Goal: Information Seeking & Learning: Learn about a topic

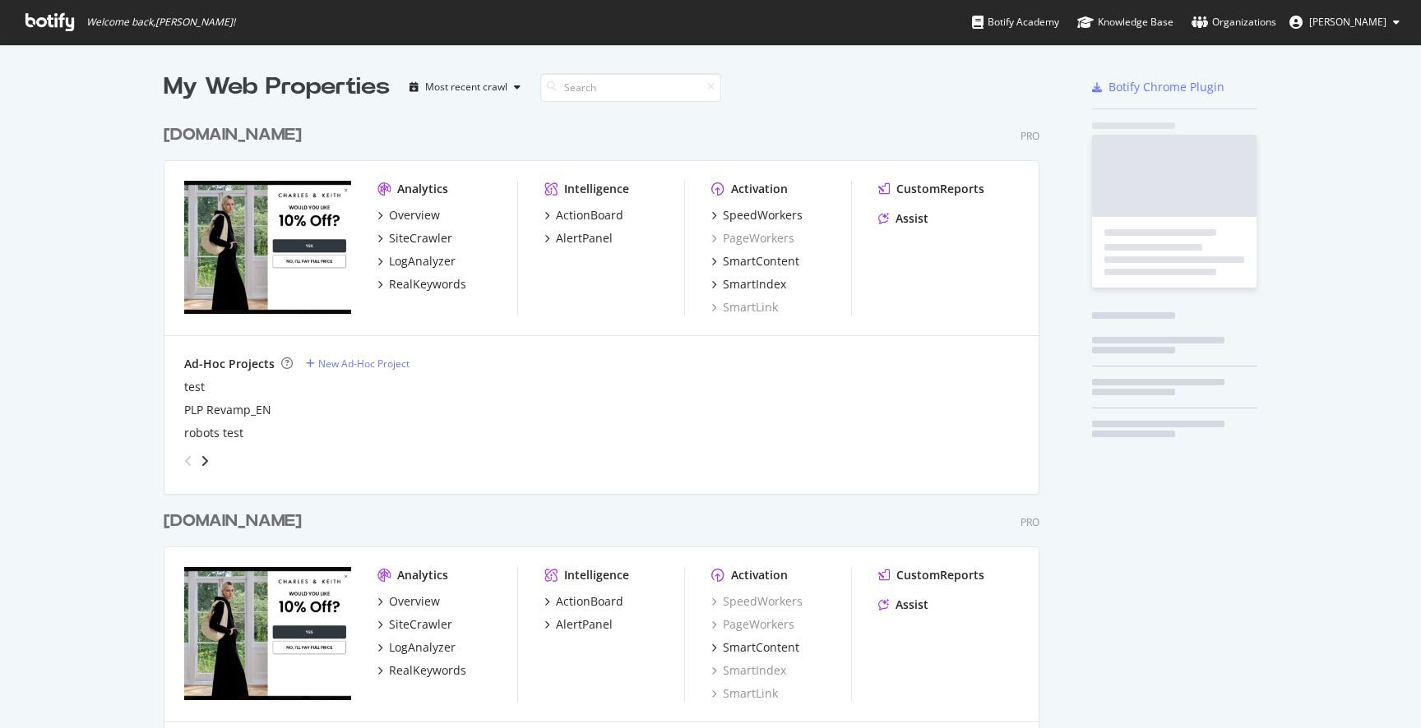
scroll to position [985, 889]
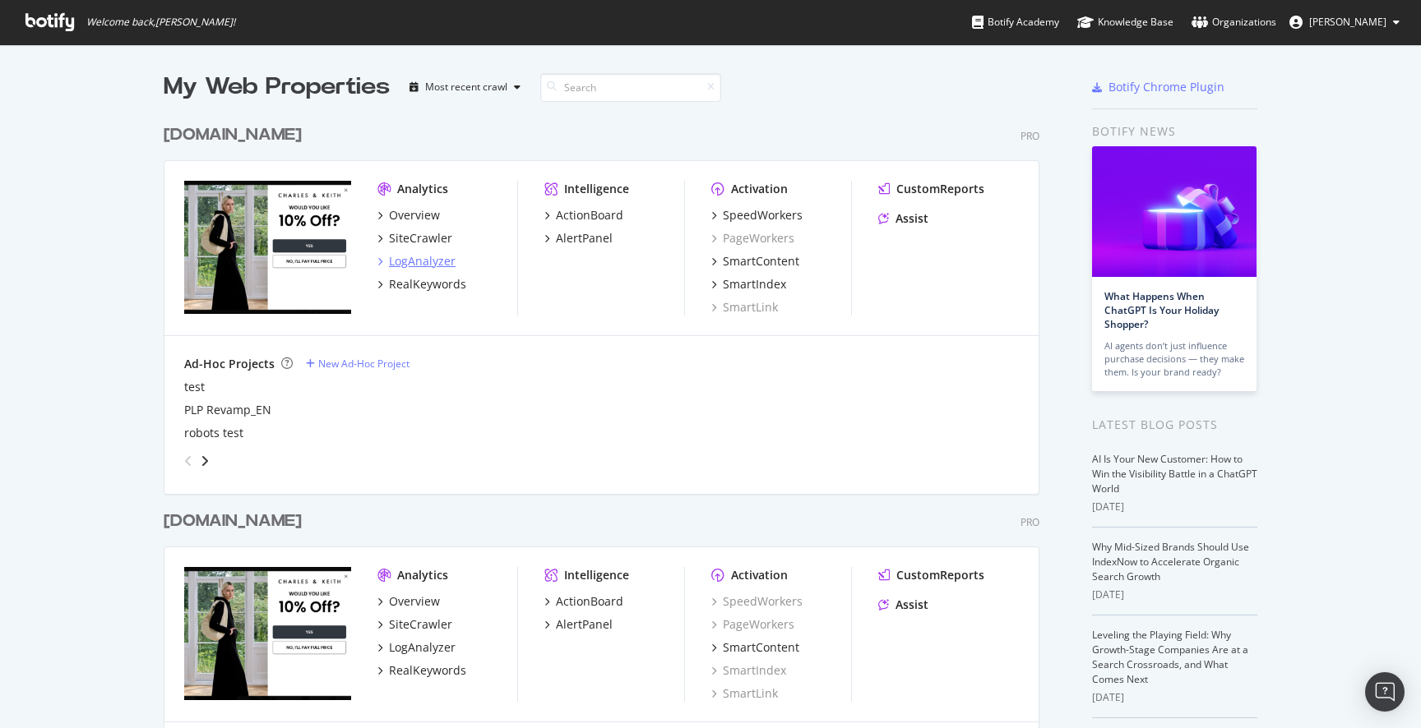
click at [439, 260] on div "LogAnalyzer" at bounding box center [422, 261] width 67 height 16
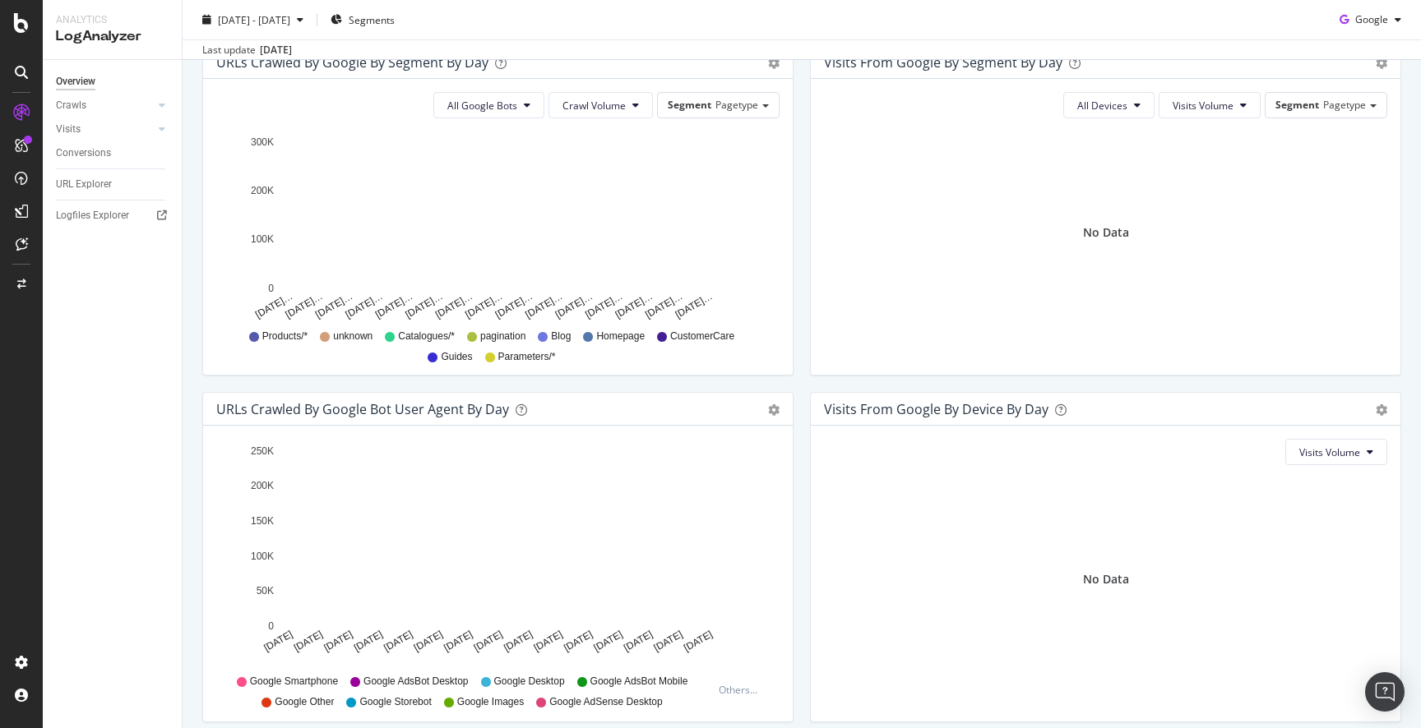
scroll to position [642, 0]
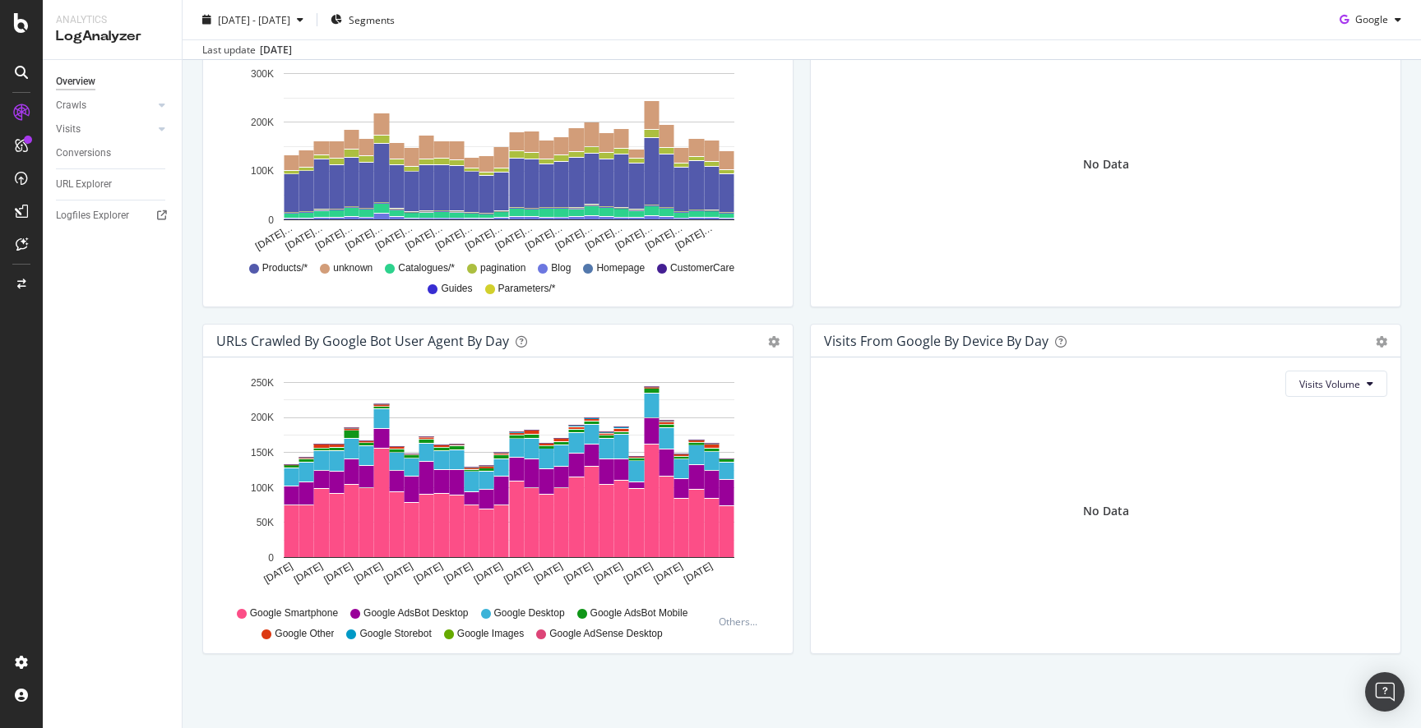
click at [803, 384] on div "Visits From Google By Device By Day Timeline (by Value) Timeline (by Percentage…" at bounding box center [1106, 497] width 608 height 347
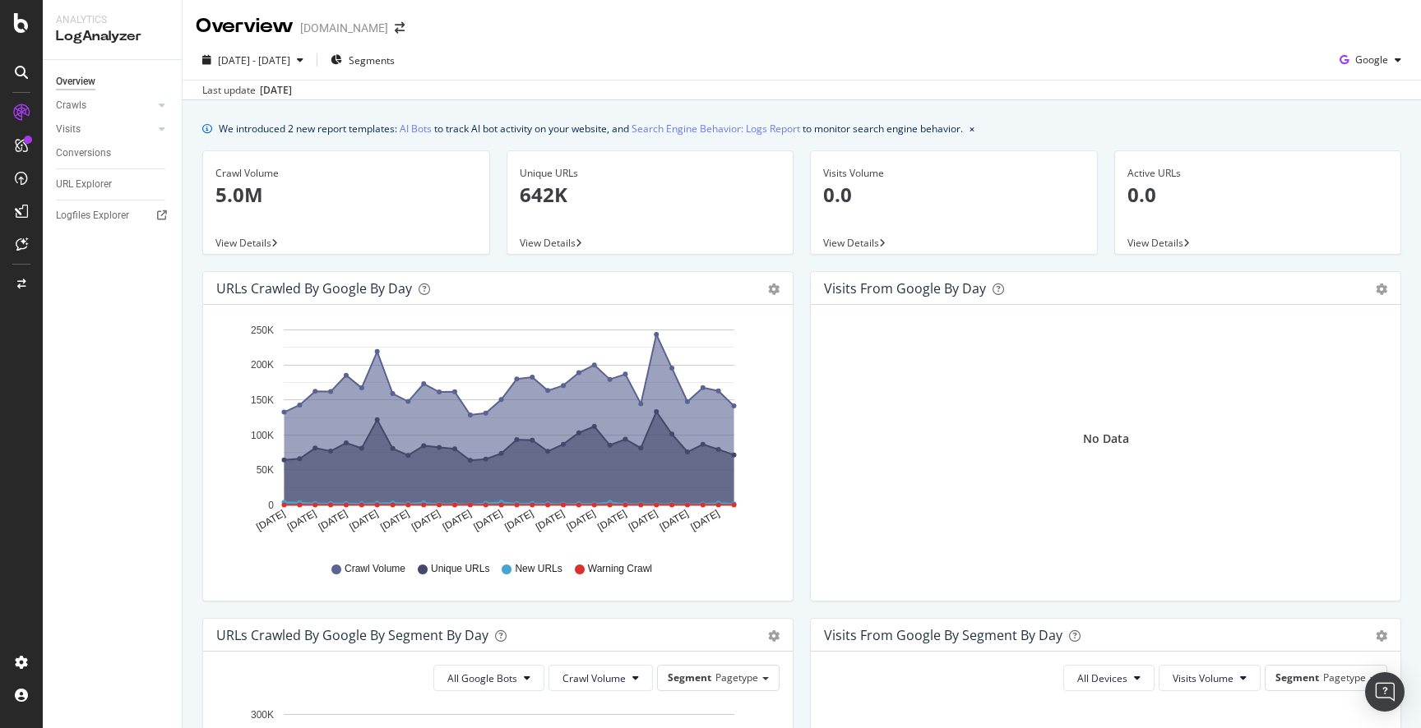
scroll to position [0, 0]
click at [160, 102] on icon at bounding box center [162, 105] width 7 height 10
click at [146, 239] on div at bounding box center [145, 241] width 16 height 16
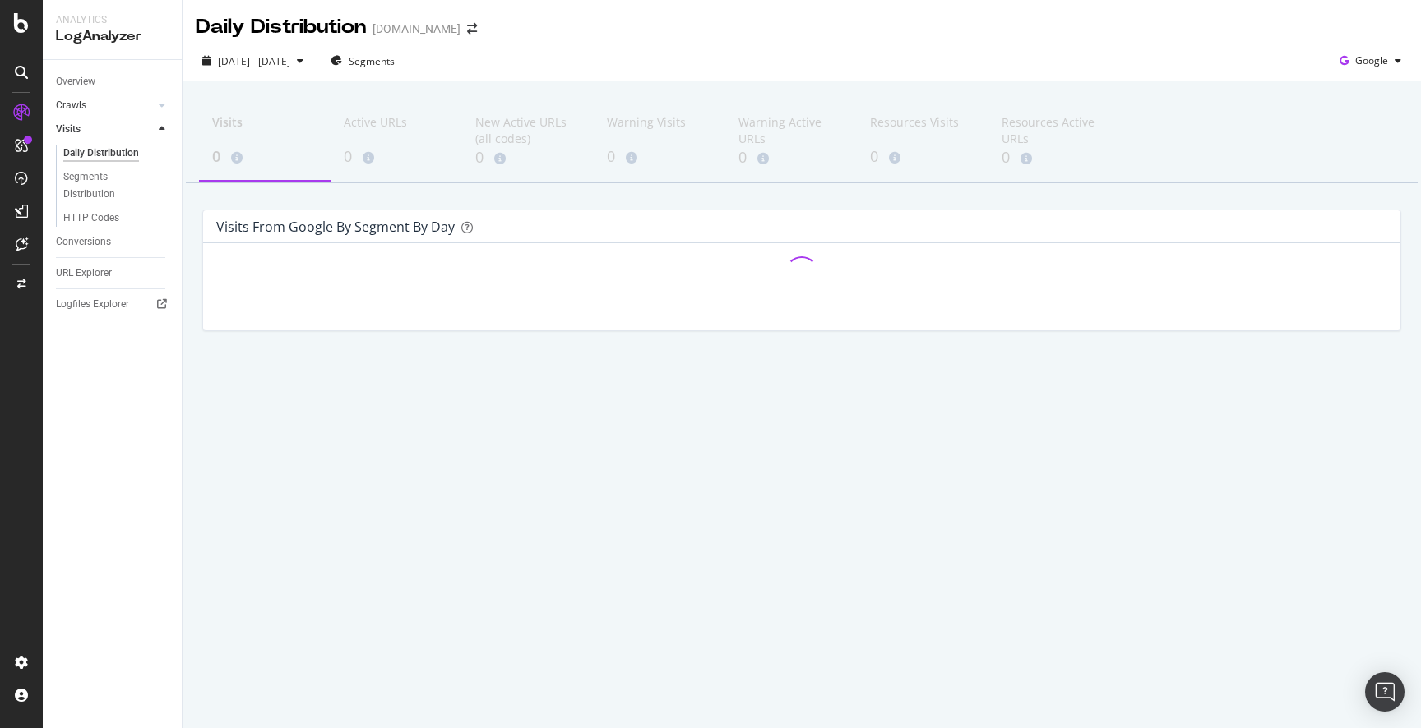
click at [90, 109] on link "Crawls" at bounding box center [105, 105] width 98 height 17
click at [103, 135] on div "Daily Distribution" at bounding box center [101, 129] width 76 height 17
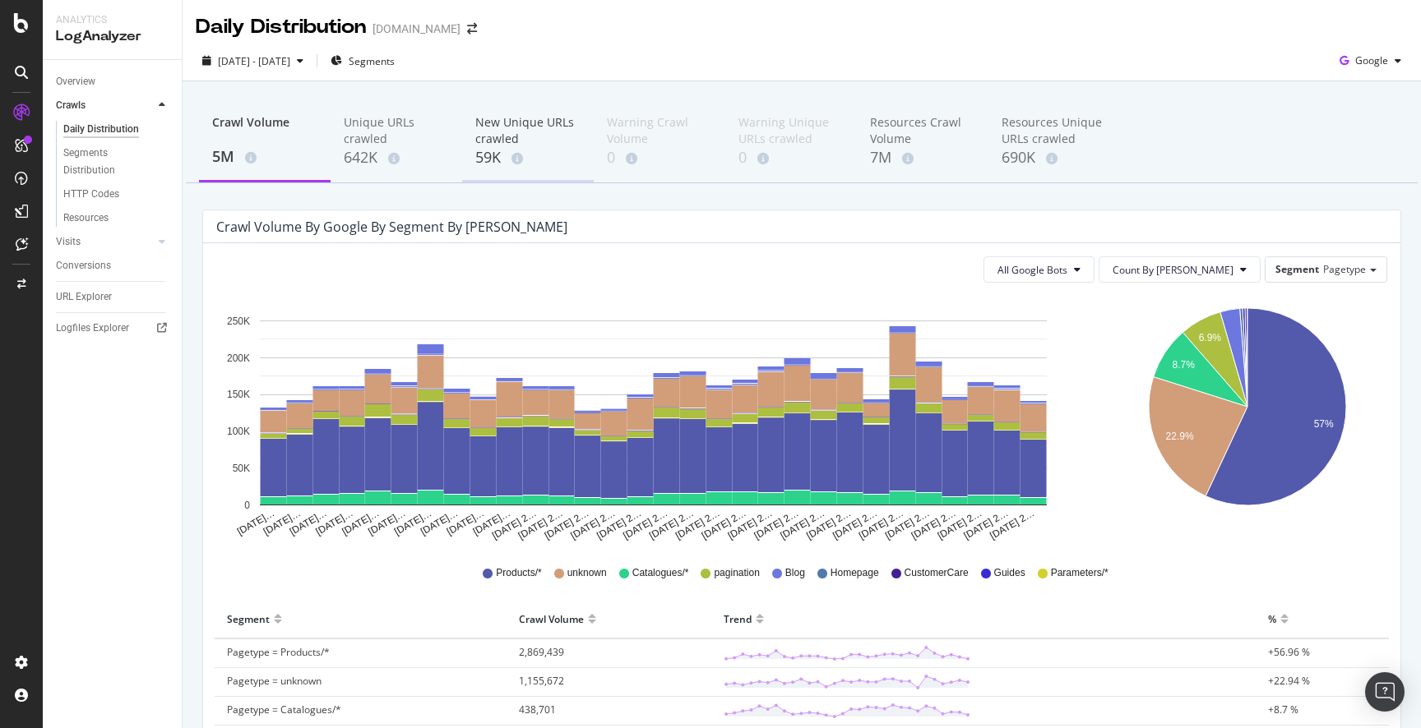
click at [515, 134] on div "New Unique URLs crawled" at bounding box center [527, 130] width 105 height 33
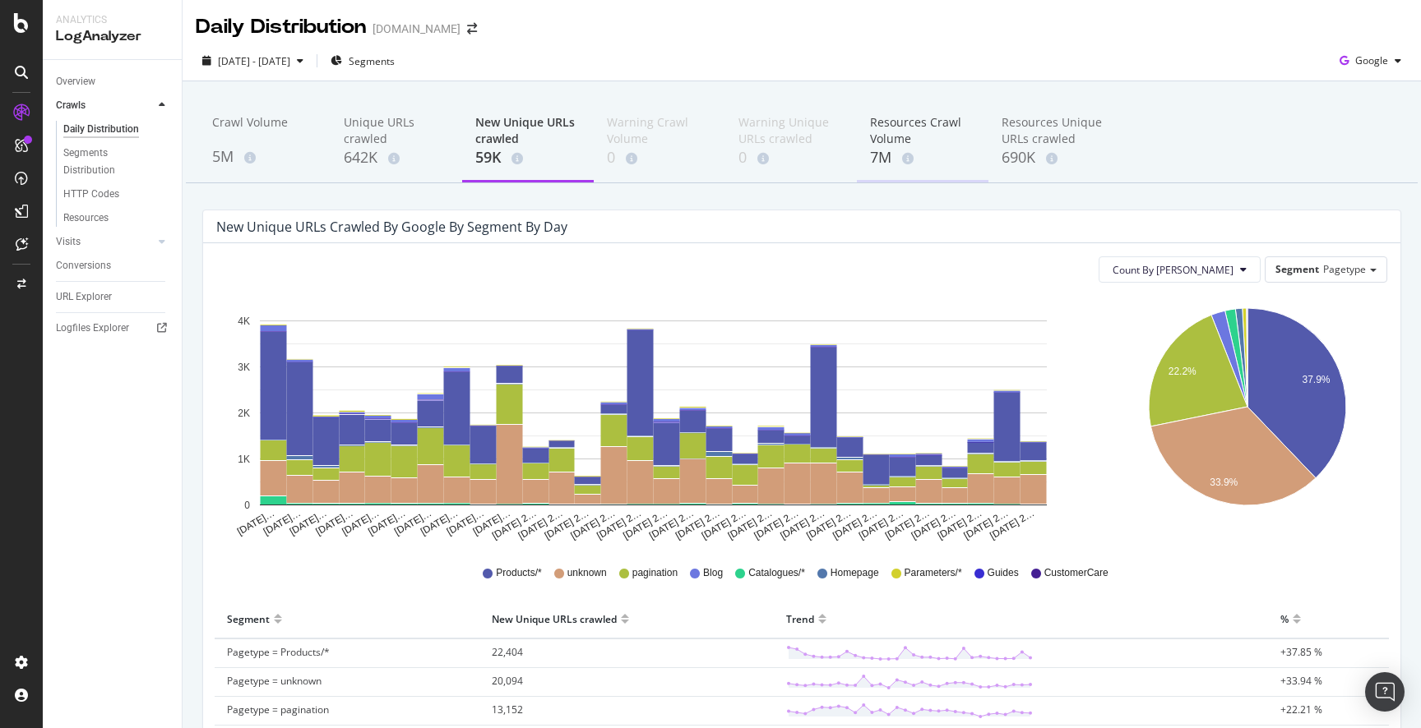
click at [917, 135] on div "Resources Crawl Volume" at bounding box center [922, 130] width 105 height 33
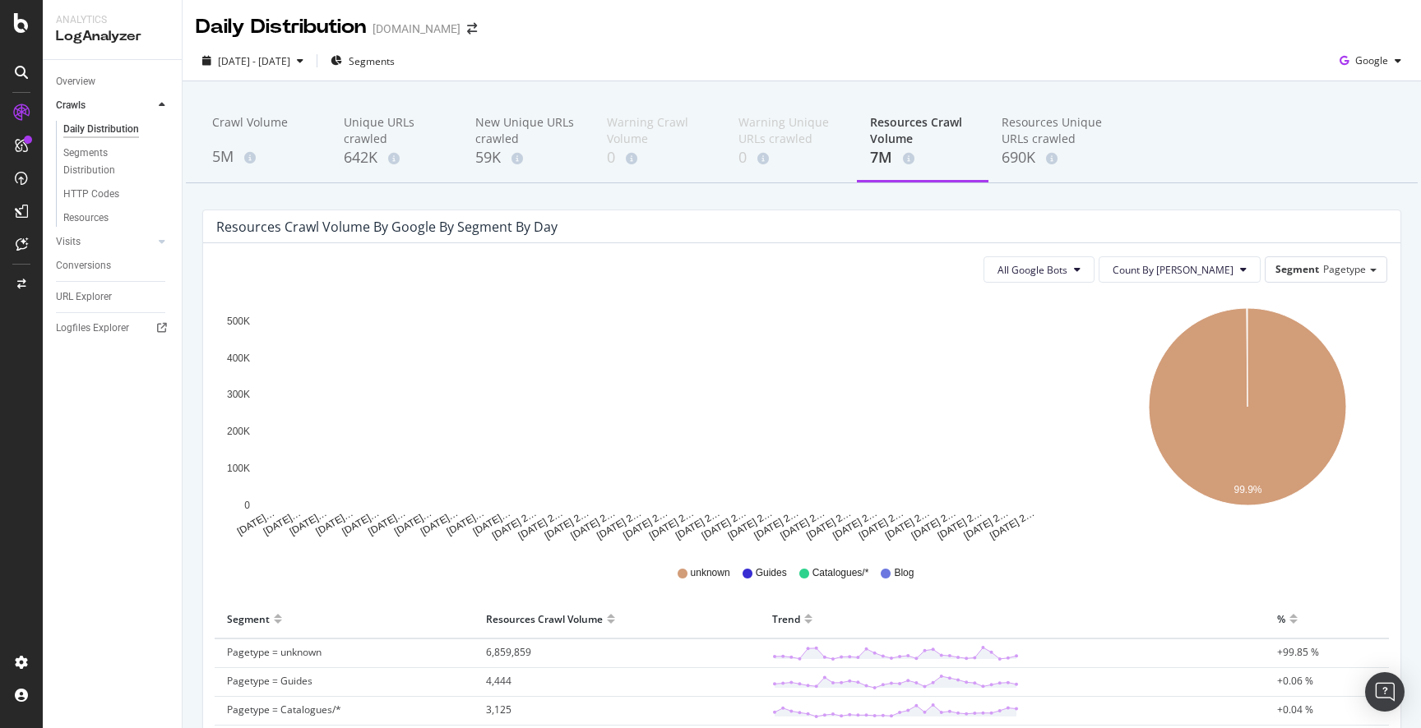
scroll to position [1, 0]
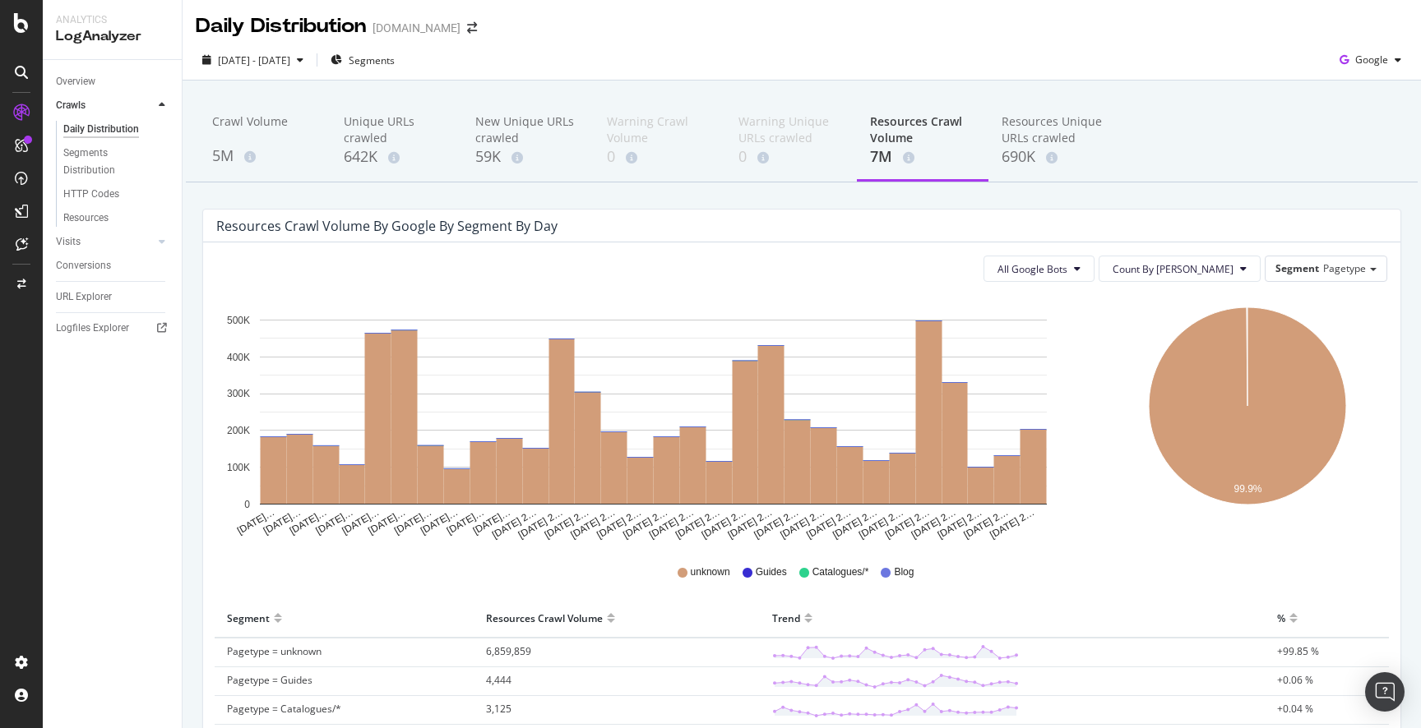
click at [705, 192] on div "Crawl Volume 5M Unique URLs crawled 642K New Unique URLs crawled 59K Warning Cr…" at bounding box center [802, 483] width 1238 height 805
click at [83, 264] on div "Conversions" at bounding box center [83, 265] width 55 height 17
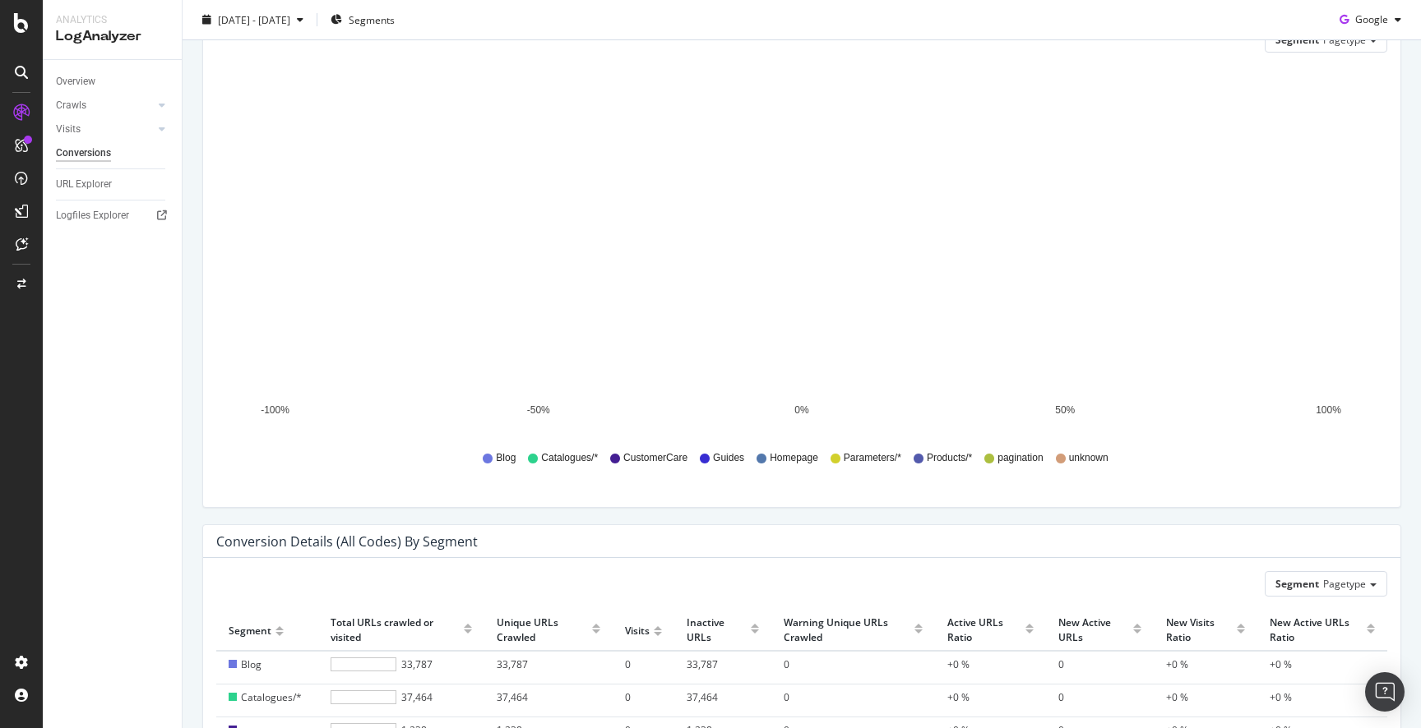
scroll to position [463, 0]
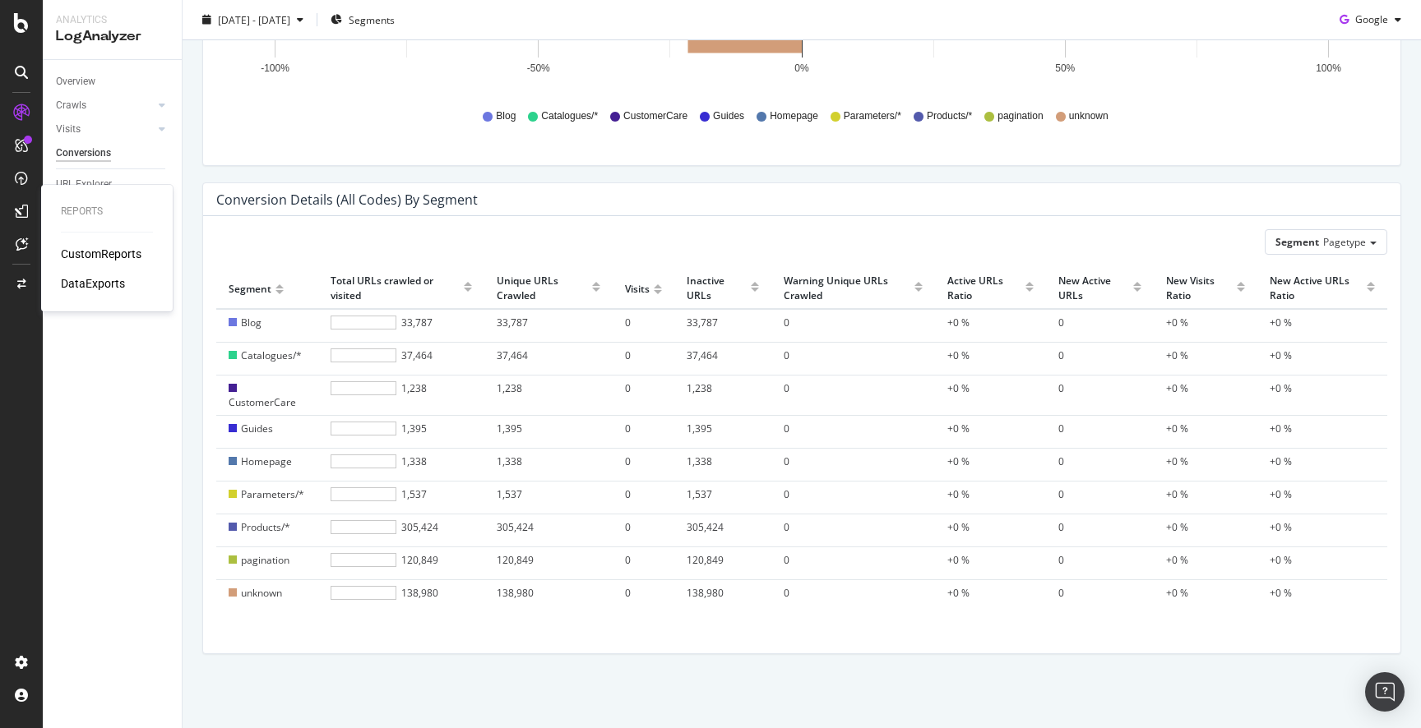
click at [102, 252] on div "CustomReports" at bounding box center [101, 254] width 81 height 16
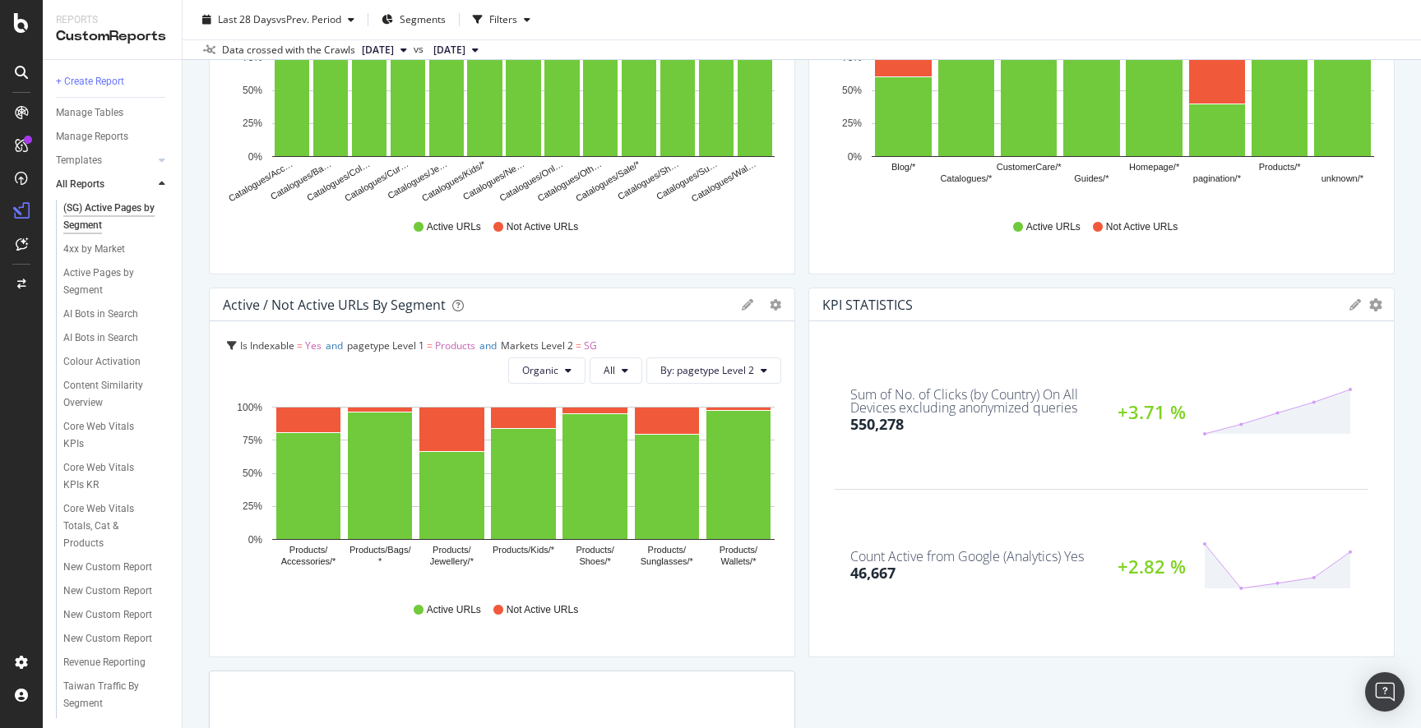
scroll to position [261, 0]
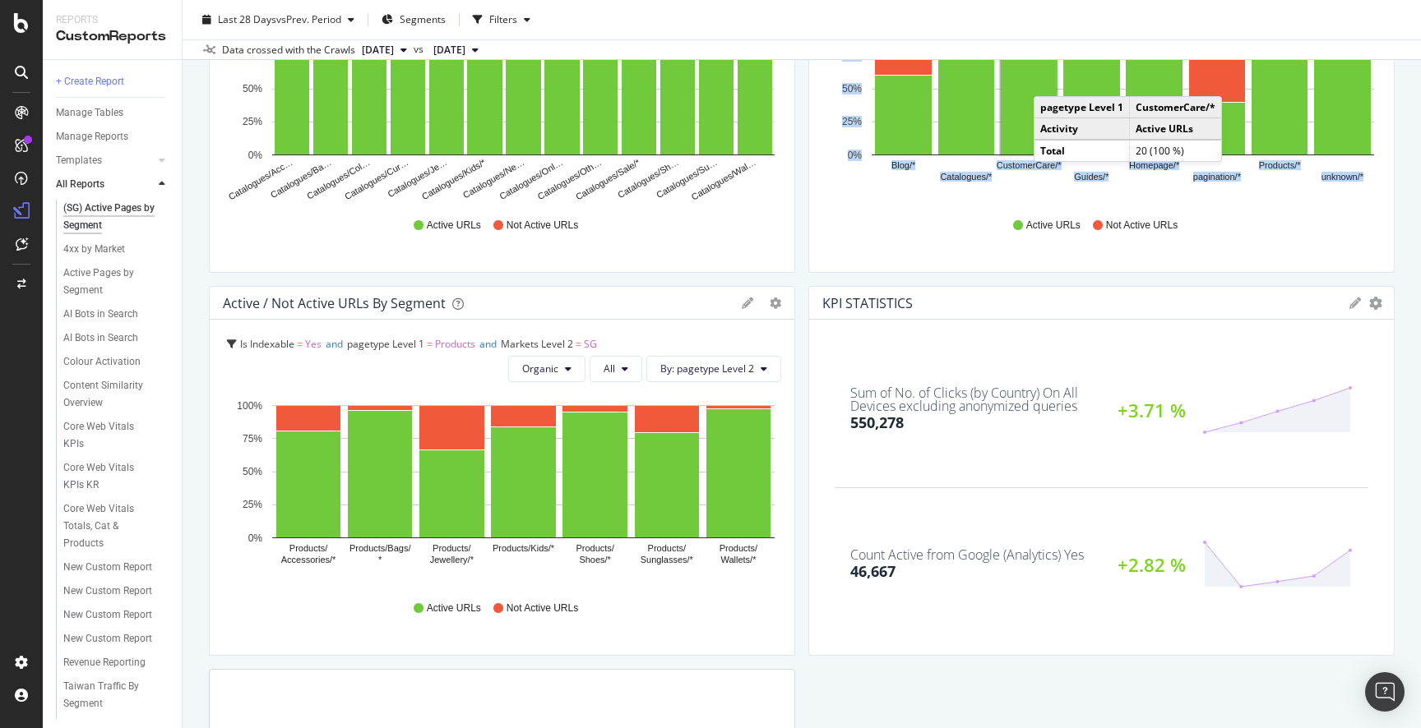
click at [803, 276] on div "Active / Not Active URLs by Segment Bar (by Value) Bar (by Percentage) Table Ed…" at bounding box center [801, 450] width 1185 height 1095
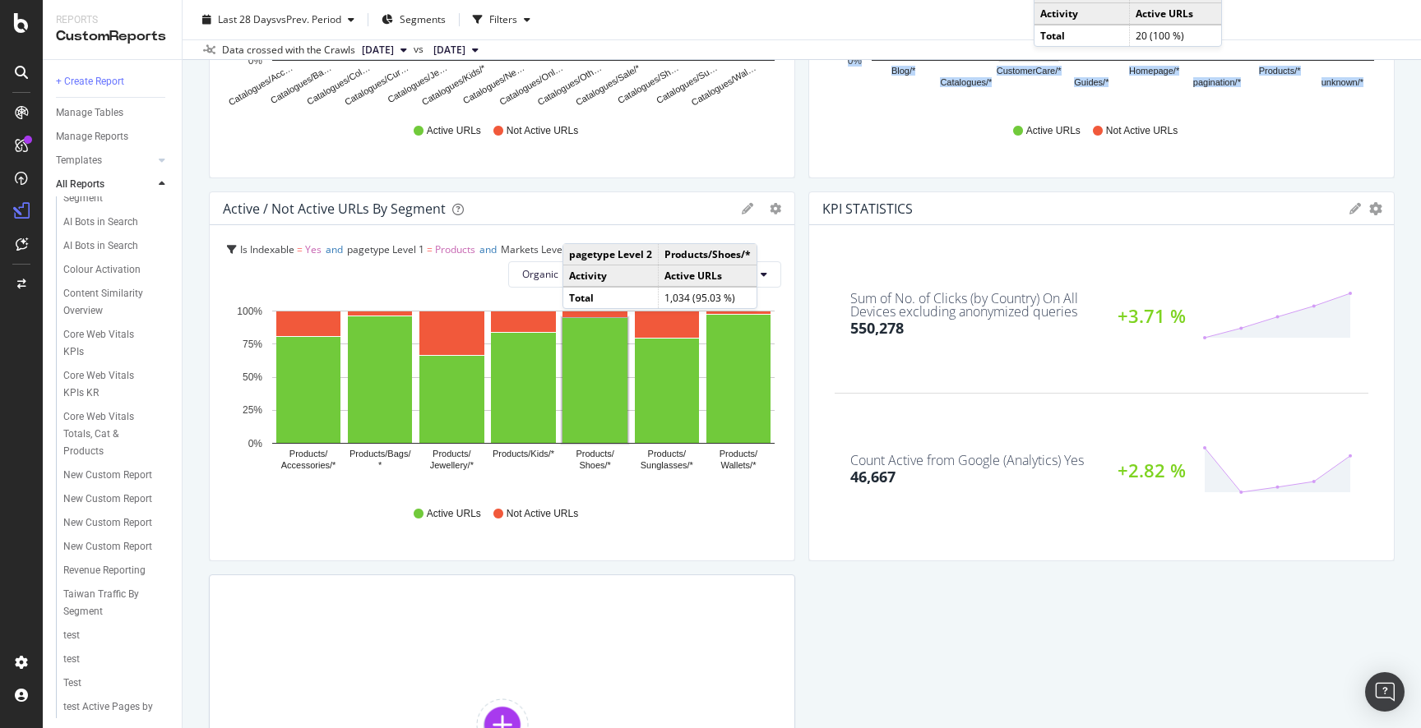
scroll to position [241, 0]
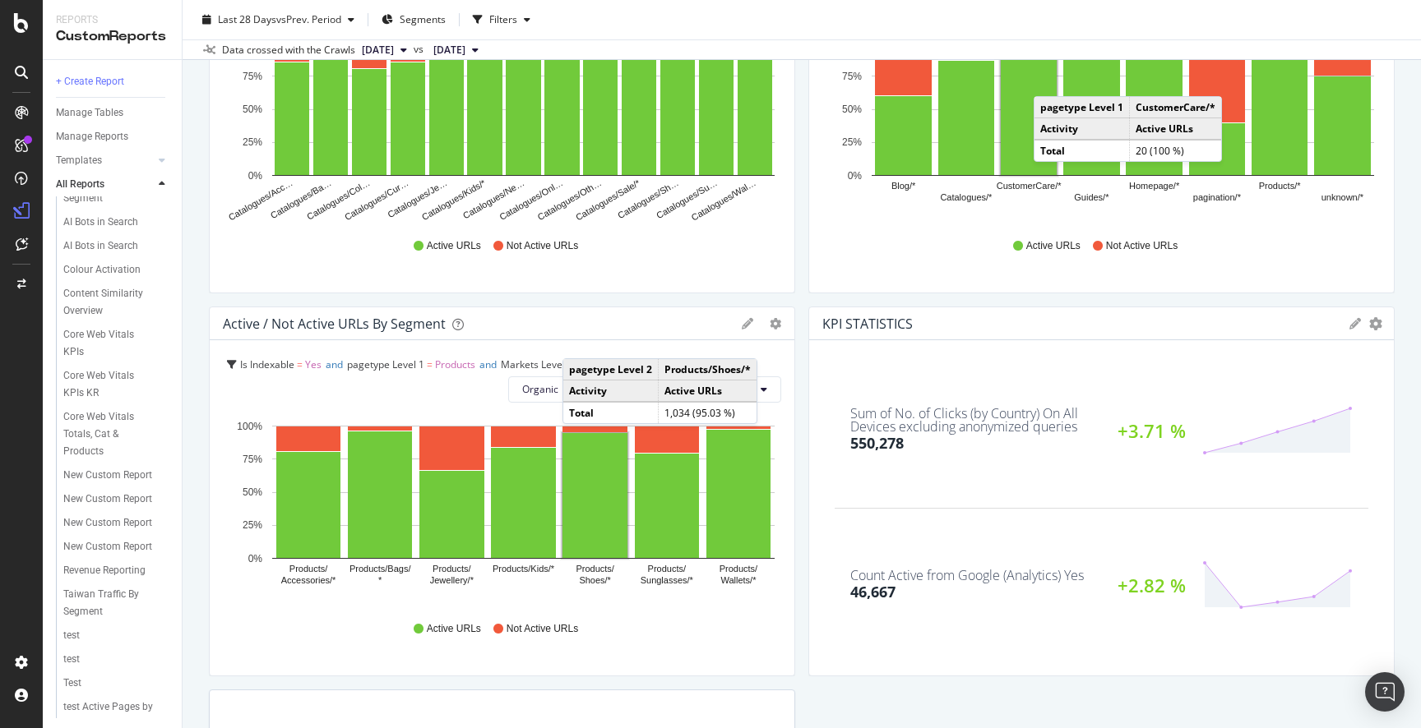
click at [668, 293] on div "Active / Not Active URLs by Segment Bar (by Value) Bar (by Percentage) Table Ed…" at bounding box center [801, 471] width 1185 height 1095
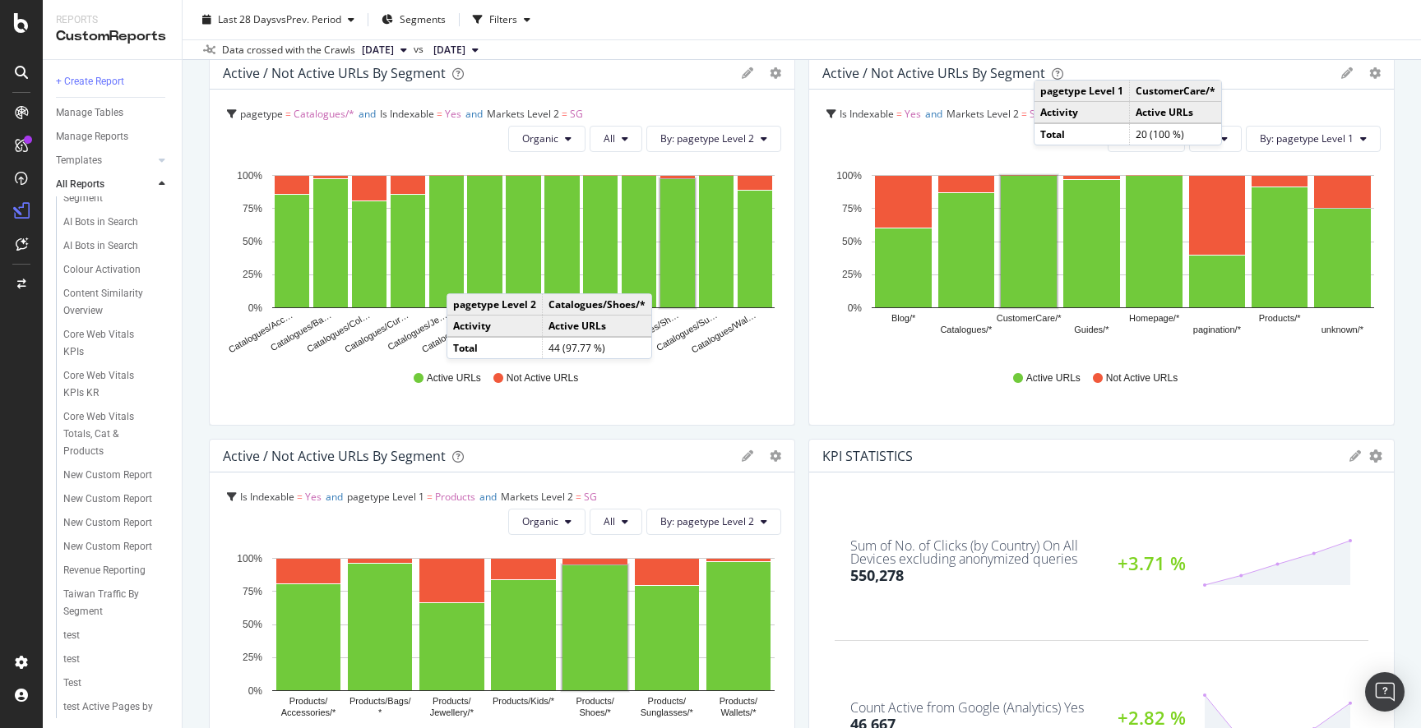
scroll to position [92, 0]
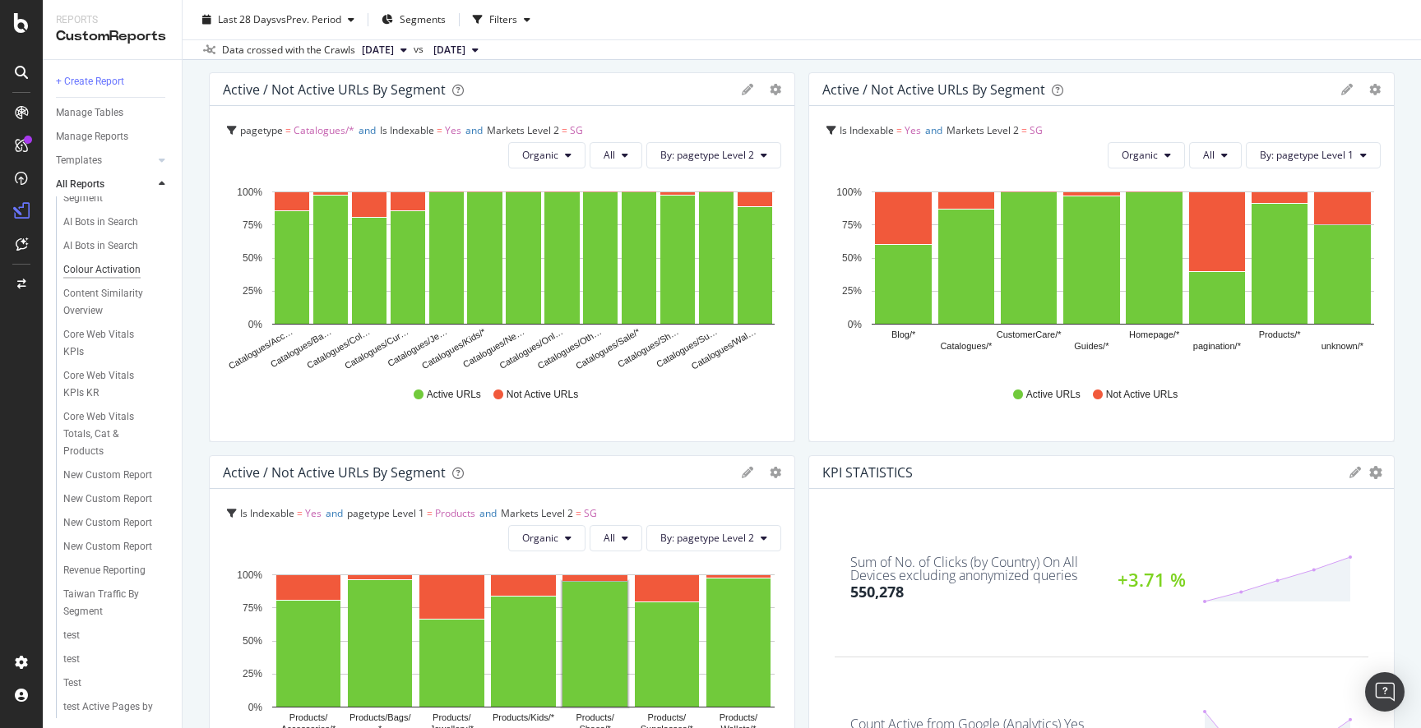
click at [118, 270] on div "Colour Activation" at bounding box center [101, 269] width 77 height 17
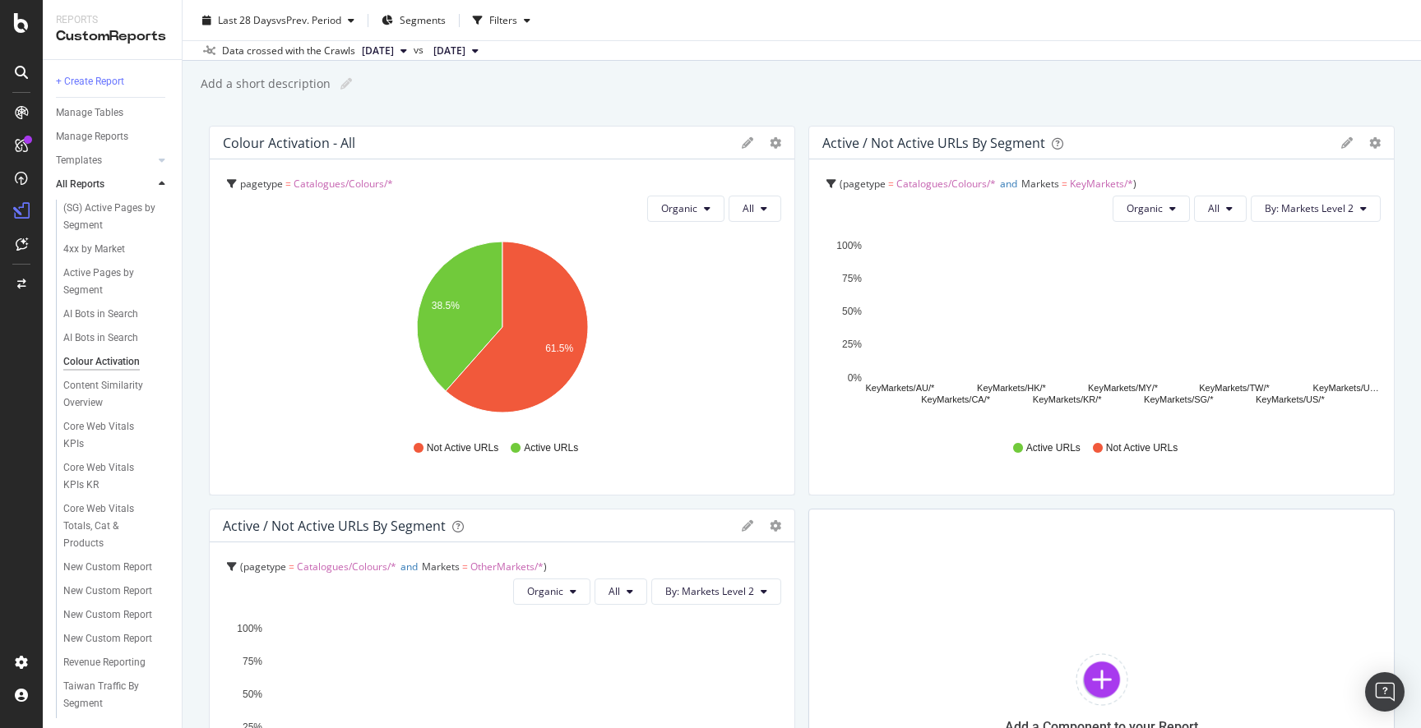
scroll to position [273, 0]
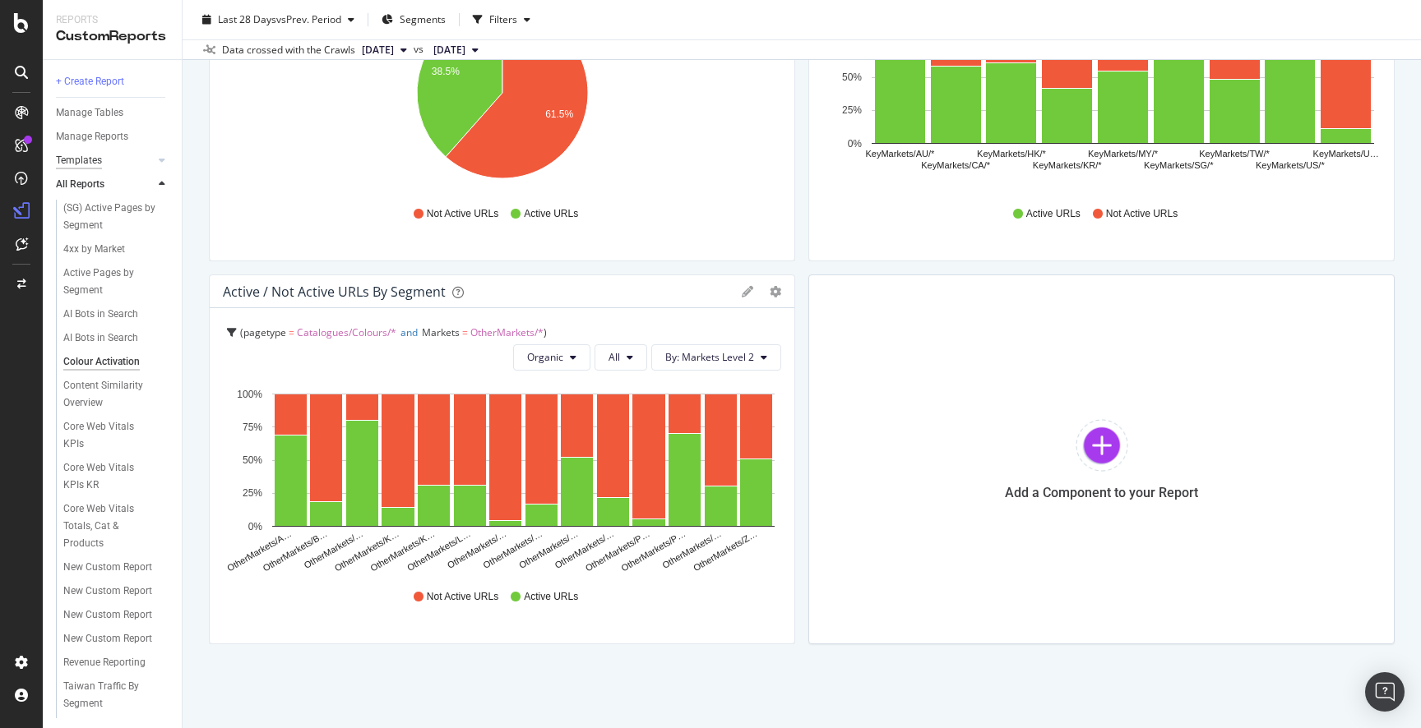
click at [100, 161] on div "Templates" at bounding box center [79, 160] width 46 height 17
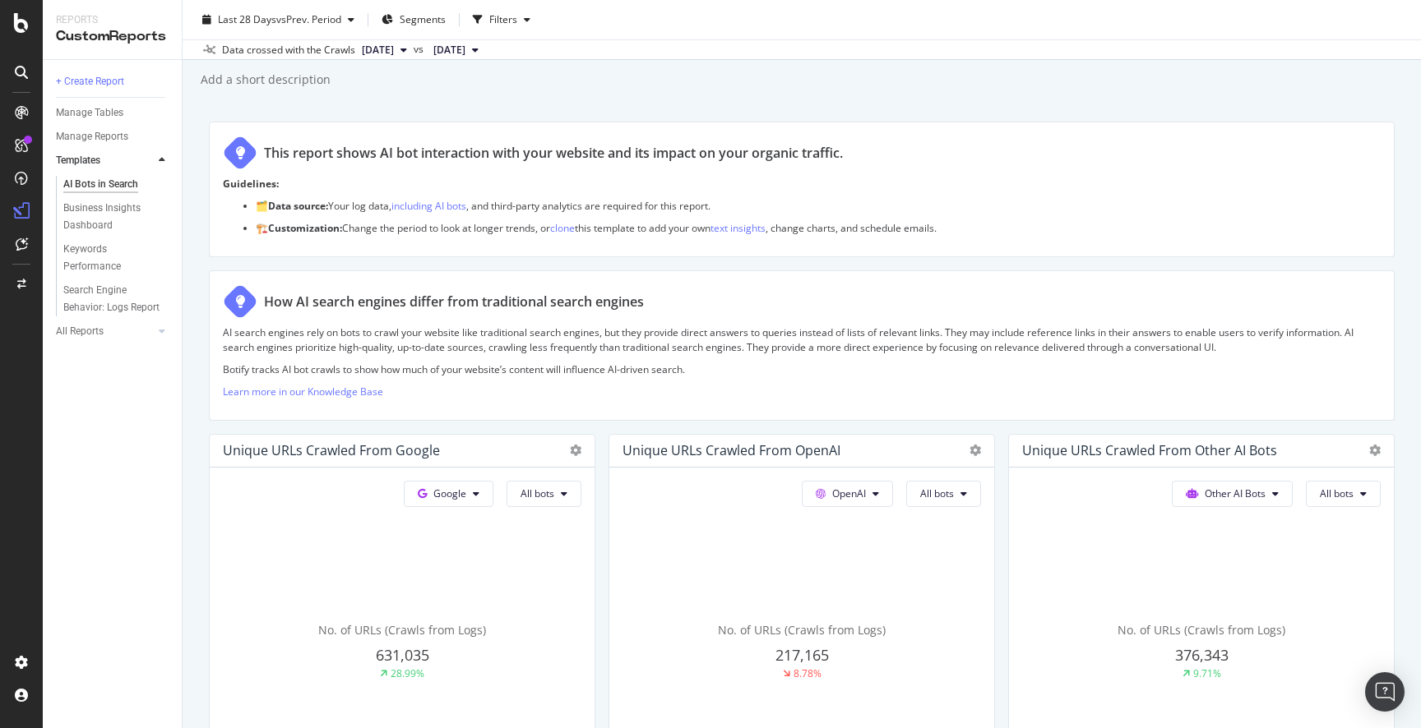
scroll to position [56, 0]
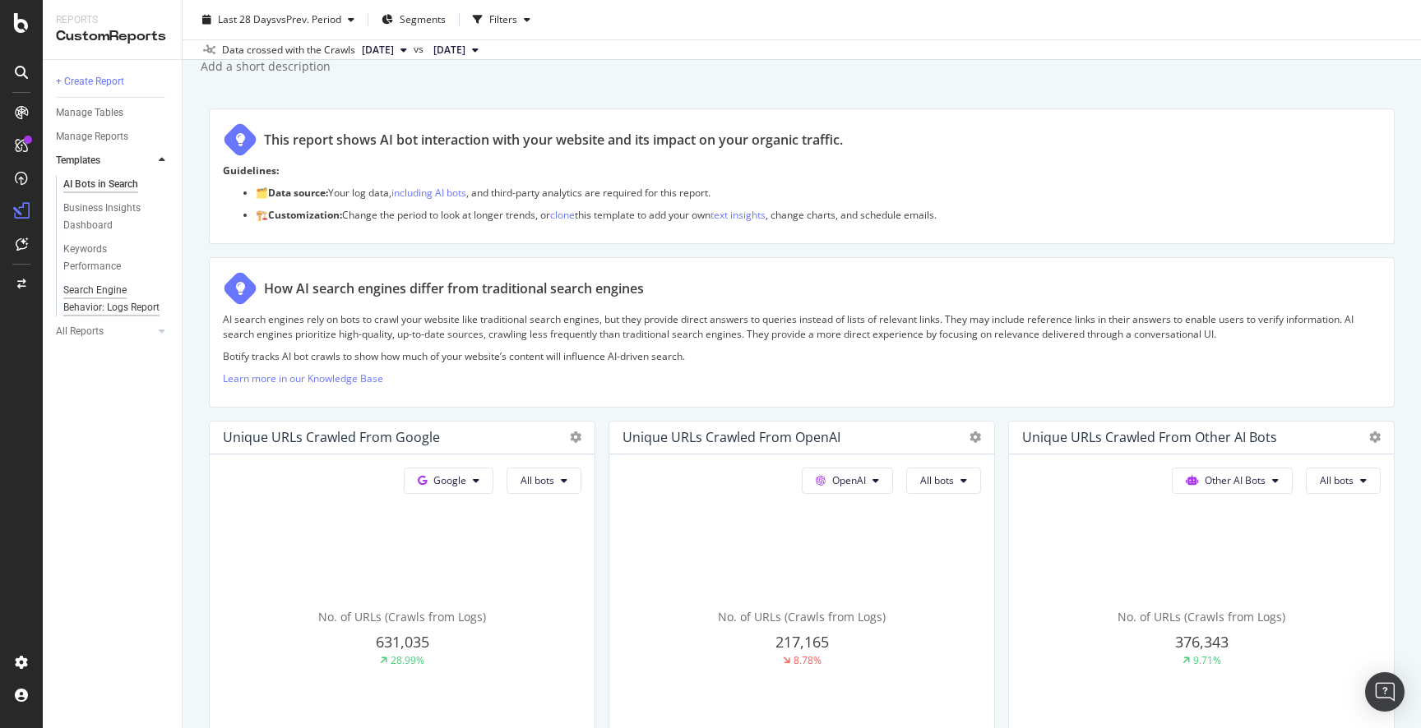
click at [103, 289] on div "Search Engine Behavior: Logs Report" at bounding box center [111, 299] width 97 height 35
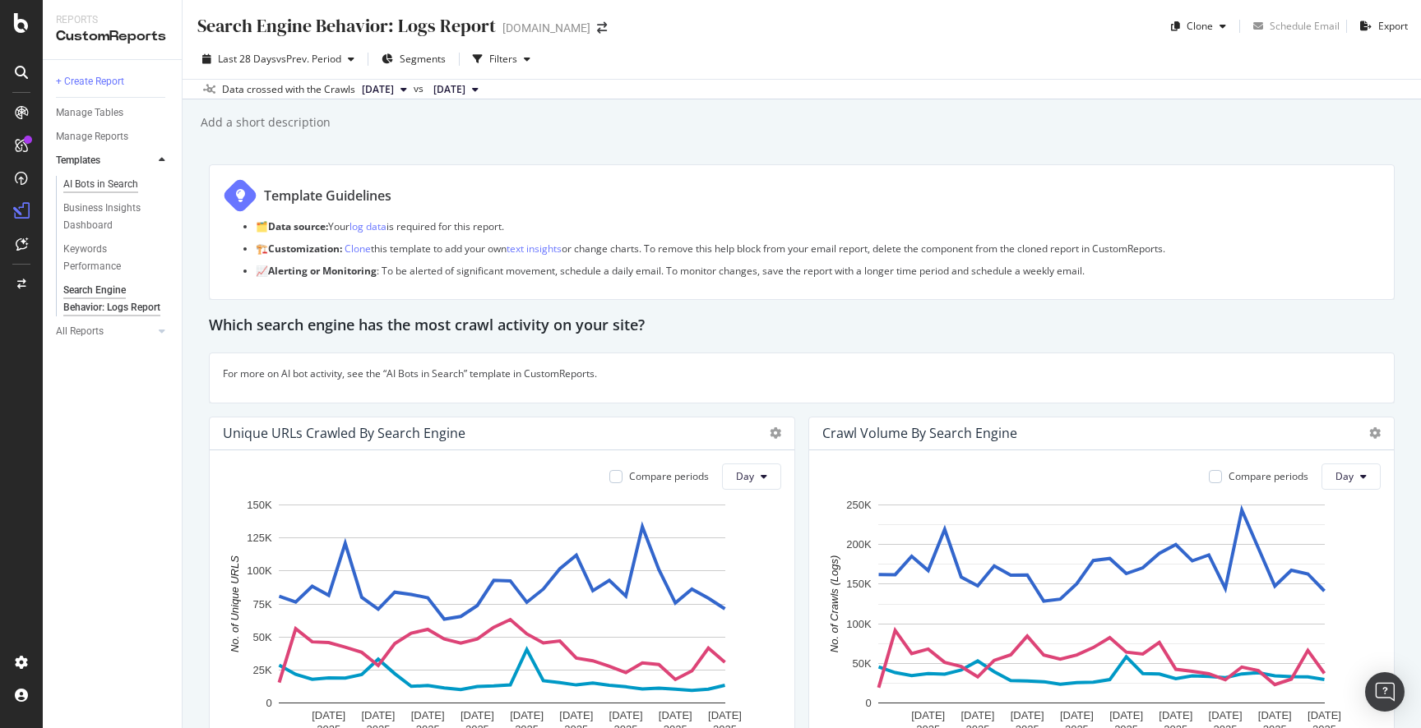
click at [105, 182] on div "AI Bots in Search" at bounding box center [100, 184] width 75 height 17
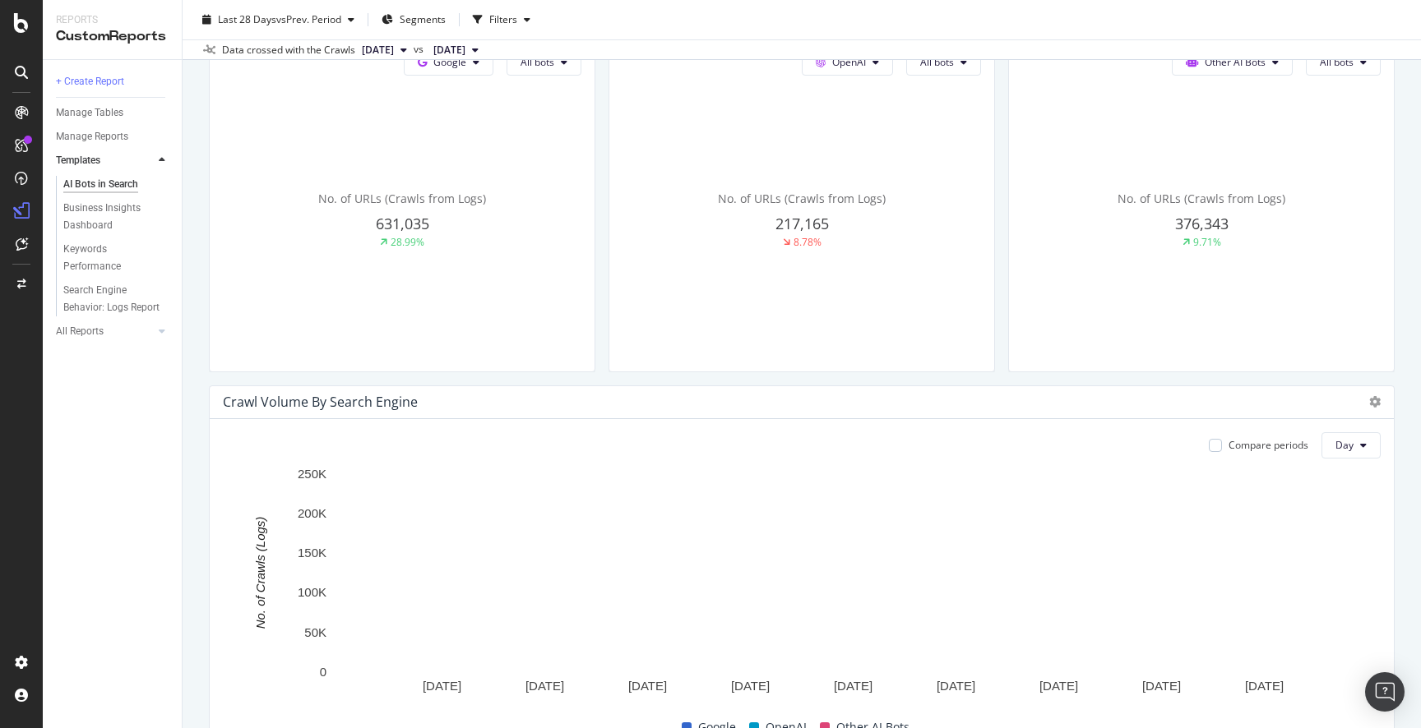
scroll to position [546, 0]
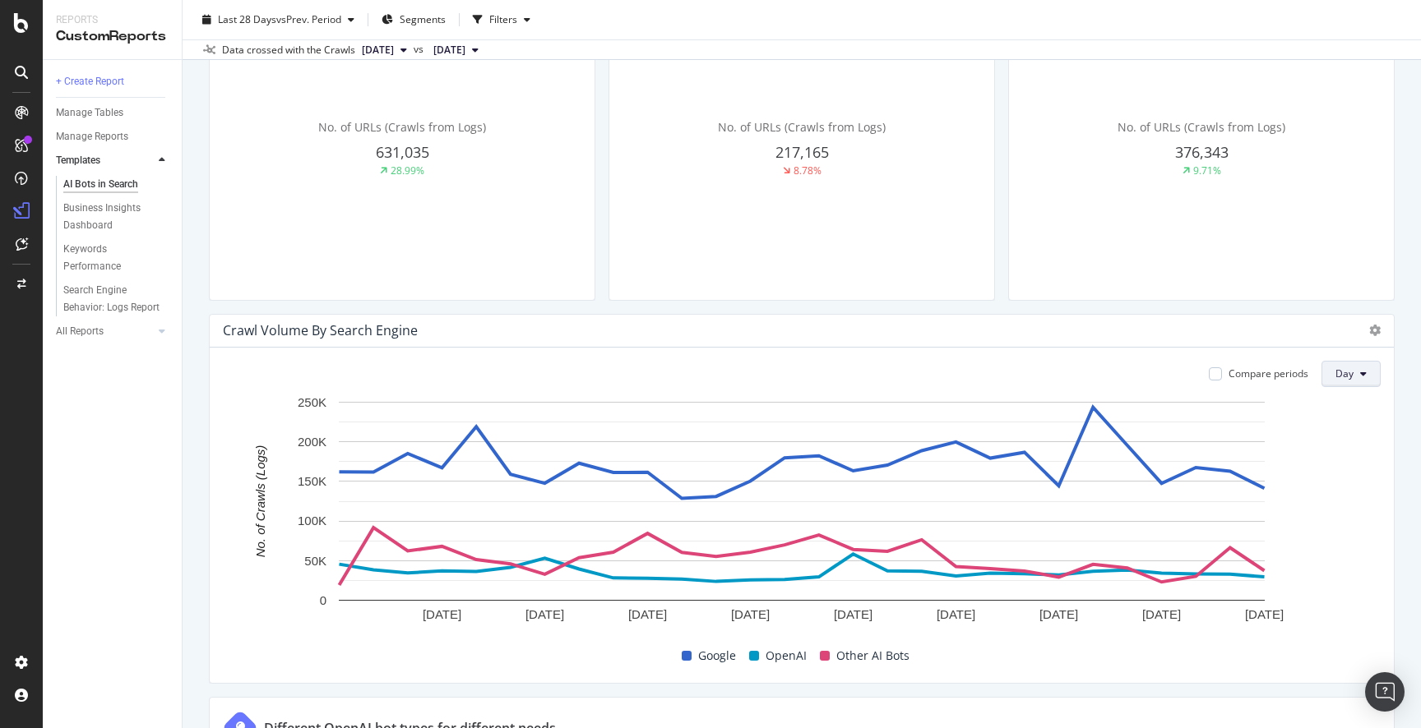
click at [1346, 381] on button "Day" at bounding box center [1350, 374] width 59 height 26
click at [1345, 471] on span "Month" at bounding box center [1351, 467] width 30 height 15
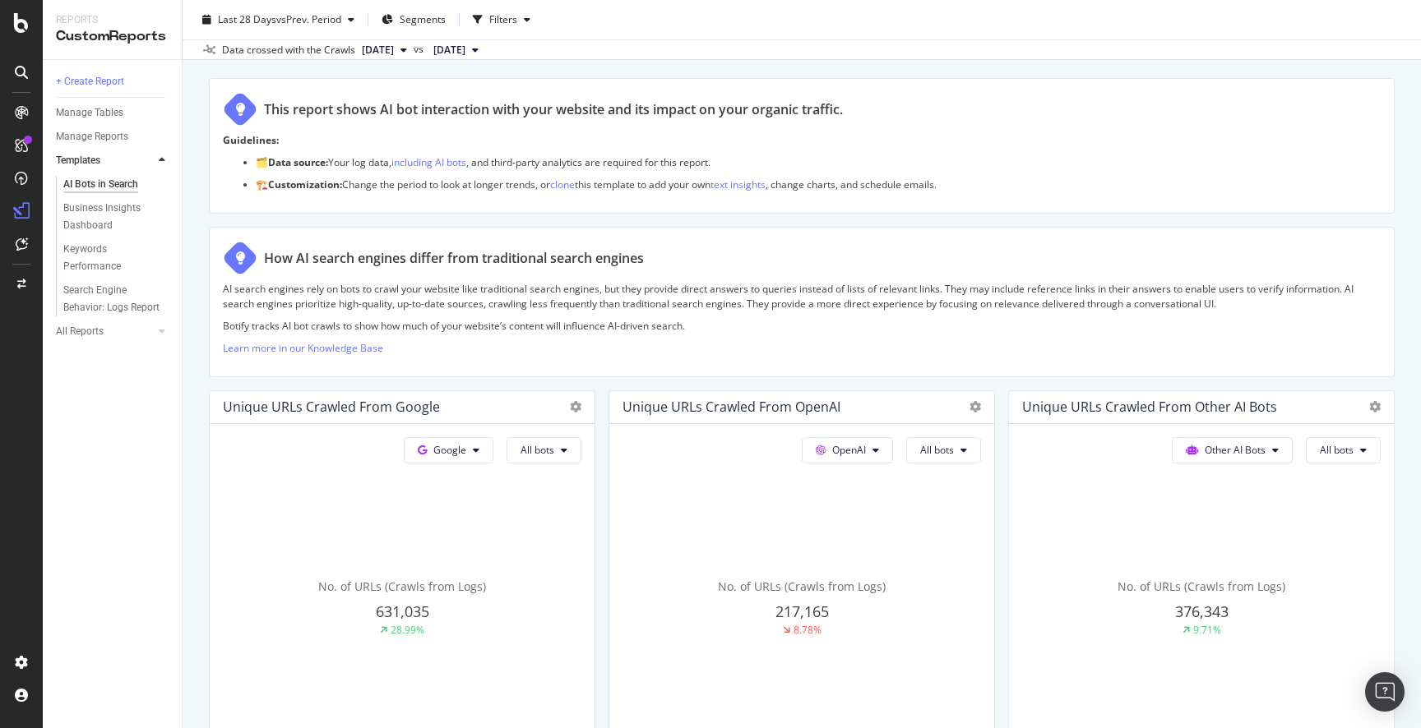
scroll to position [0, 0]
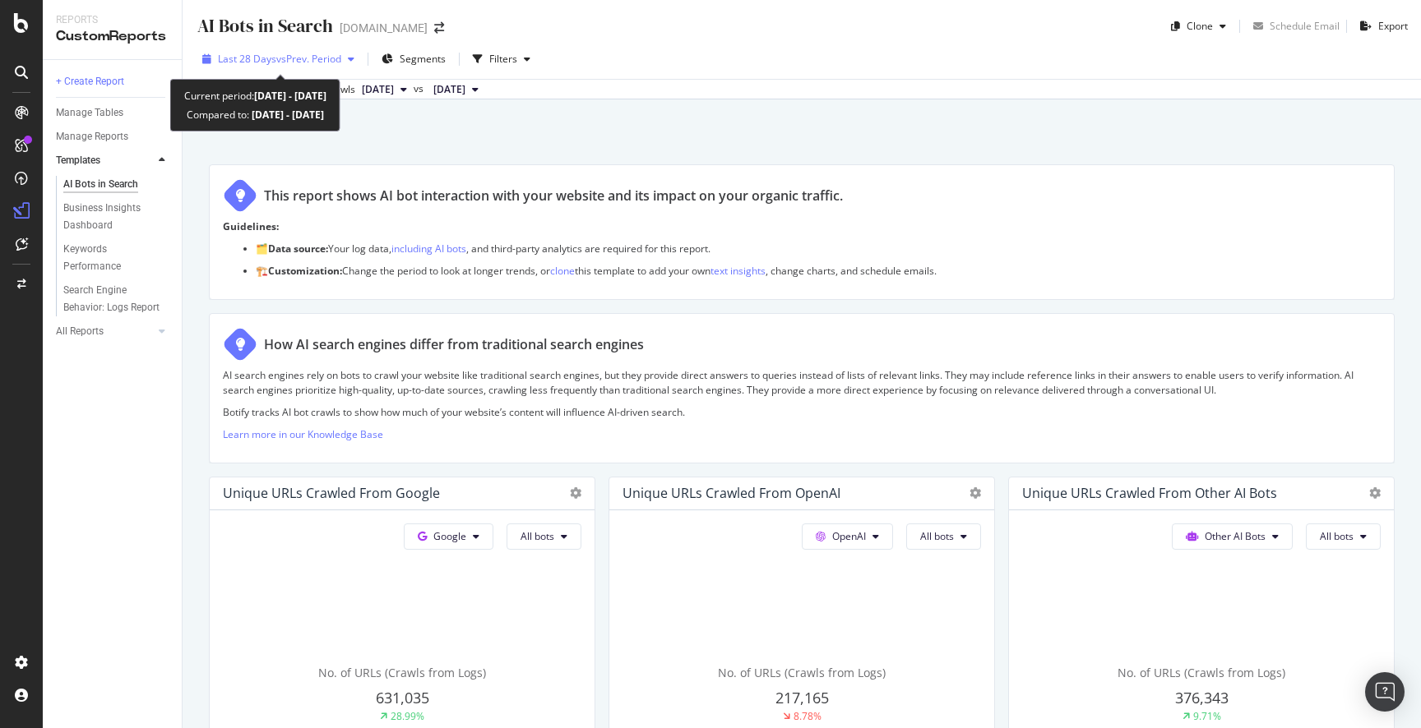
click at [331, 53] on span "vs Prev. Period" at bounding box center [308, 59] width 65 height 14
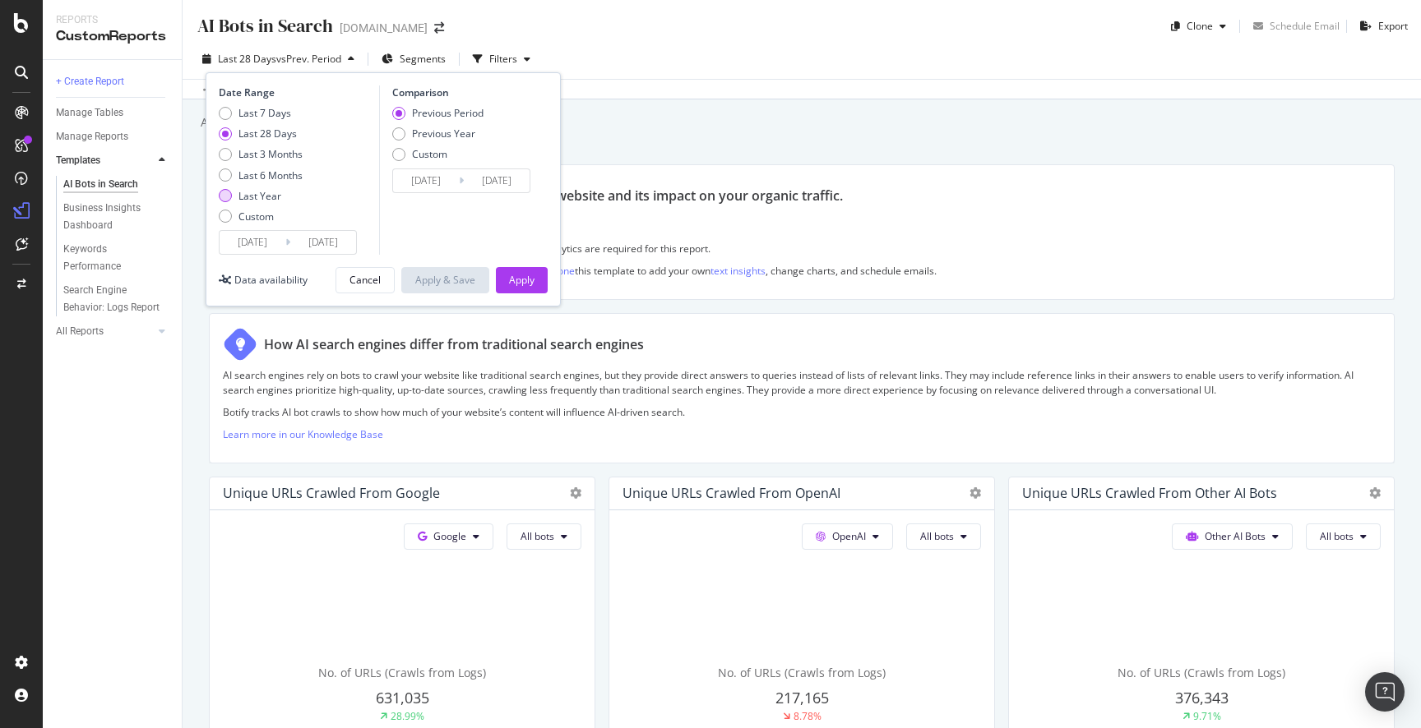
click at [264, 198] on div "Last Year" at bounding box center [259, 196] width 43 height 14
type input "2024/08/21"
type input "2023/08/22"
type input "2024/08/20"
click at [515, 266] on div "Date Range Last 7 Days Last 28 Days Last 3 Months Last 6 Months Last Year Custo…" at bounding box center [383, 189] width 355 height 234
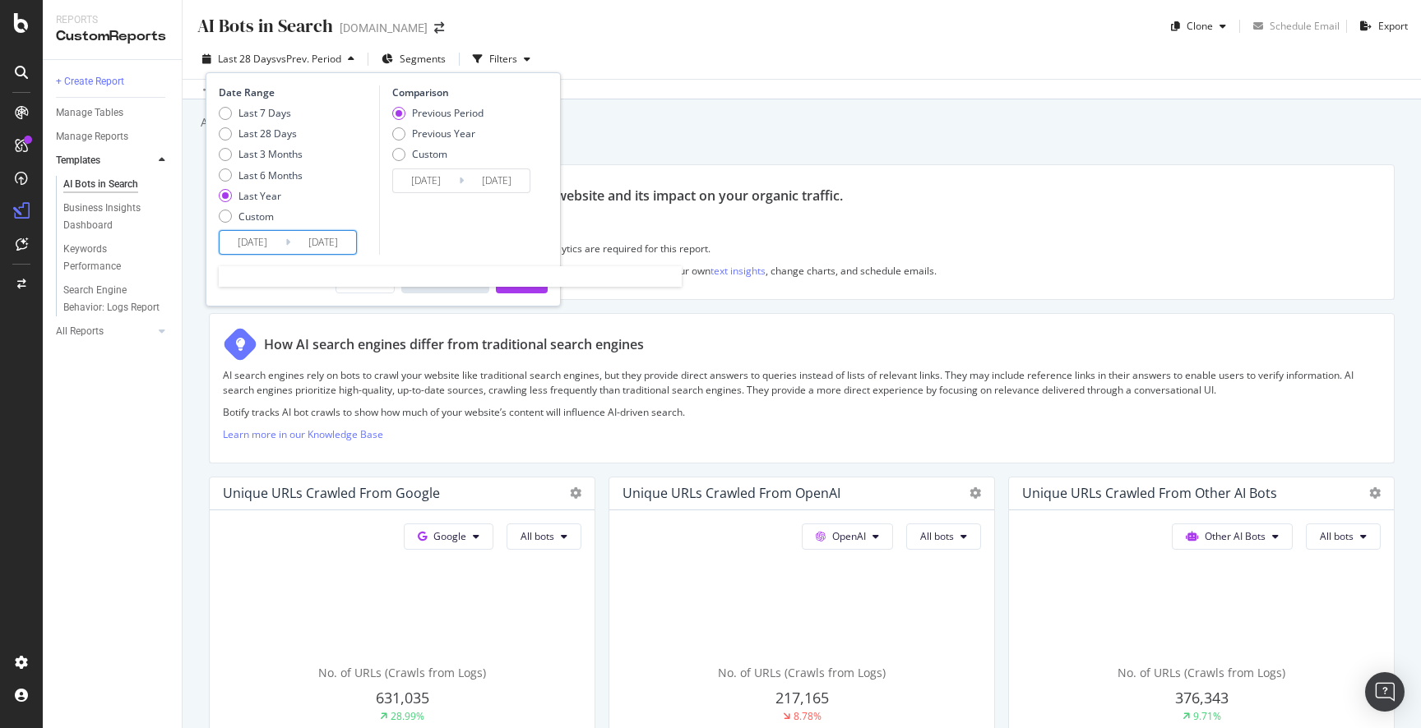
click at [265, 240] on input "2024/08/21" at bounding box center [252, 242] width 66 height 23
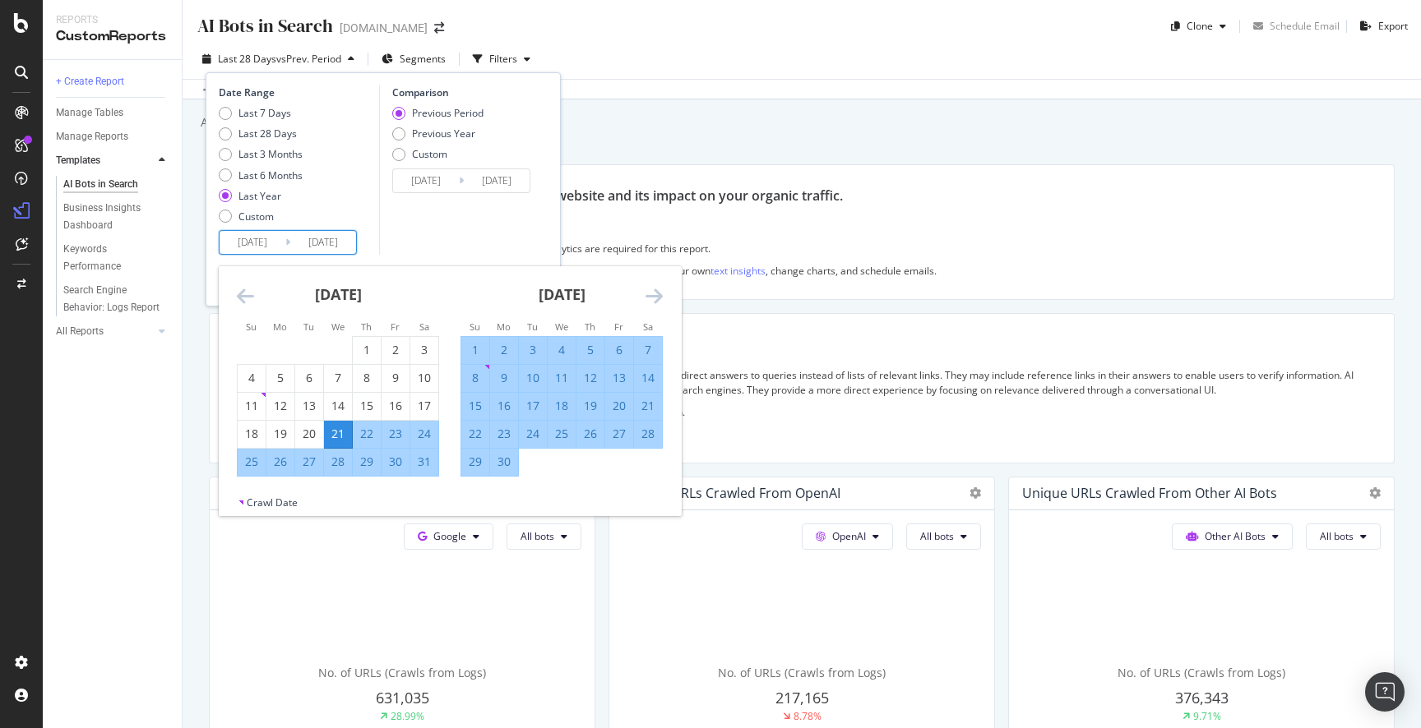
click at [472, 353] on div "1" at bounding box center [475, 350] width 28 height 16
type input "2024/09/01"
type input "2023/09/13"
type input "2024/08/31"
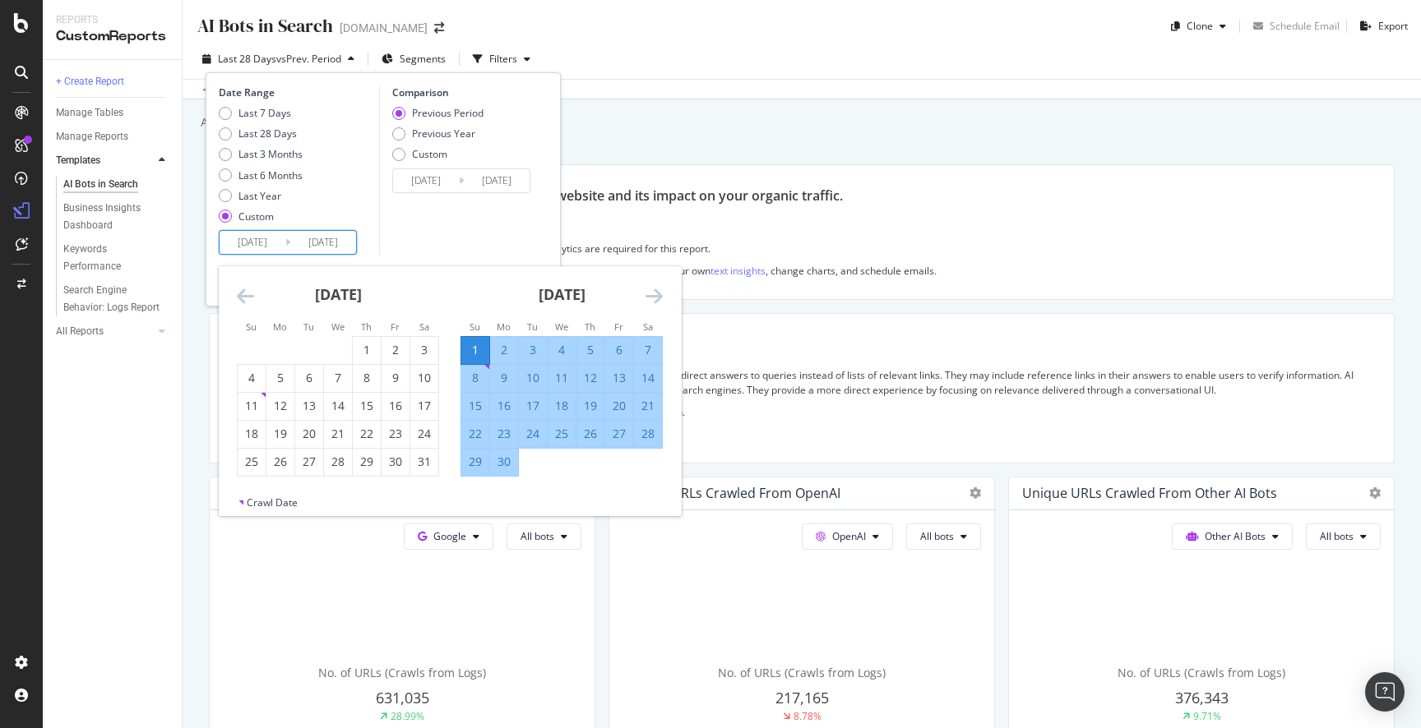
click at [659, 298] on icon "Move forward to switch to the next month." at bounding box center [653, 296] width 17 height 20
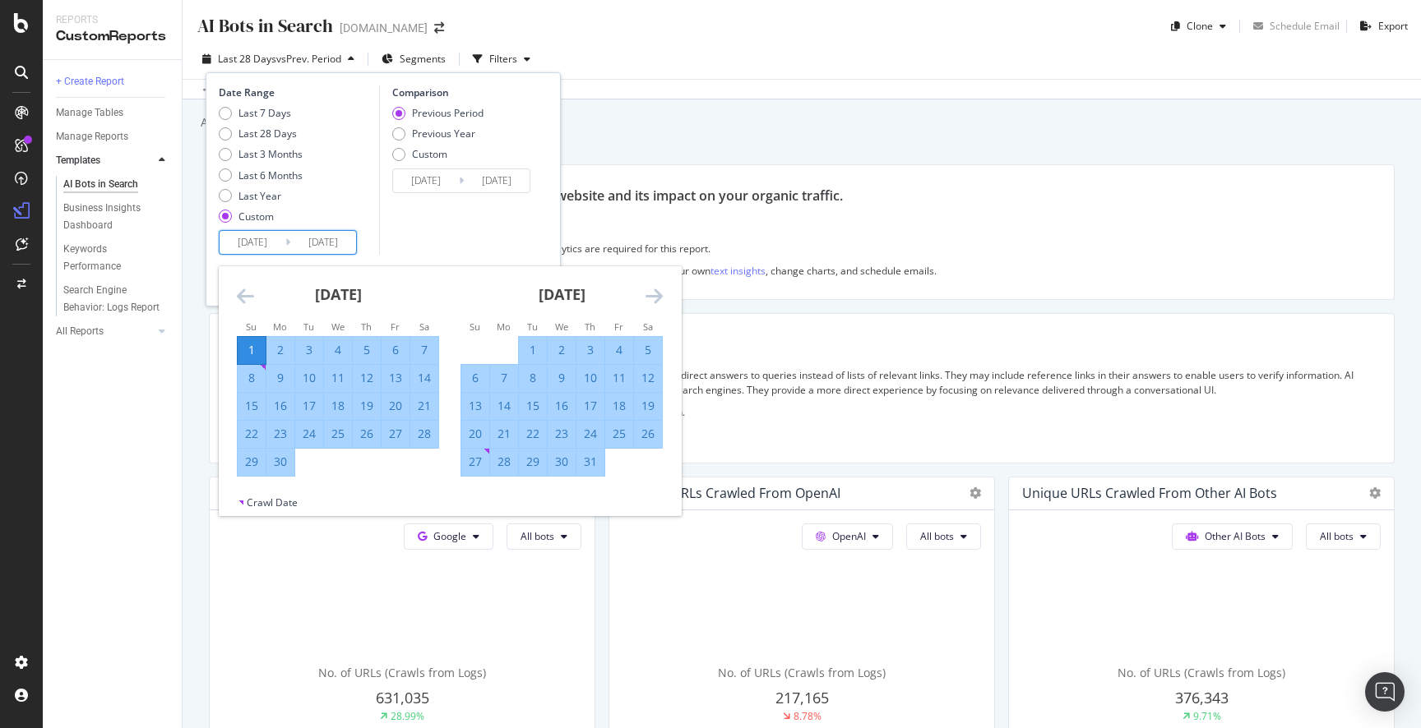
click at [659, 298] on icon "Move forward to switch to the next month." at bounding box center [653, 296] width 17 height 20
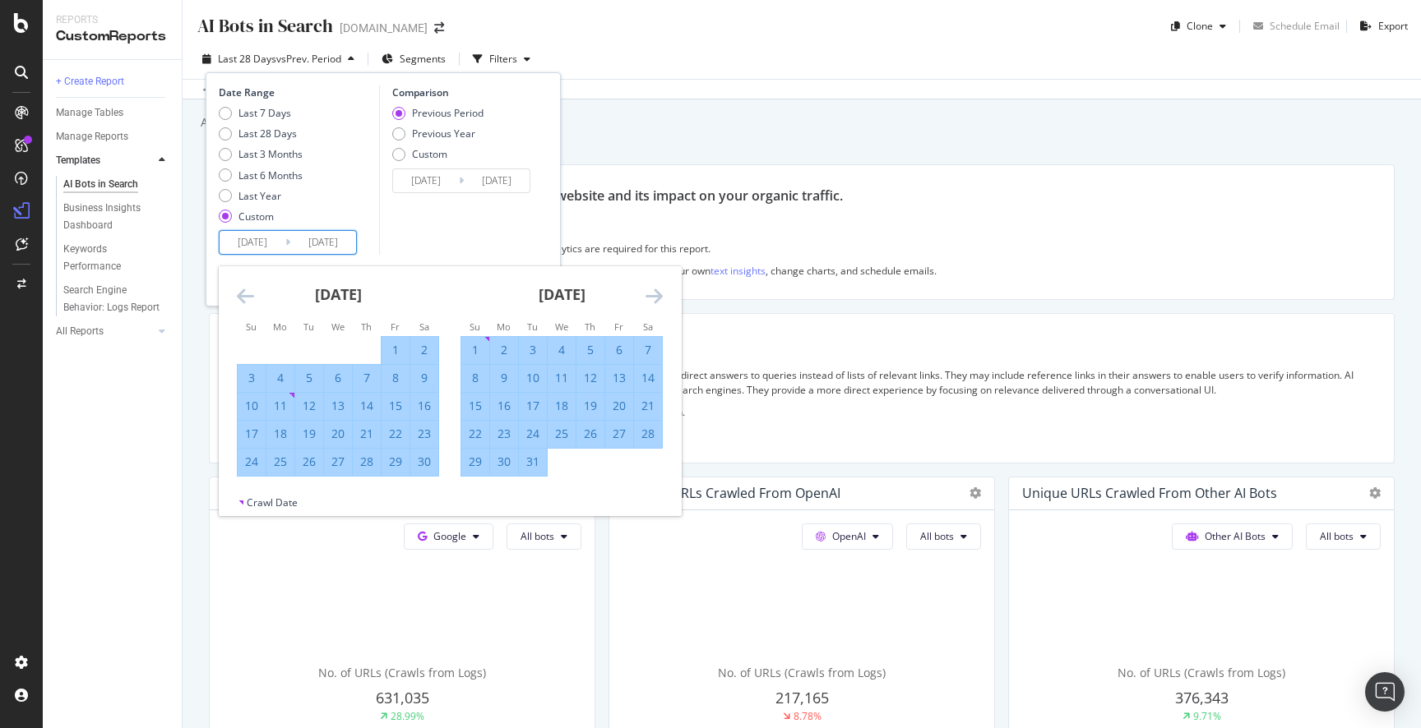
click at [659, 298] on icon "Move forward to switch to the next month." at bounding box center [653, 296] width 17 height 20
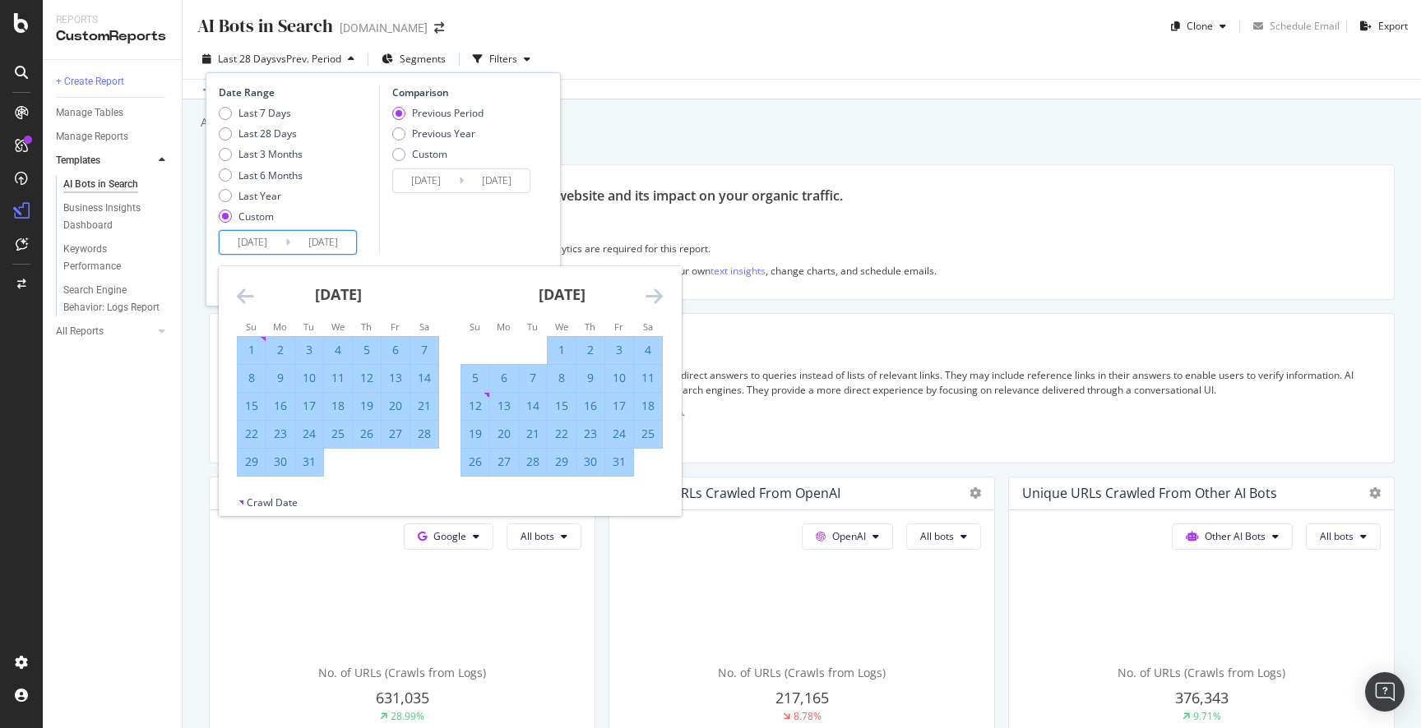
click at [659, 298] on icon "Move forward to switch to the next month." at bounding box center [653, 296] width 17 height 20
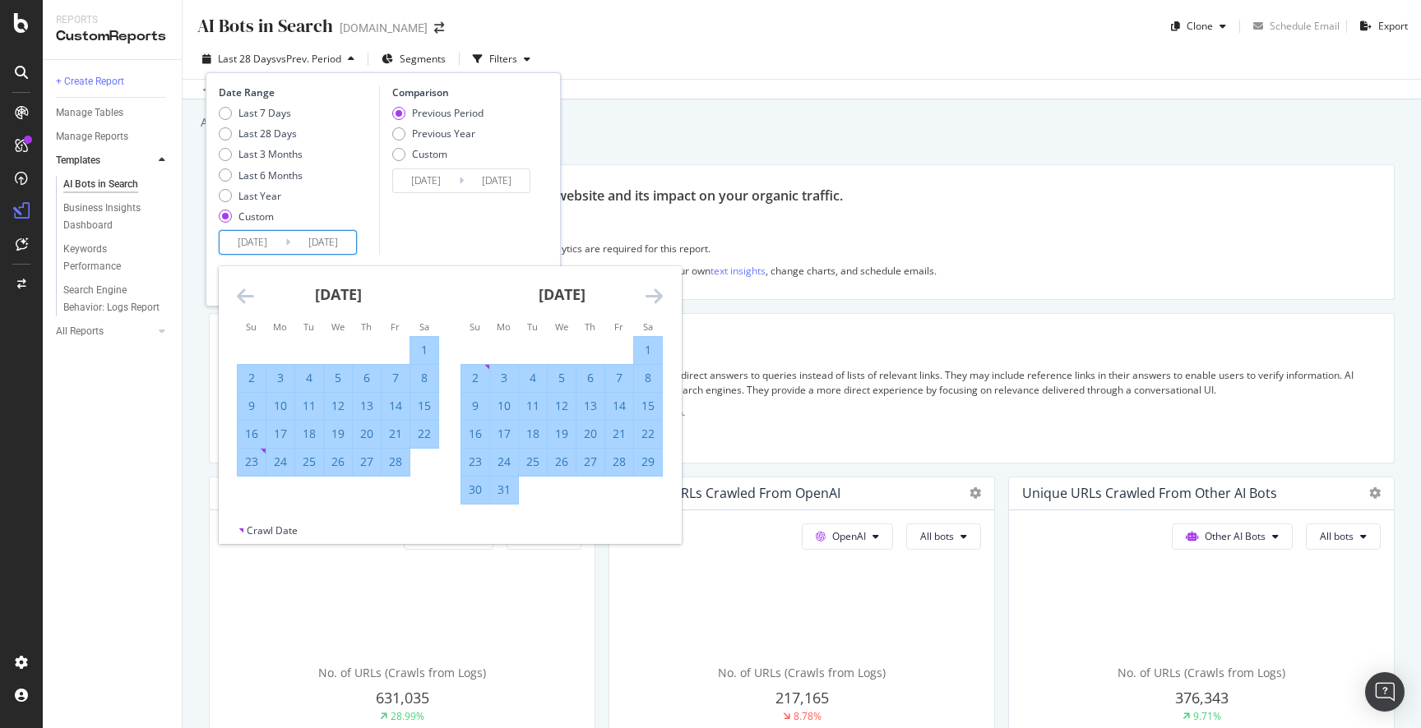
click at [659, 298] on icon "Move forward to switch to the next month." at bounding box center [653, 296] width 17 height 20
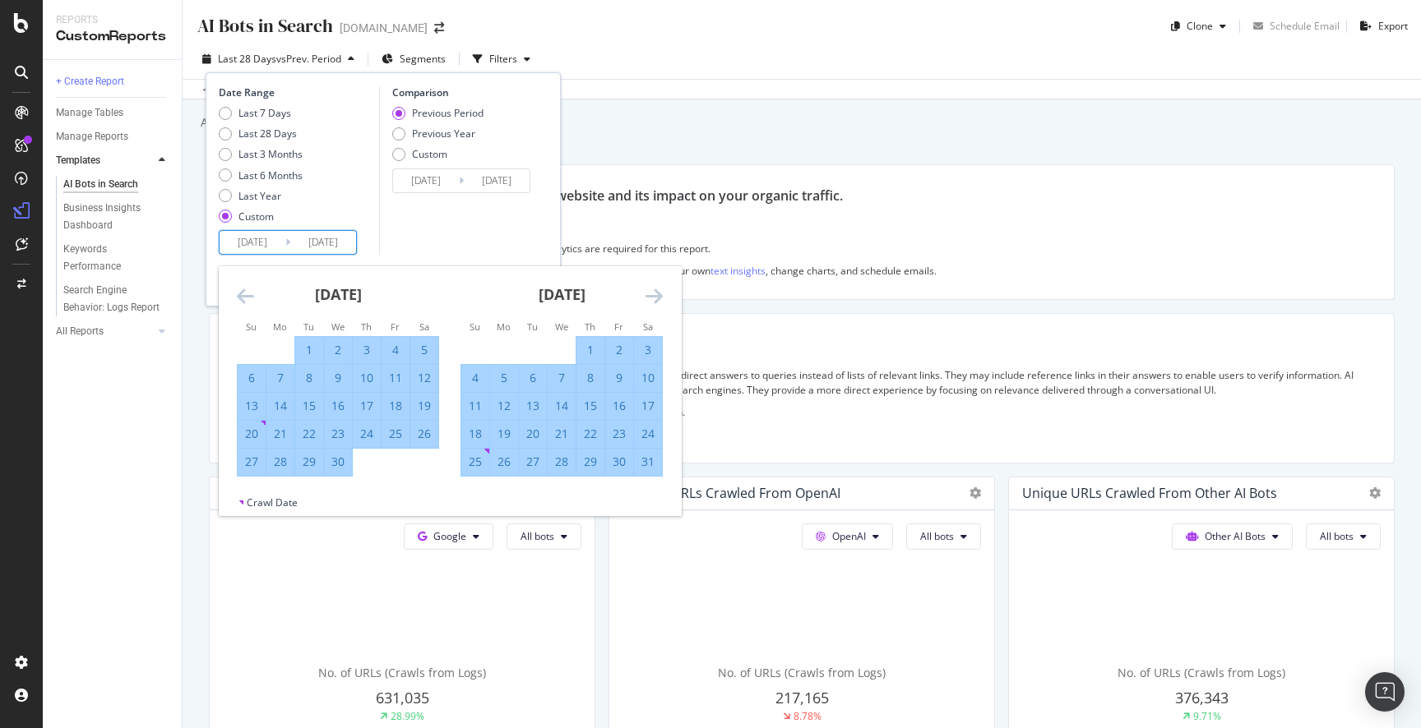
click at [659, 298] on icon "Move forward to switch to the next month." at bounding box center [653, 296] width 17 height 20
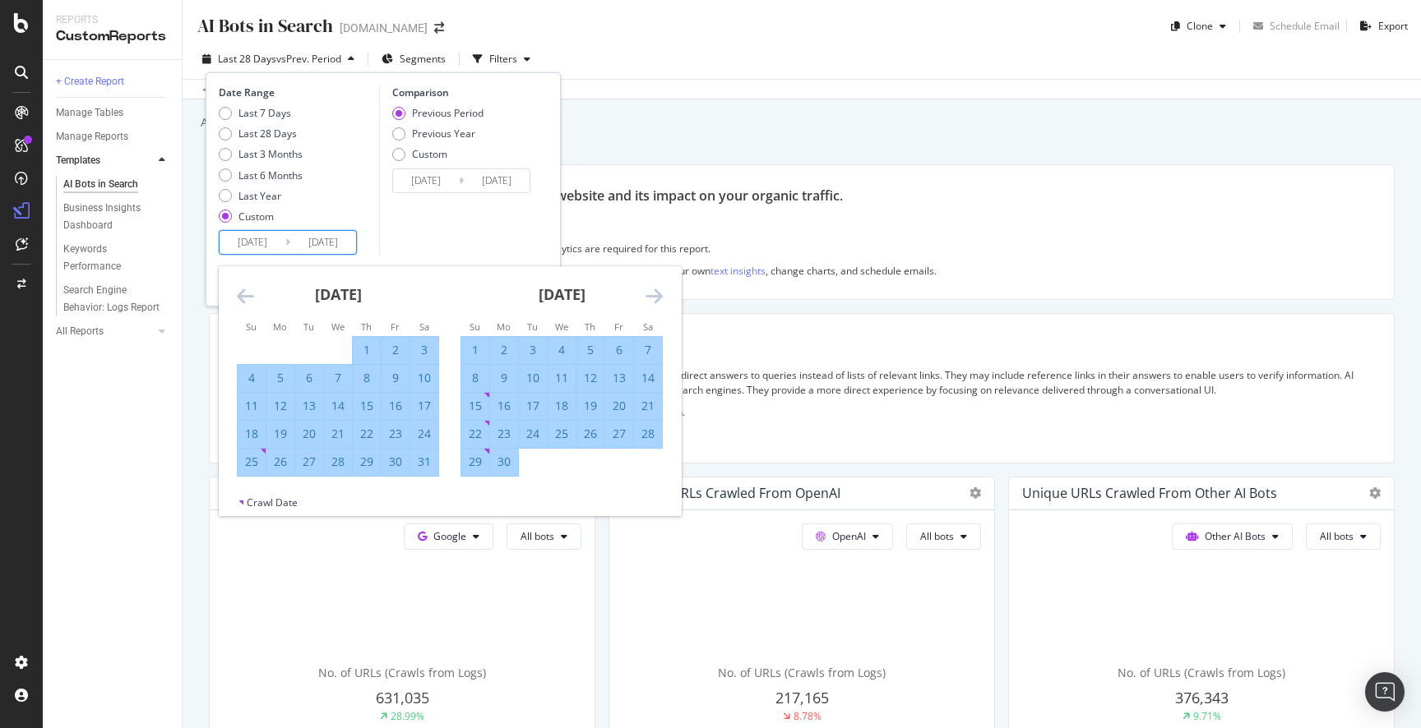
click at [659, 298] on icon "Move forward to switch to the next month." at bounding box center [653, 296] width 17 height 20
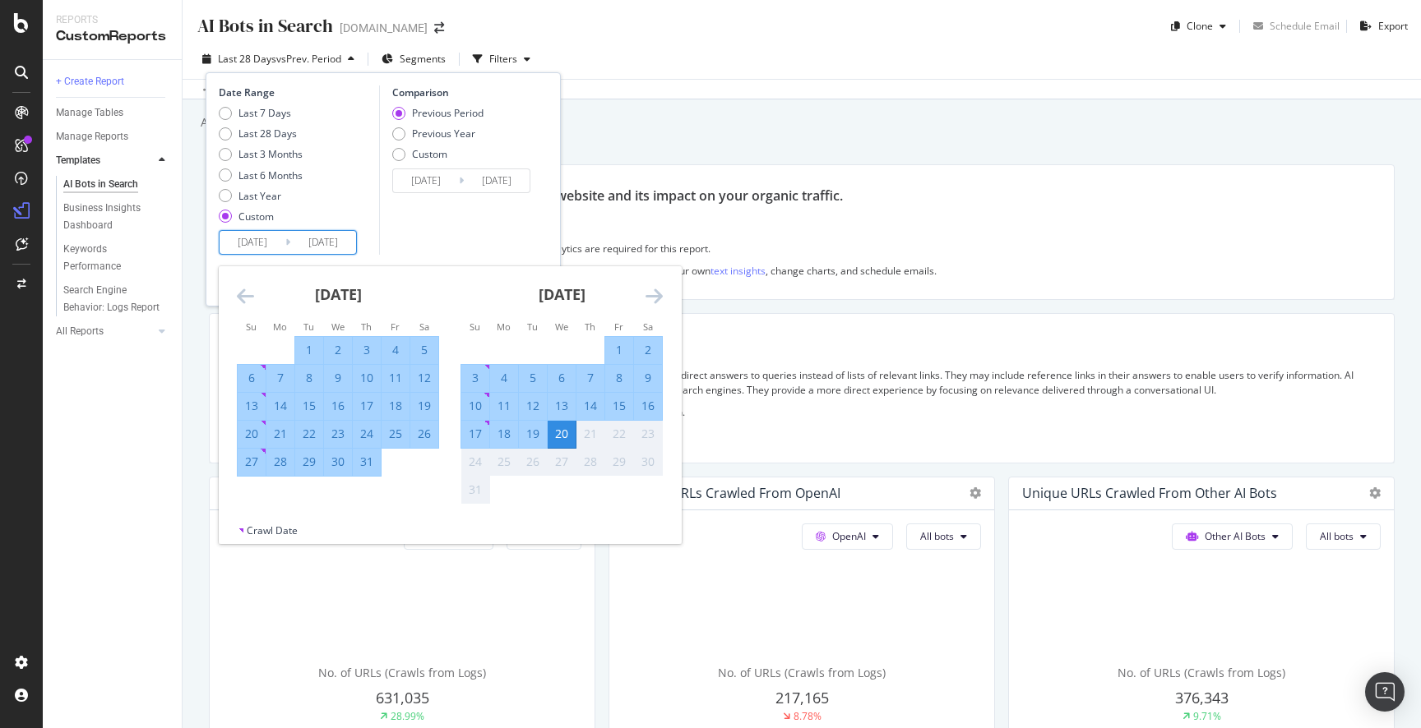
click at [659, 299] on icon "Move forward to switch to the next month." at bounding box center [653, 296] width 17 height 20
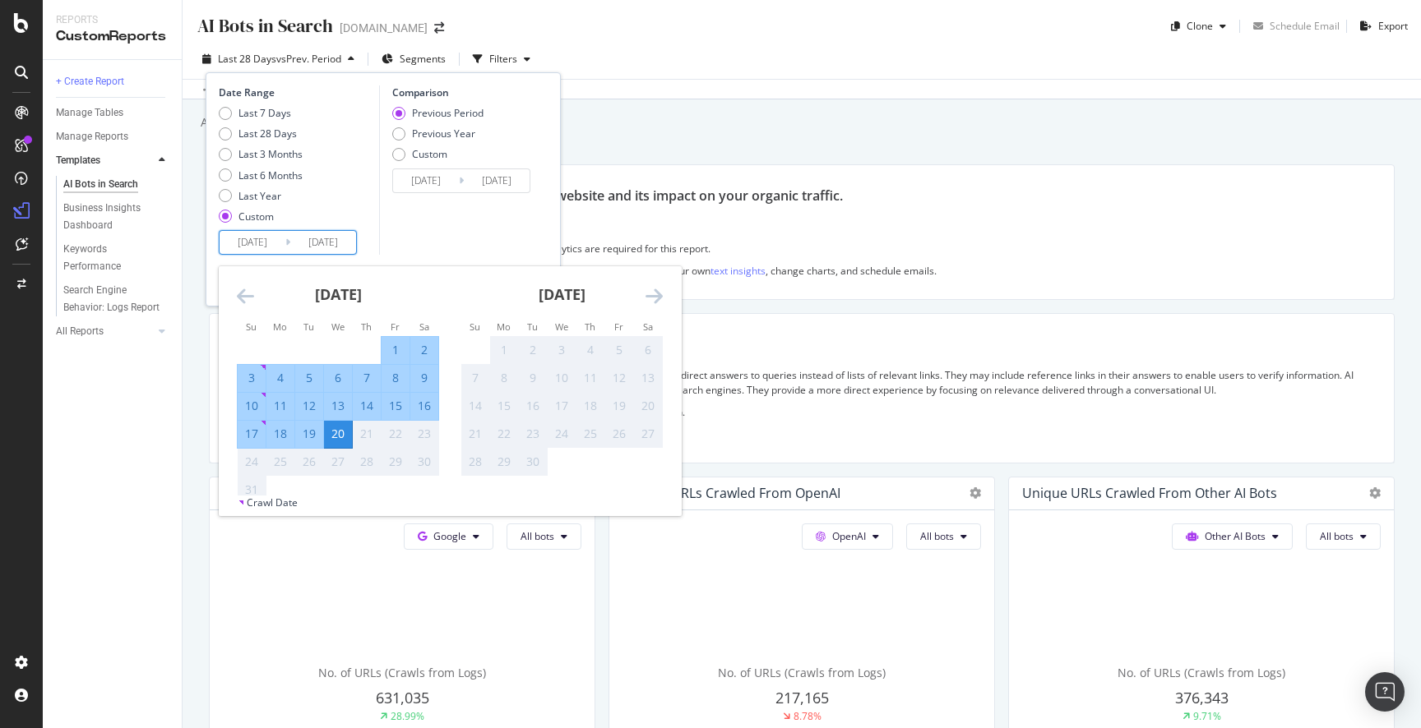
click at [339, 432] on div "20" at bounding box center [338, 434] width 28 height 16
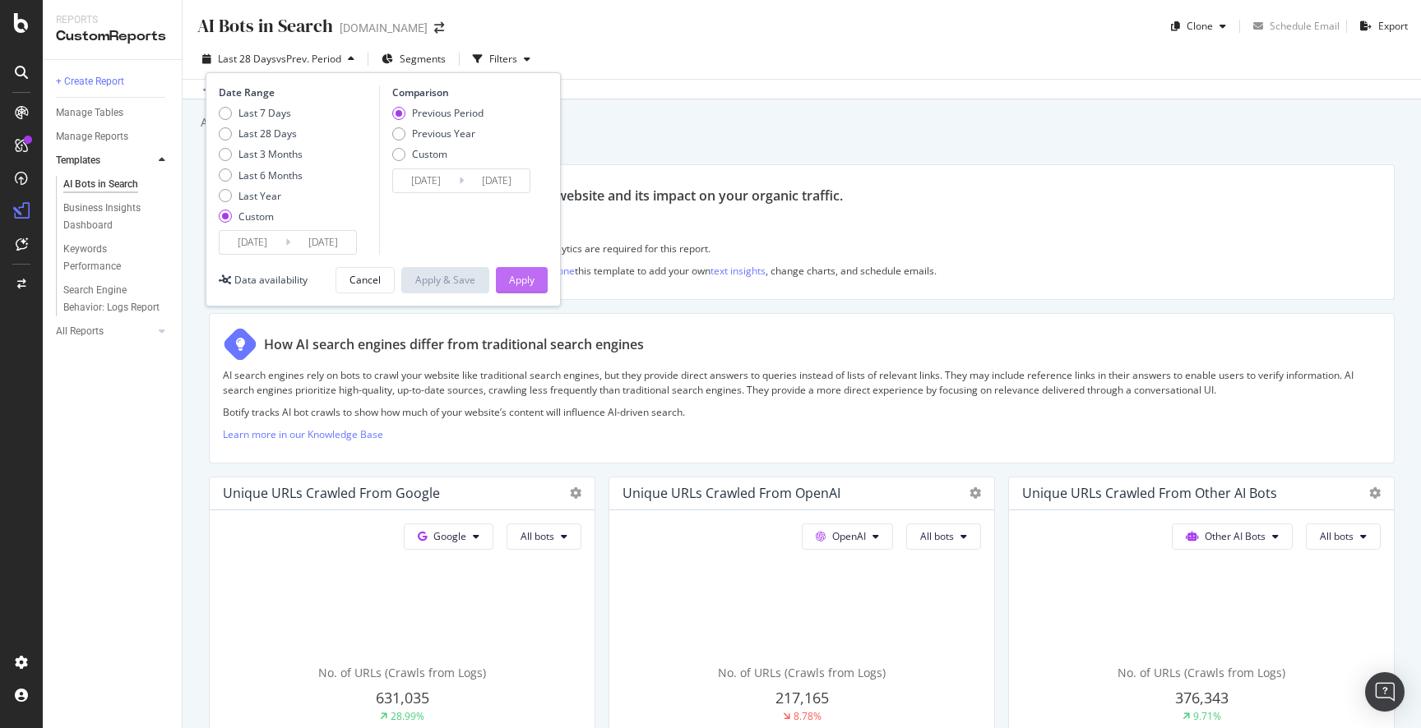
click at [523, 276] on div "Apply" at bounding box center [521, 280] width 25 height 14
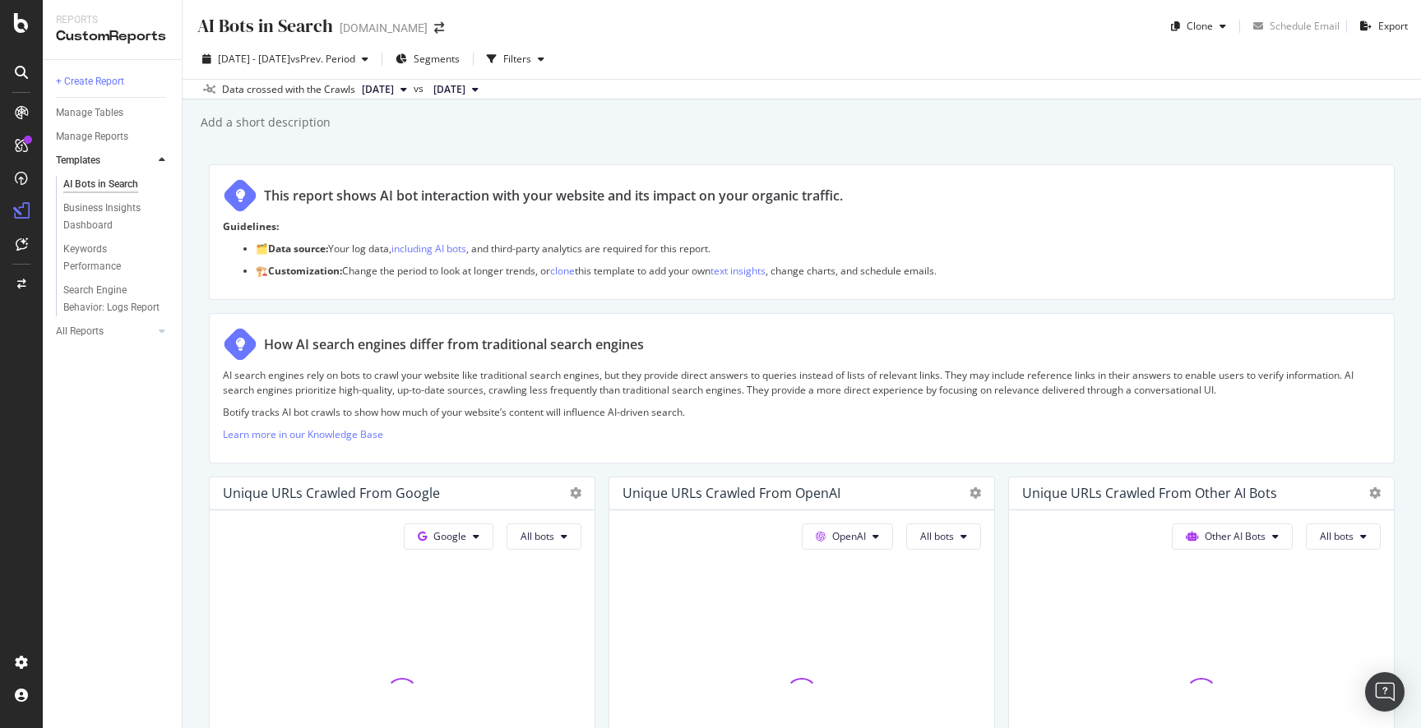
click at [865, 141] on div "AI Bots in Search AI Bots in Search charleskeith.com Clone Schedule Email Expor…" at bounding box center [802, 364] width 1238 height 728
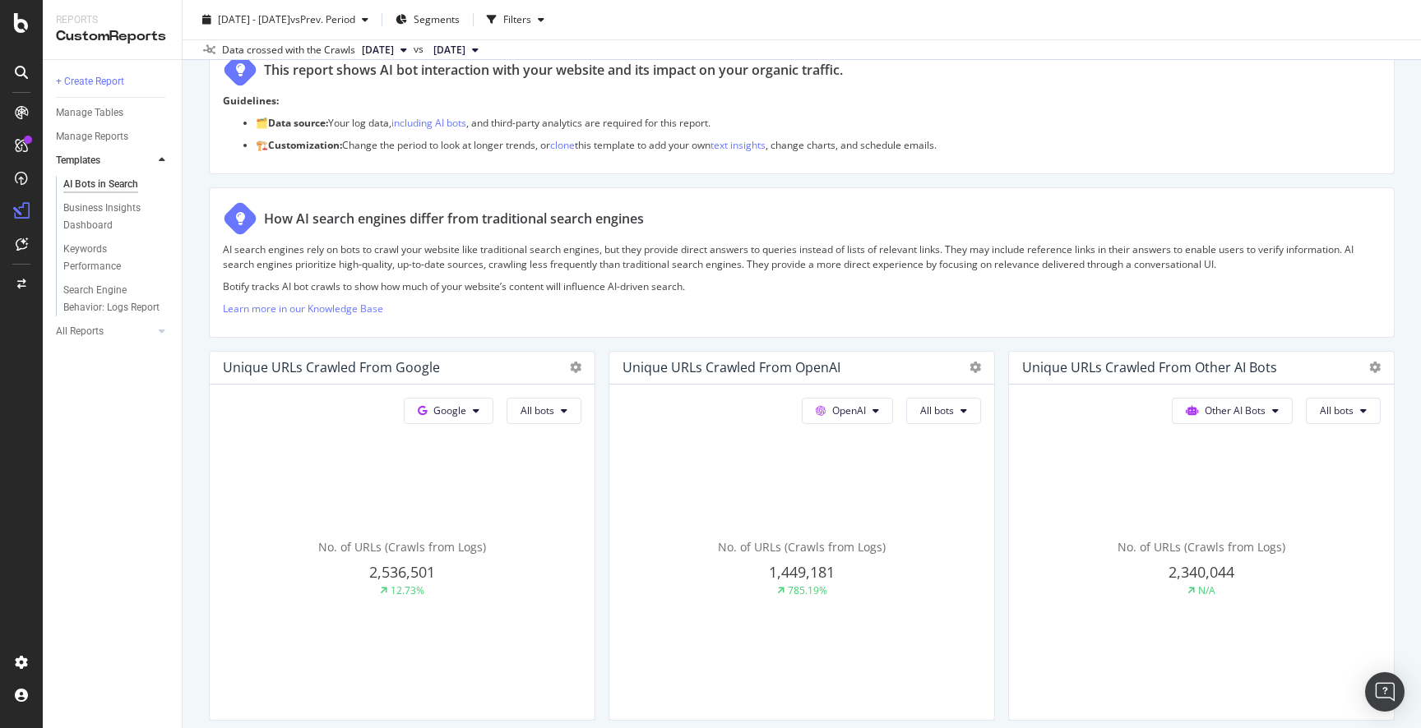
scroll to position [135, 0]
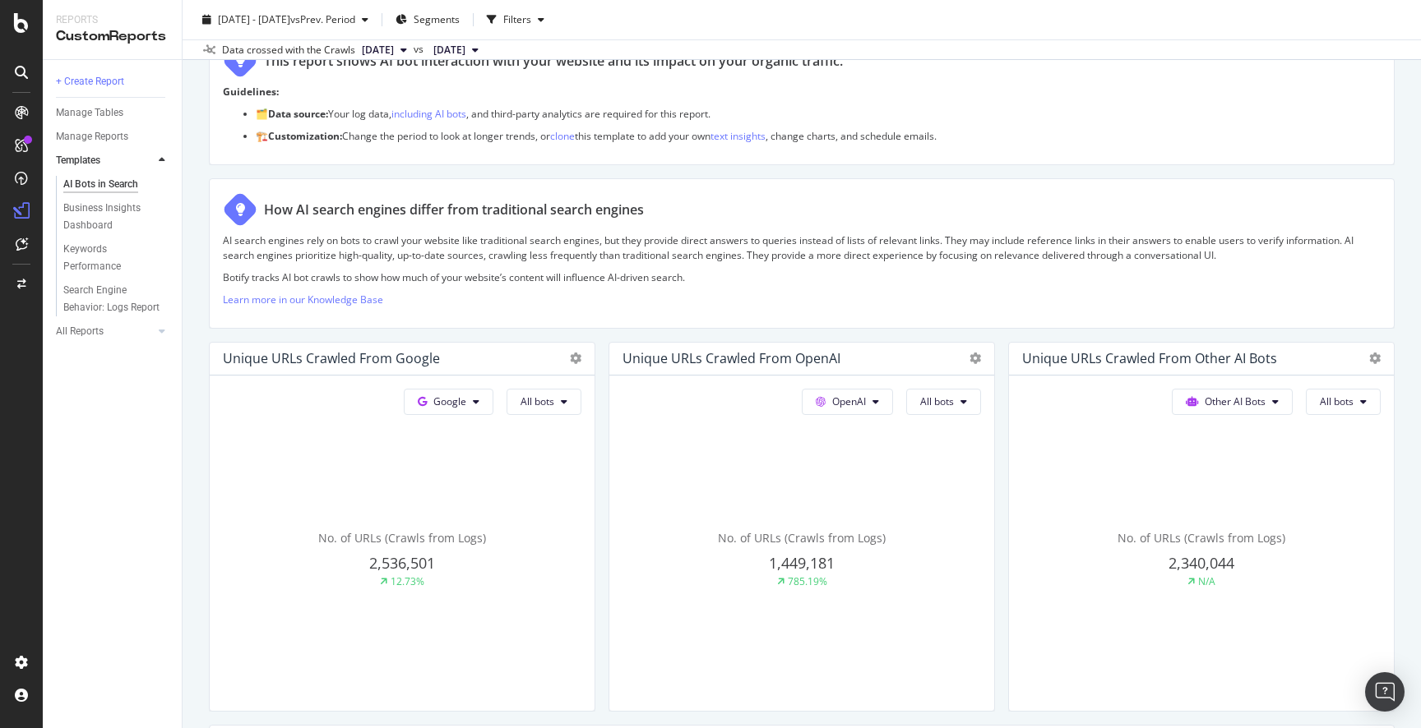
click at [196, 289] on div "AI Bots in Search AI Bots in Search charleskeith.com Clone Schedule Email Expor…" at bounding box center [802, 364] width 1238 height 728
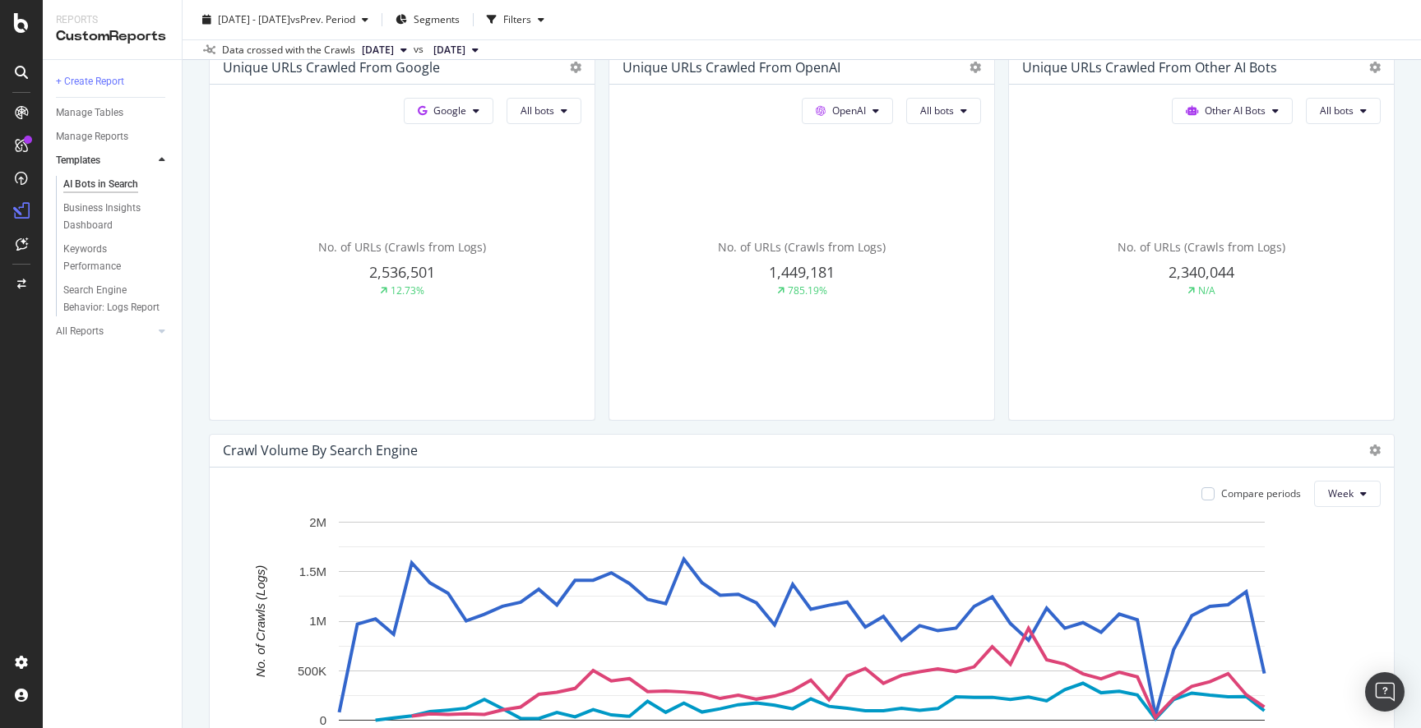
scroll to position [510, 0]
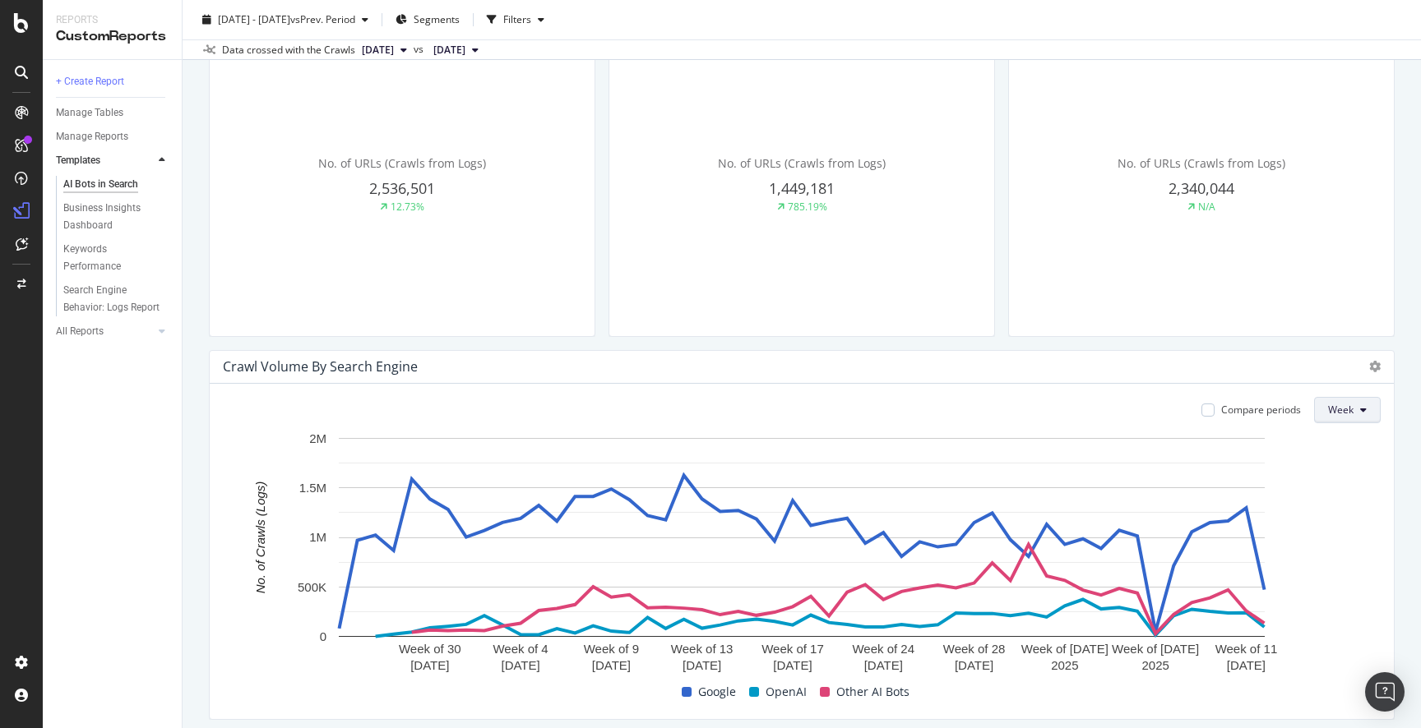
click at [1339, 419] on button "Week" at bounding box center [1347, 410] width 67 height 26
click at [1343, 503] on span "Month" at bounding box center [1343, 504] width 30 height 15
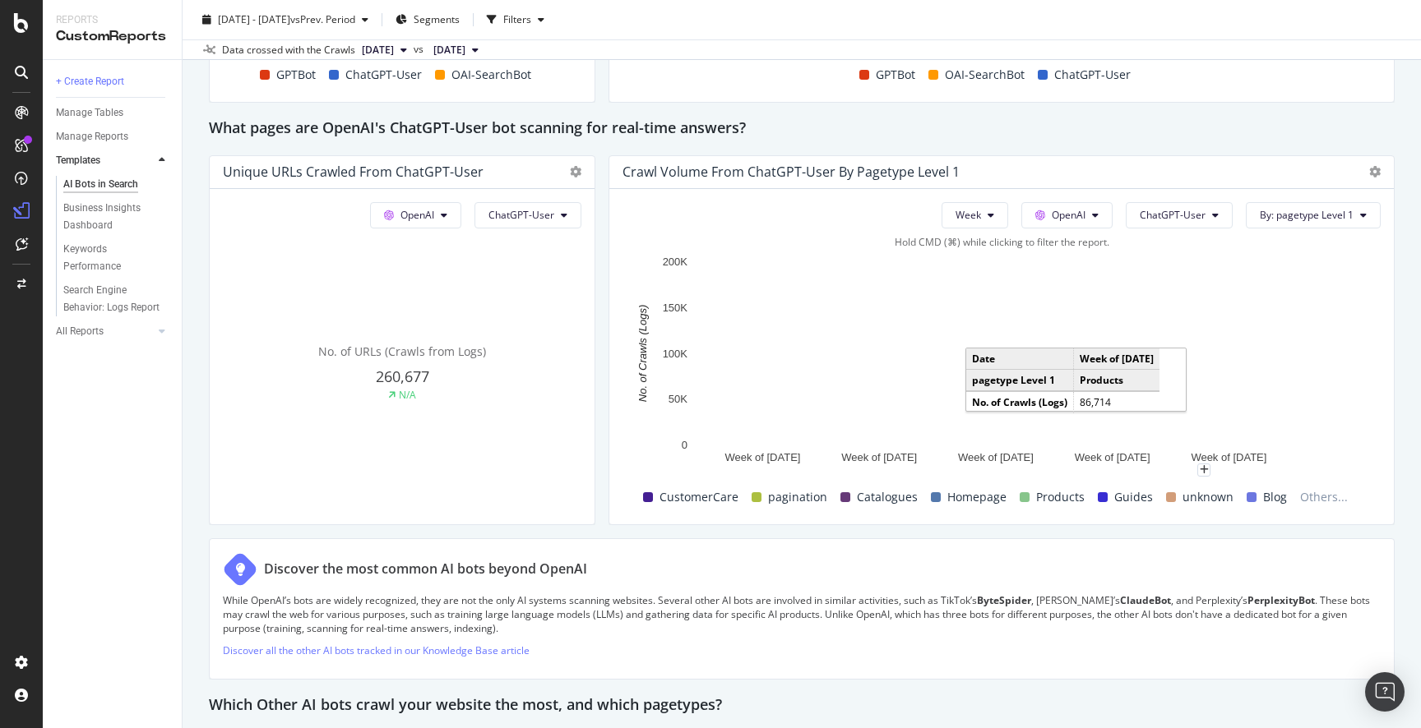
scroll to position [1758, 0]
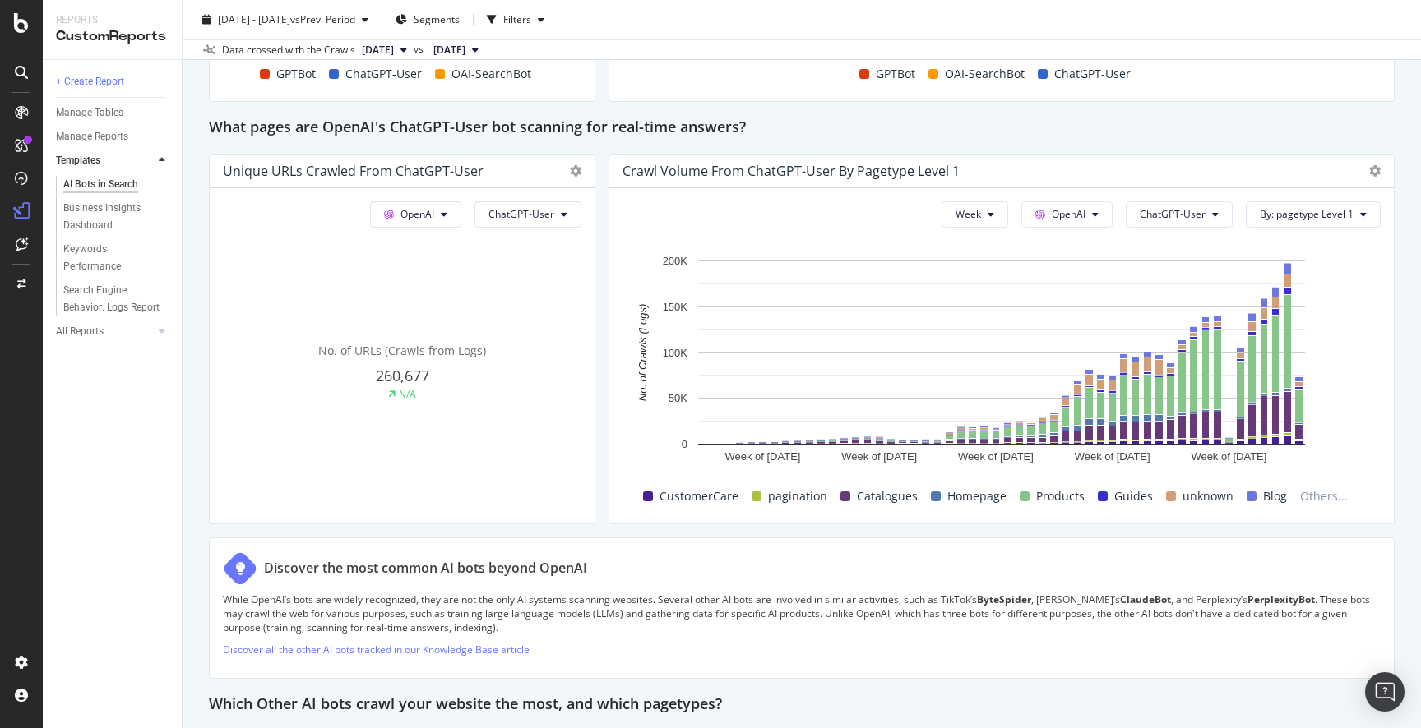
click at [196, 378] on div "AI Bots in Search AI Bots in Search charleskeith.com Clone Schedule Email Expor…" at bounding box center [802, 364] width 1238 height 728
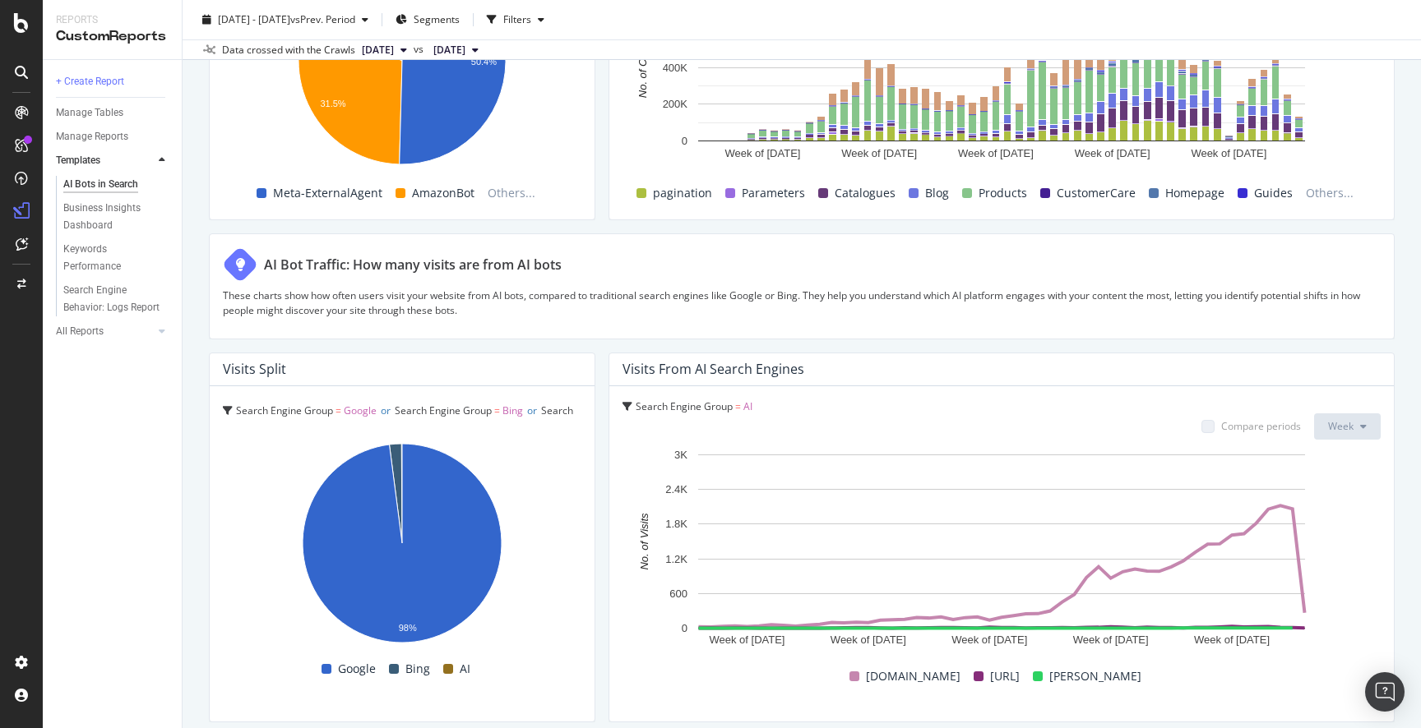
scroll to position [2717, 0]
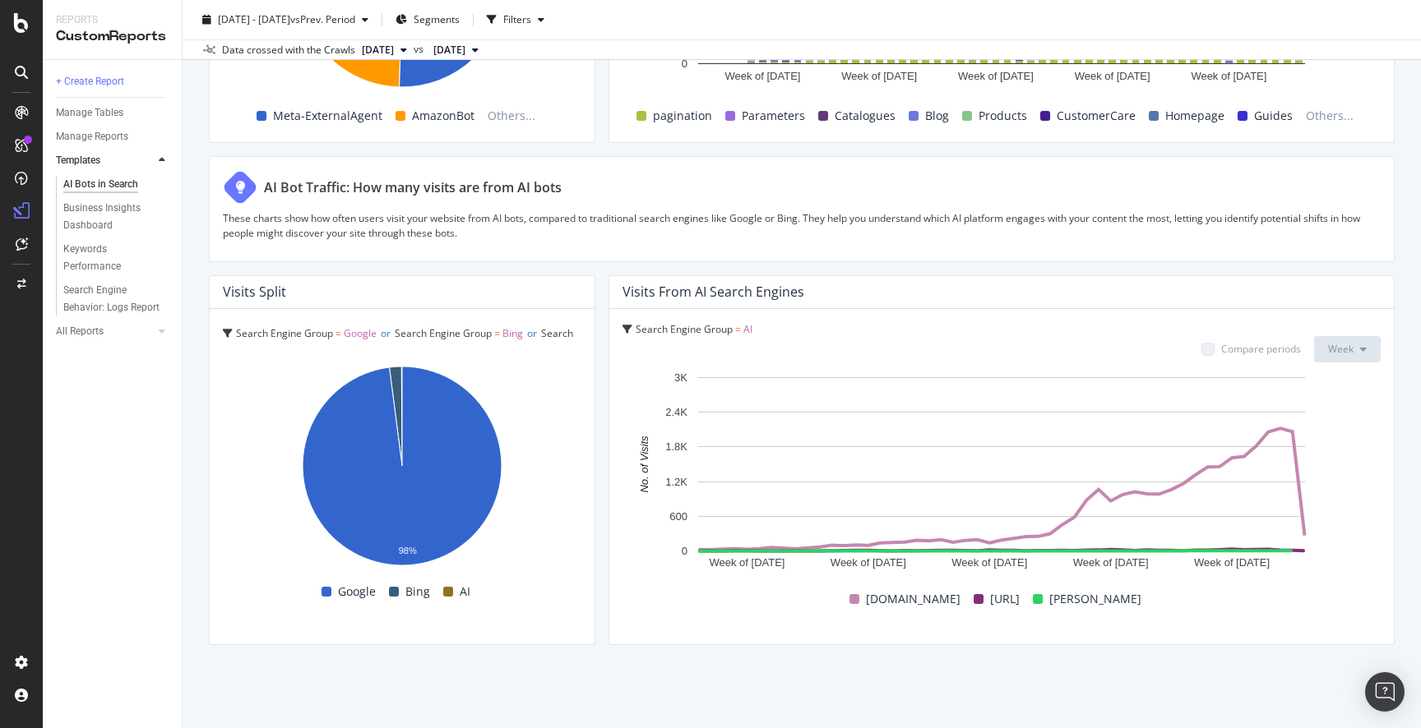
click at [794, 259] on div "AI Bot Traffic: How many visits are from AI bots These charts show how often us…" at bounding box center [801, 208] width 1185 height 105
click at [800, 224] on p "These charts show how often users visit your website from AI bots, compared to …" at bounding box center [801, 225] width 1157 height 28
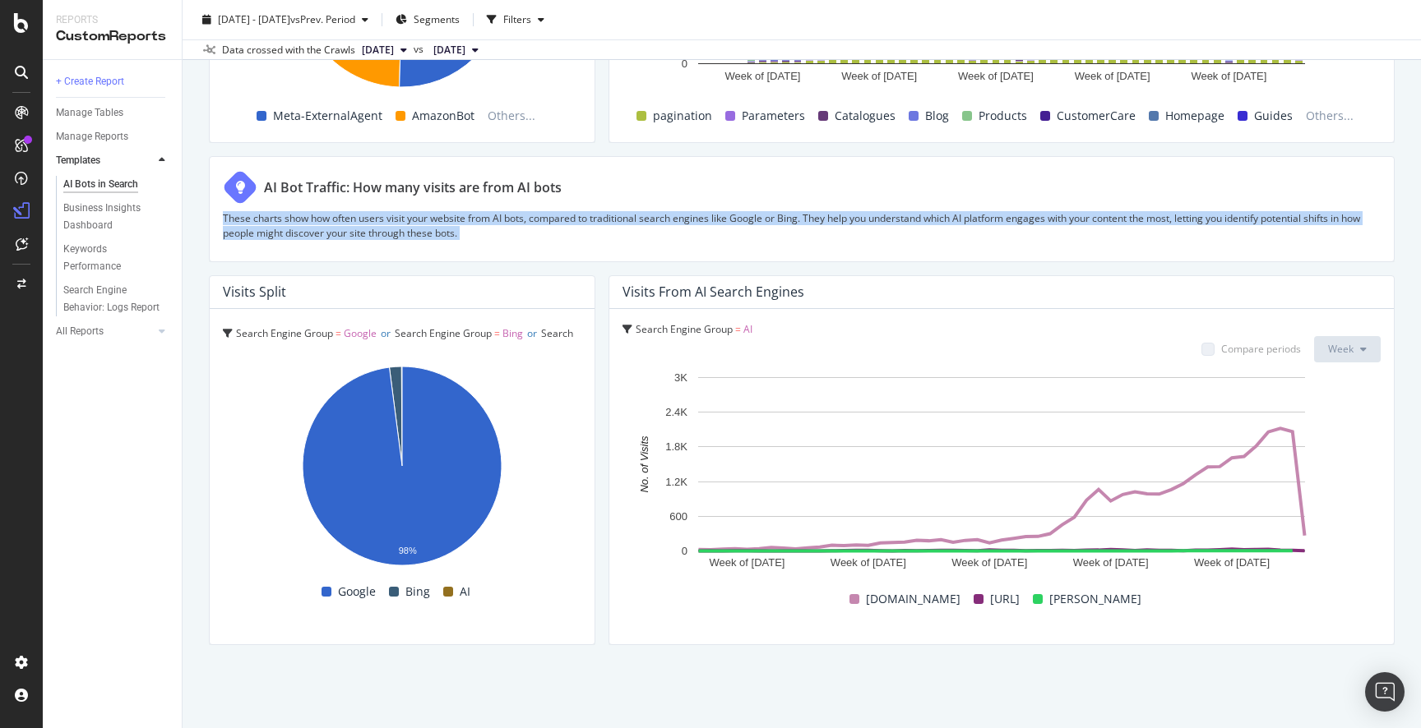
click at [800, 224] on p "These charts show how often users visit your website from AI bots, compared to …" at bounding box center [801, 225] width 1157 height 28
click at [761, 224] on p "These charts show how often users visit your website from AI bots, compared to …" at bounding box center [801, 225] width 1157 height 28
click at [210, 250] on div "AI Bot Traffic: How many visits are from AI bots These charts show how often us…" at bounding box center [801, 208] width 1185 height 105
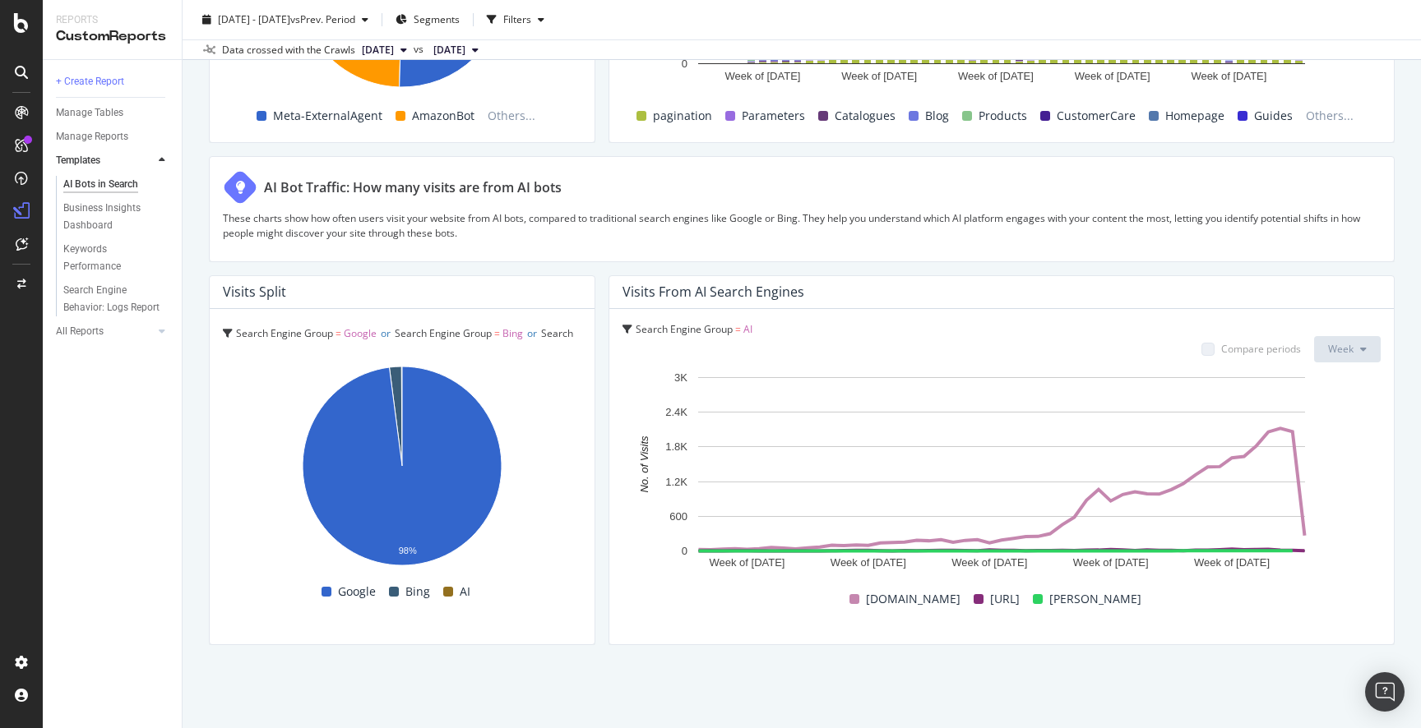
click at [265, 227] on p "These charts show how often users visit your website from AI bots, compared to …" at bounding box center [801, 225] width 1157 height 28
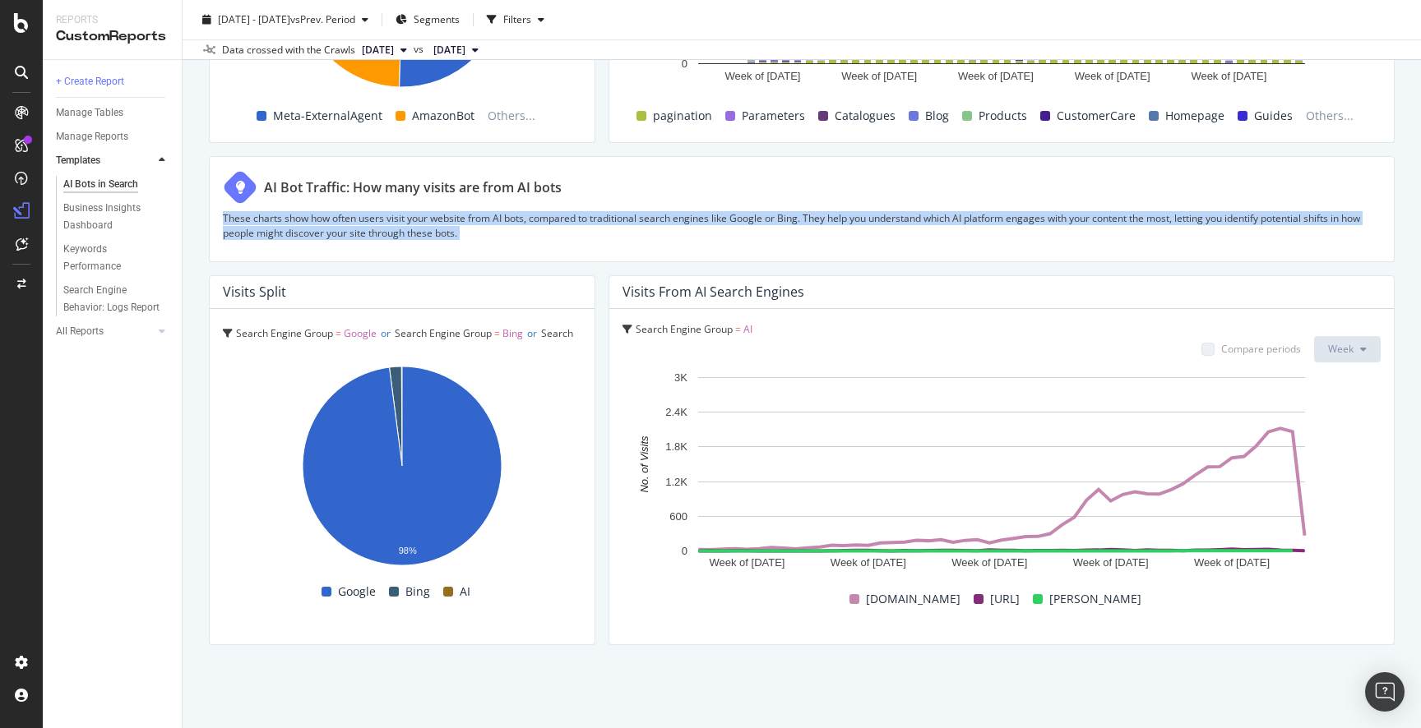
click at [265, 227] on p "These charts show how often users visit your website from AI bots, compared to …" at bounding box center [801, 225] width 1157 height 28
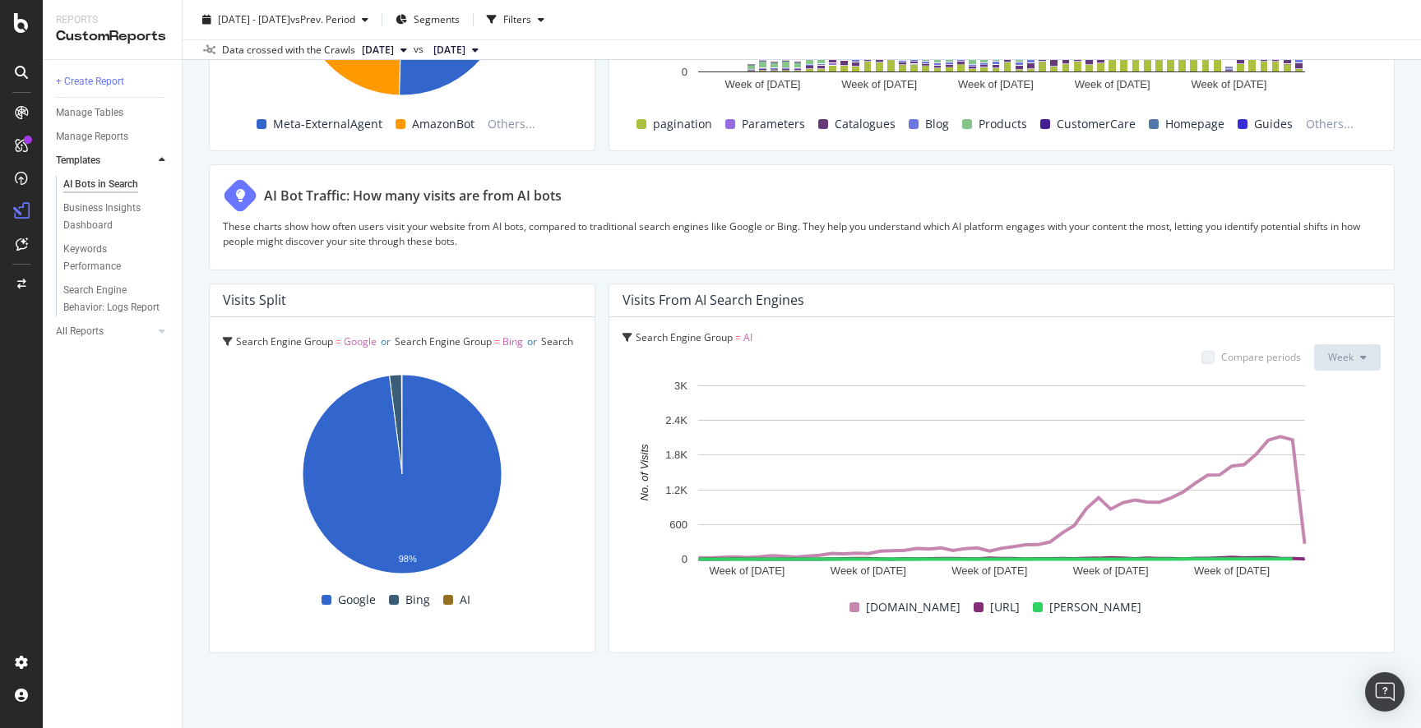
click at [760, 650] on div "Search Engine Group = AI Compare periods Week Week of 30 Sep. 2024 Week of 9 De…" at bounding box center [1001, 484] width 784 height 335
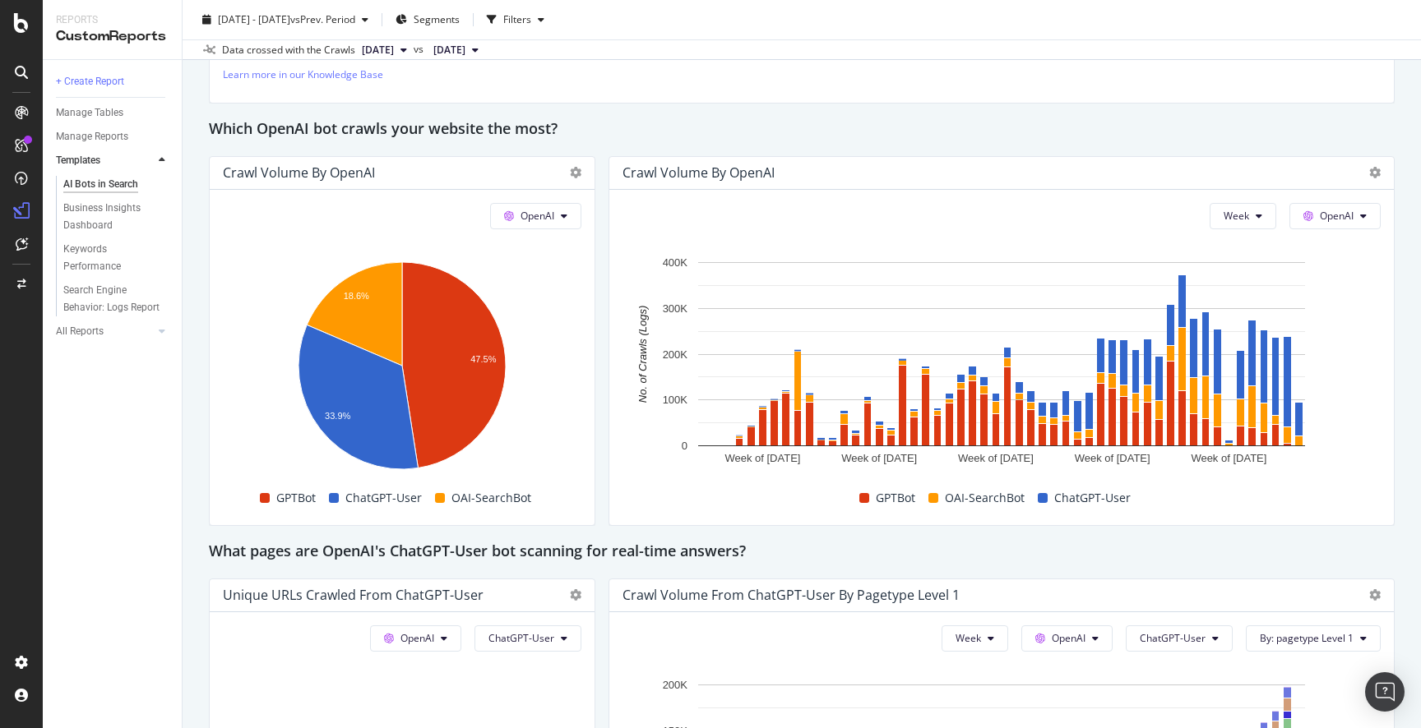
scroll to position [1333, 0]
click at [991, 85] on div "AI bot engagement with your content varies by bot type. Find the impact of each…" at bounding box center [801, 28] width 1157 height 126
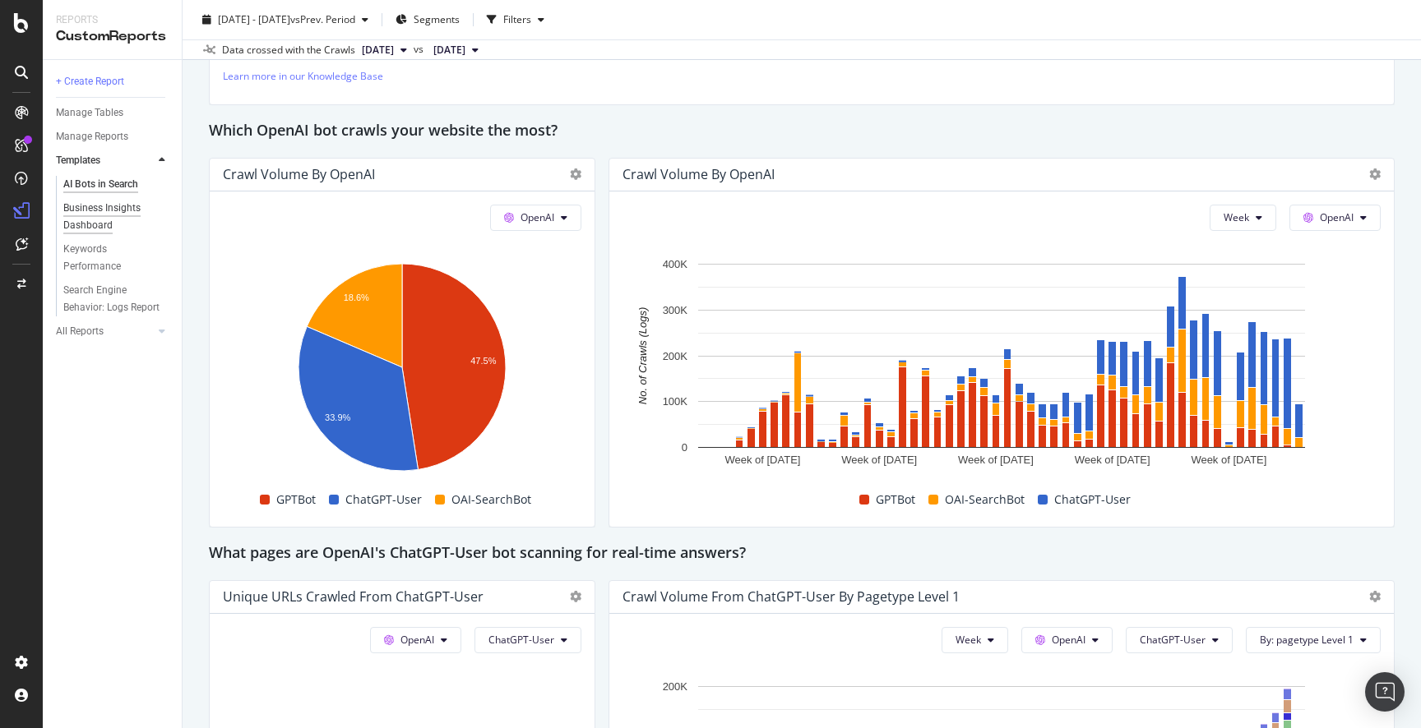
click at [110, 205] on div "Business Insights Dashboard" at bounding box center [110, 217] width 95 height 35
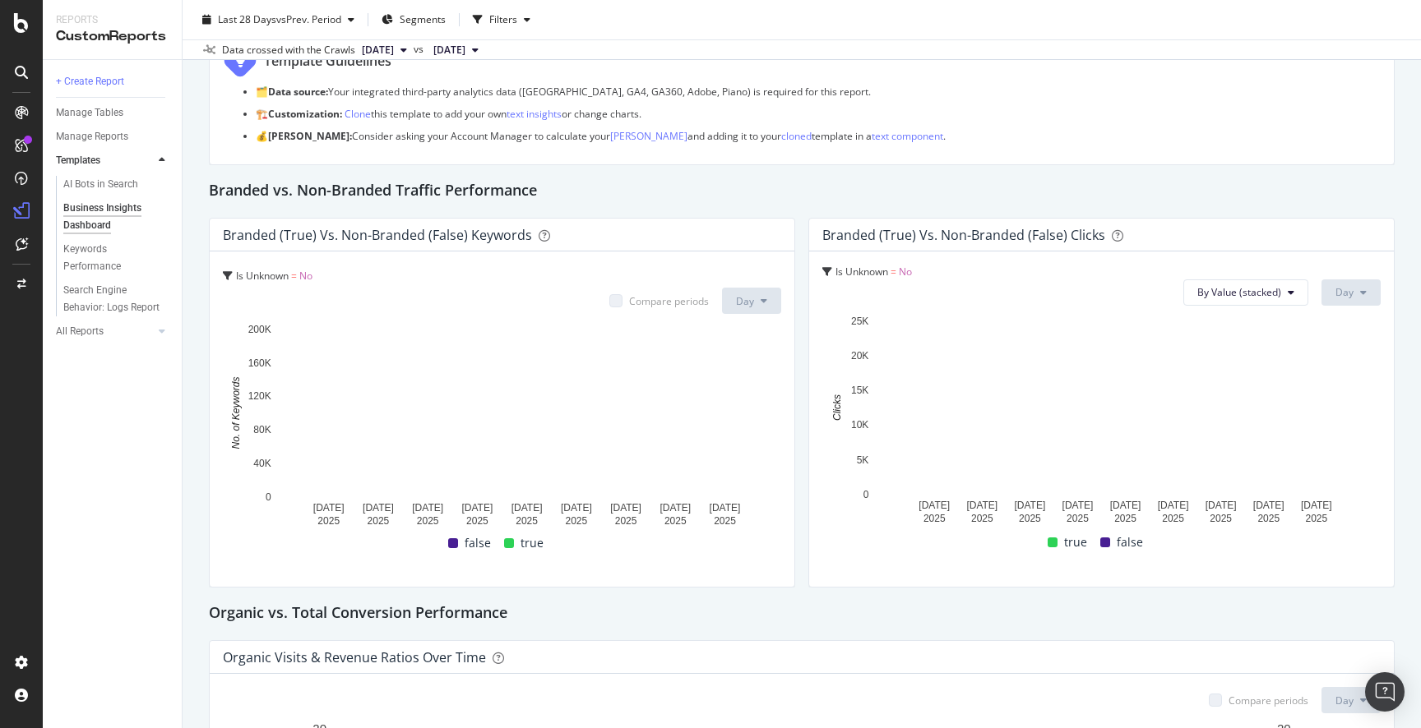
scroll to position [139, 0]
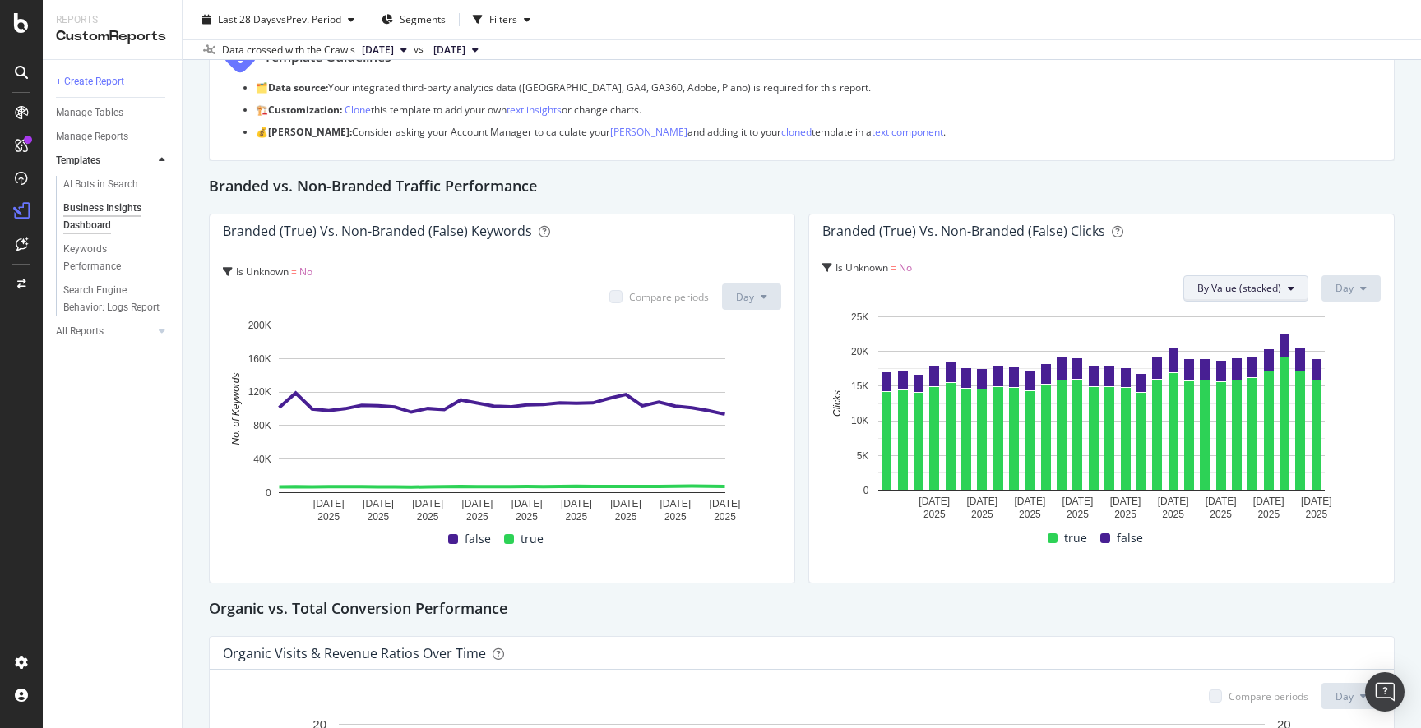
click at [1276, 293] on span "By Value (stacked)" at bounding box center [1239, 288] width 84 height 14
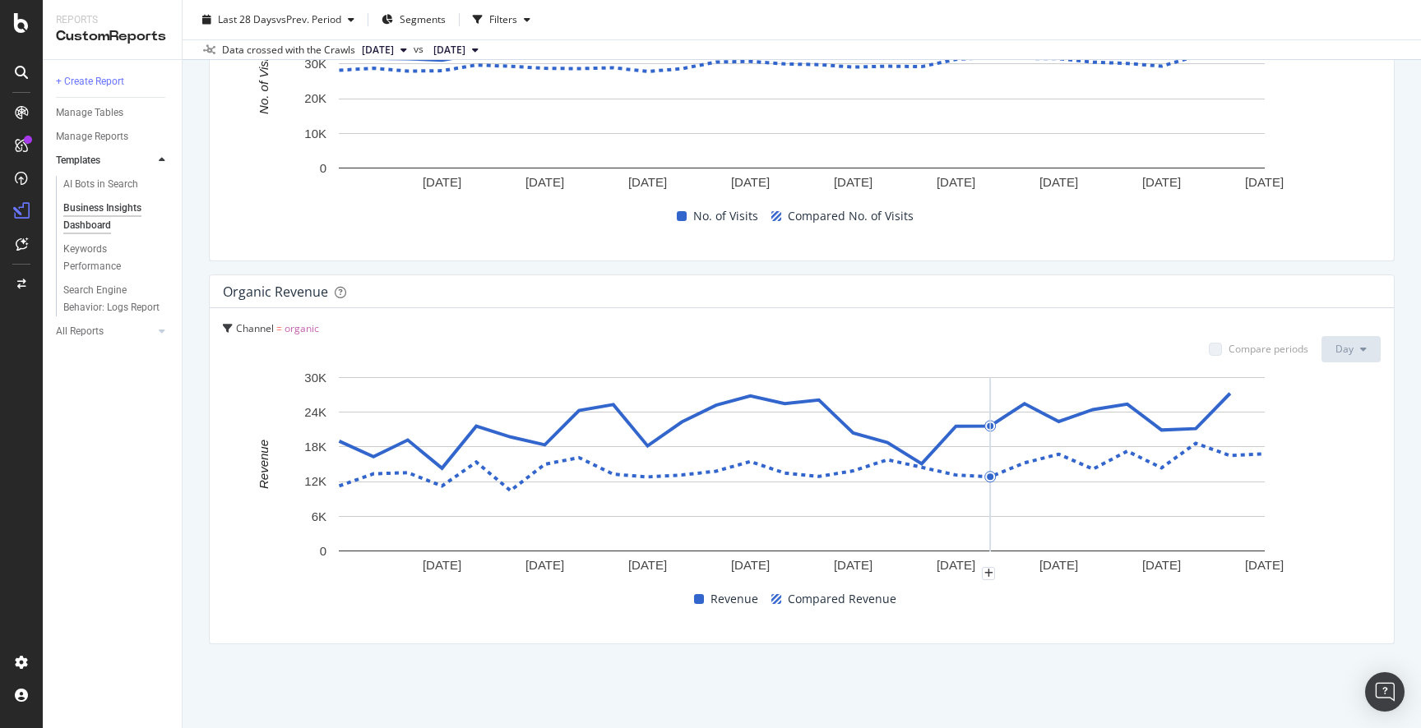
scroll to position [1728, 0]
click at [95, 255] on div "Keywords Performance" at bounding box center [109, 258] width 92 height 35
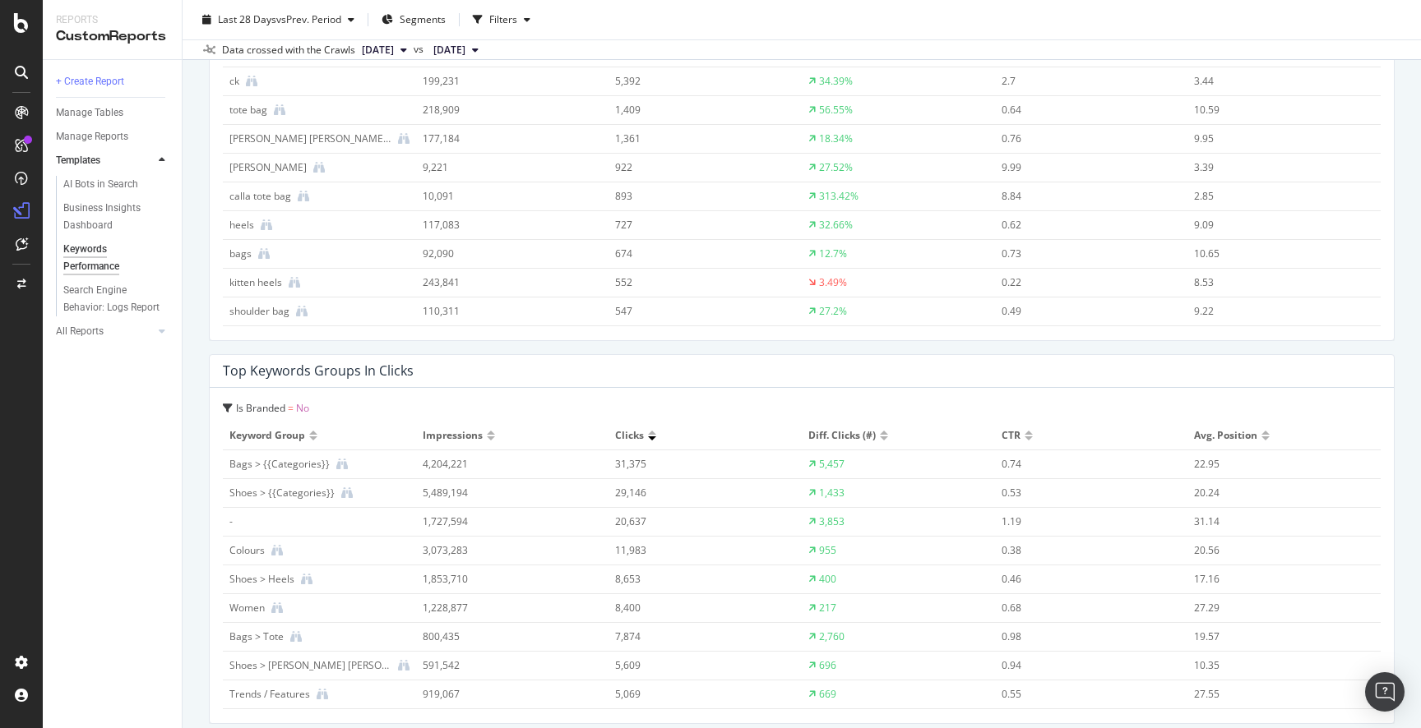
scroll to position [1738, 0]
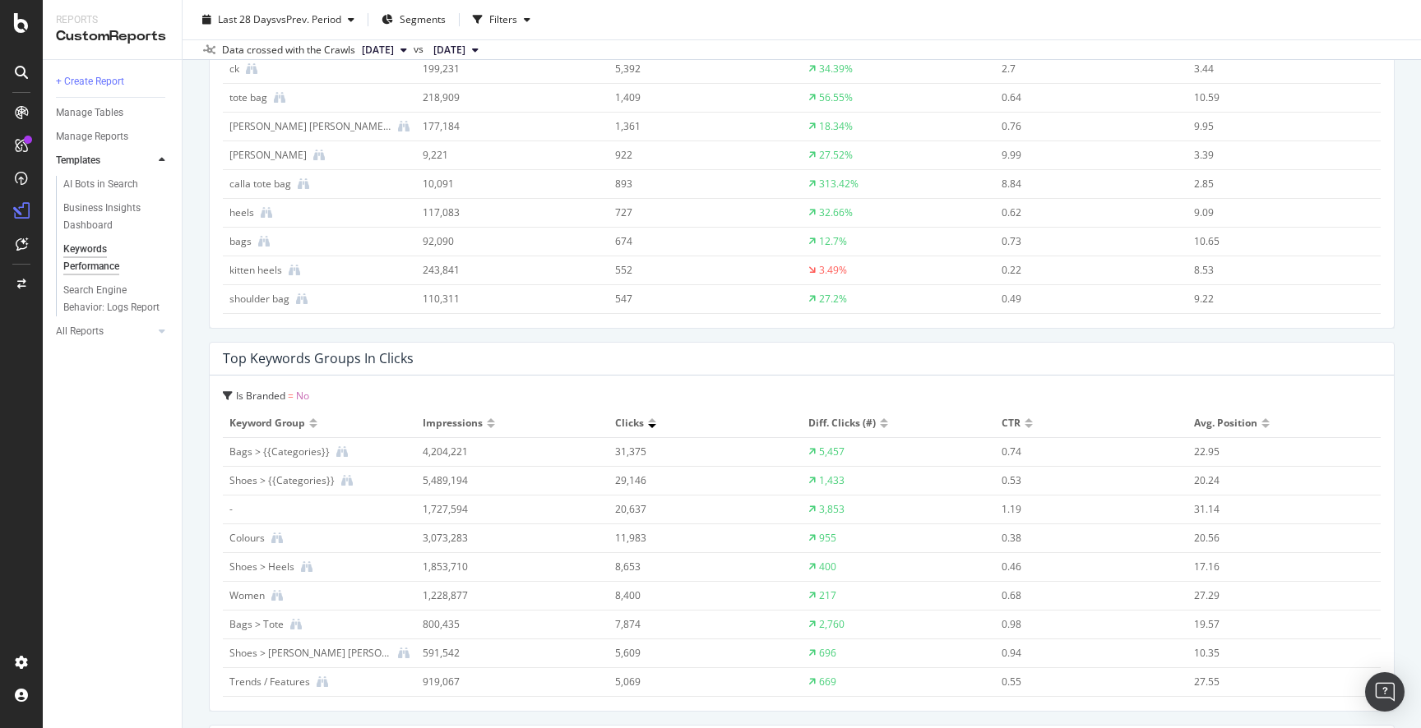
drag, startPoint x: 91, startPoint y: 400, endPoint x: 100, endPoint y: 400, distance: 9.0
click at [92, 401] on div "+ Create Report Manage Tables Manage Reports Templates AI Bots in Search Busine…" at bounding box center [112, 394] width 139 height 668
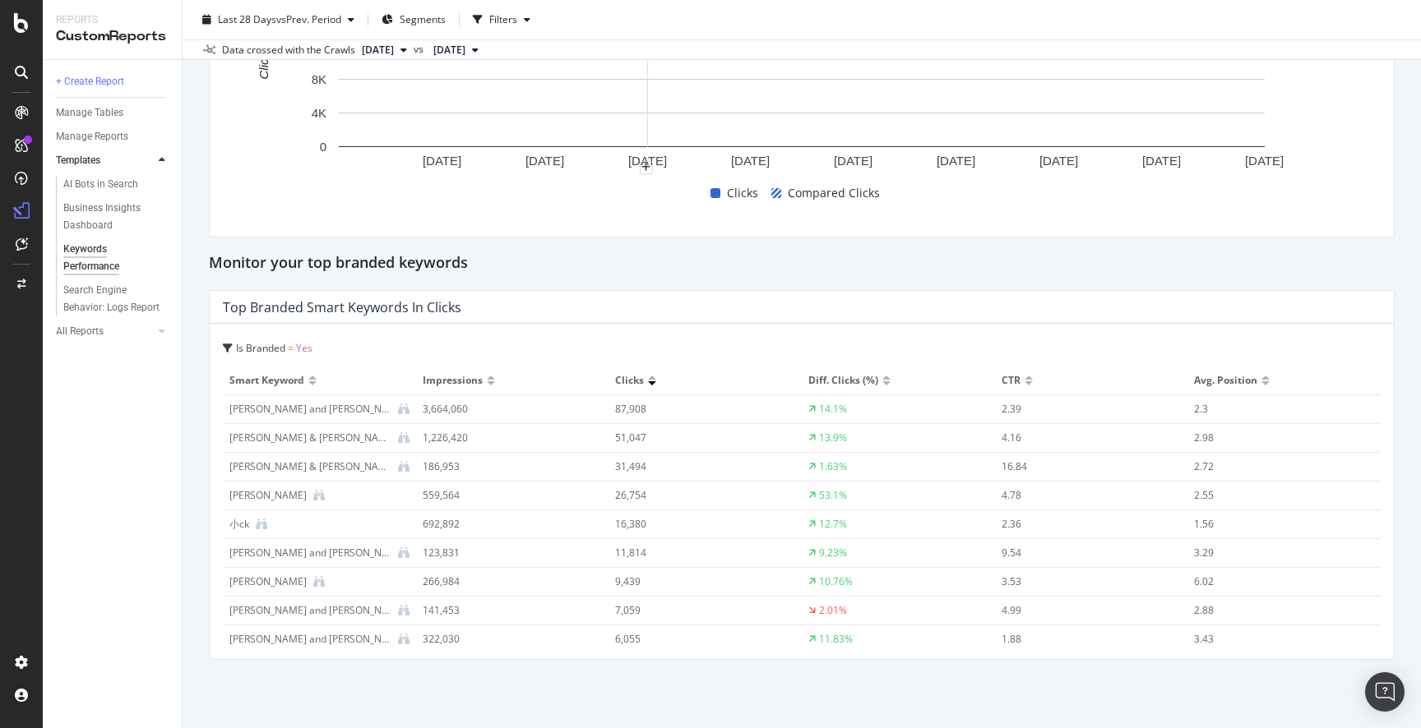
scroll to position [4354, 0]
click at [570, 273] on div "Monitor your top branded keywords" at bounding box center [801, 260] width 1185 height 26
click at [190, 347] on div "Keywords Performance Keywords Performance charleskeith.com Clone Schedule Email…" at bounding box center [802, 364] width 1238 height 728
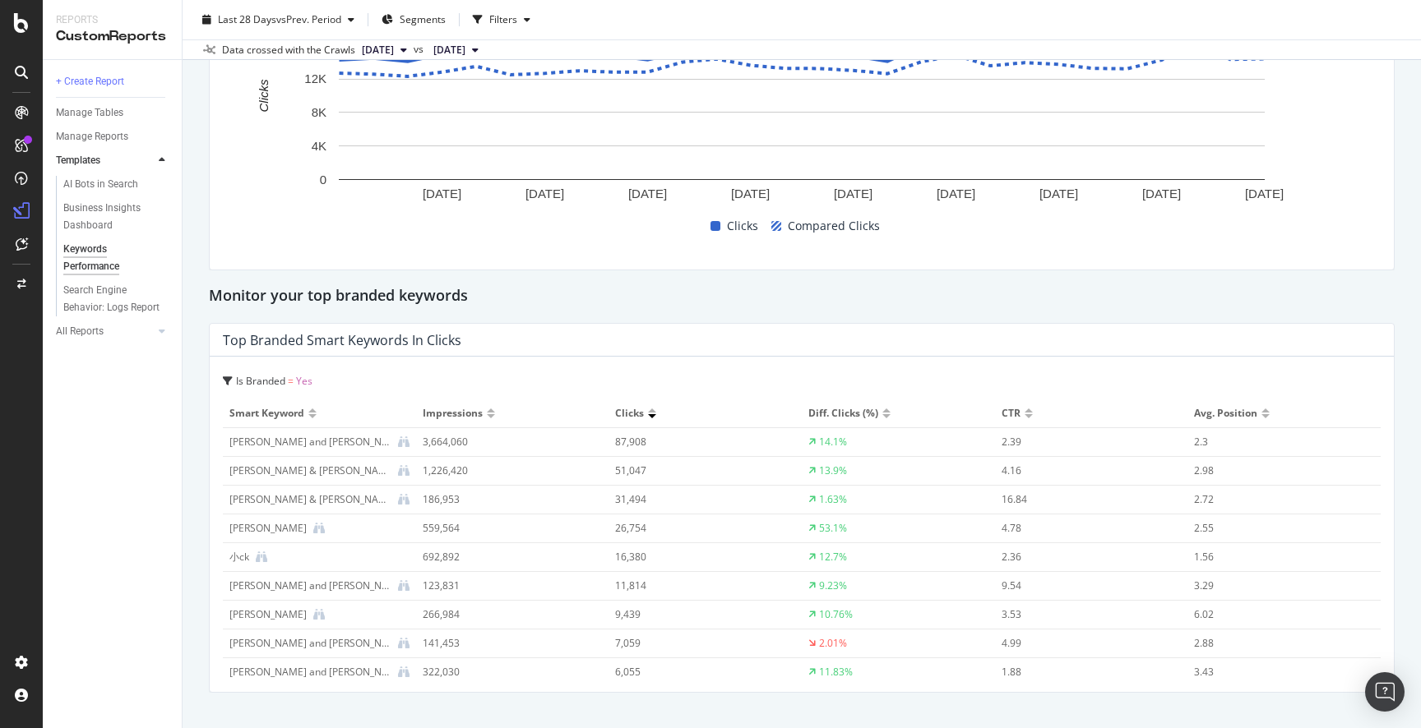
scroll to position [4312, 0]
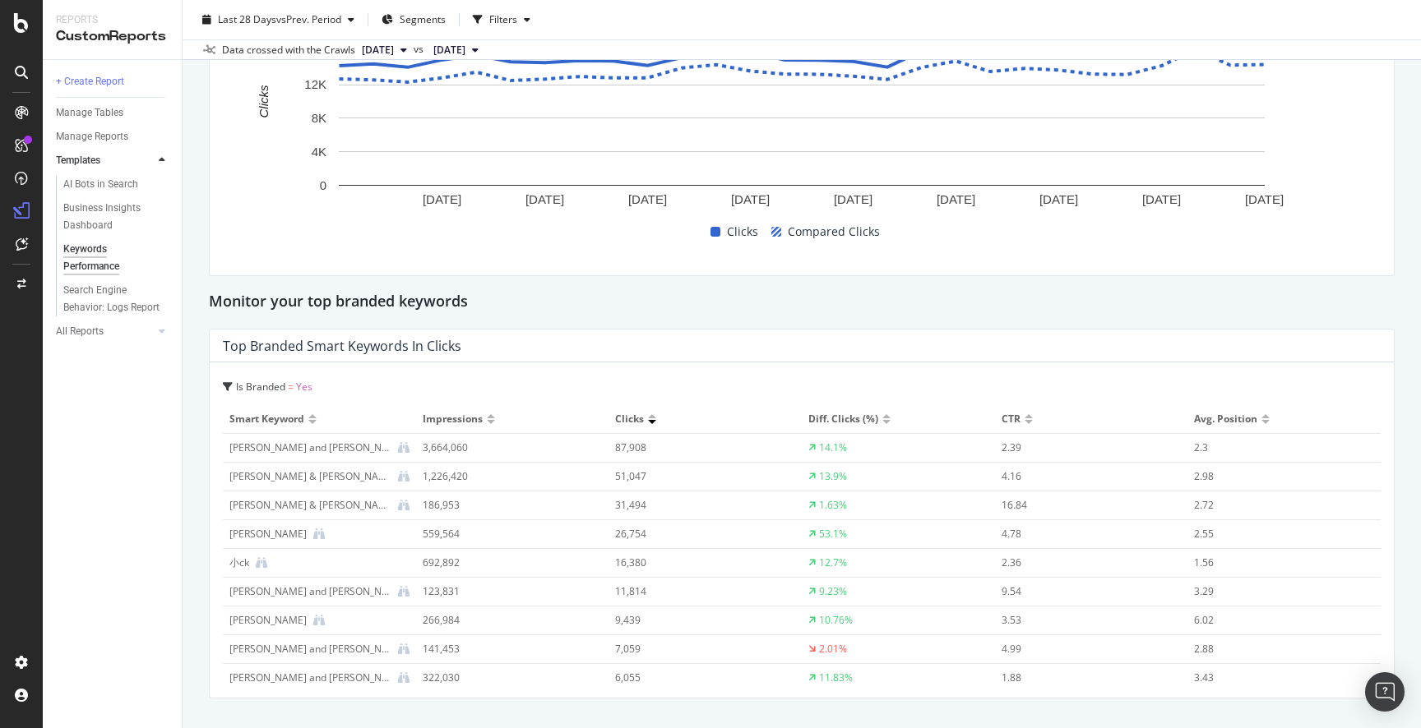
click at [658, 300] on div "Monitor your top branded keywords" at bounding box center [801, 302] width 1185 height 26
click at [450, 304] on h2 "Monitor your top branded keywords" at bounding box center [338, 302] width 259 height 26
click at [452, 302] on h2 "Monitor your top branded keywords" at bounding box center [338, 302] width 259 height 26
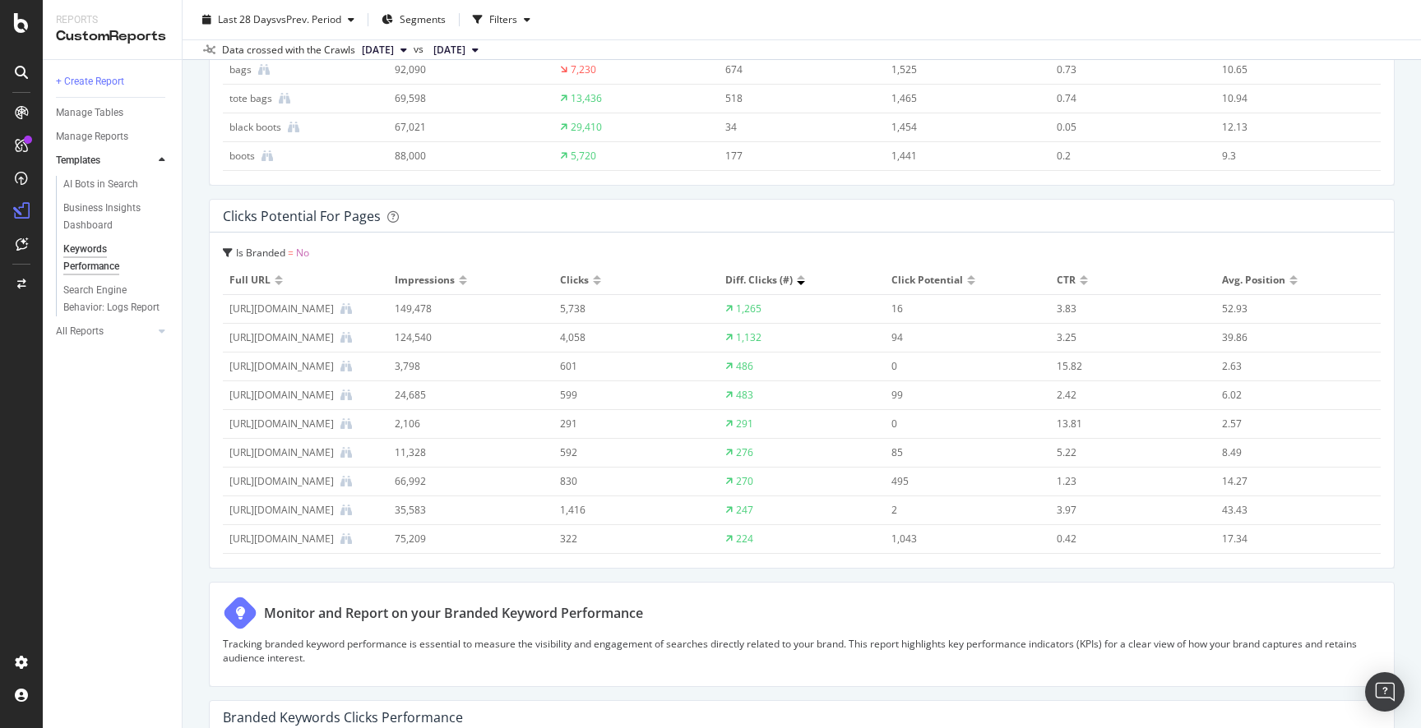
scroll to position [3440, 0]
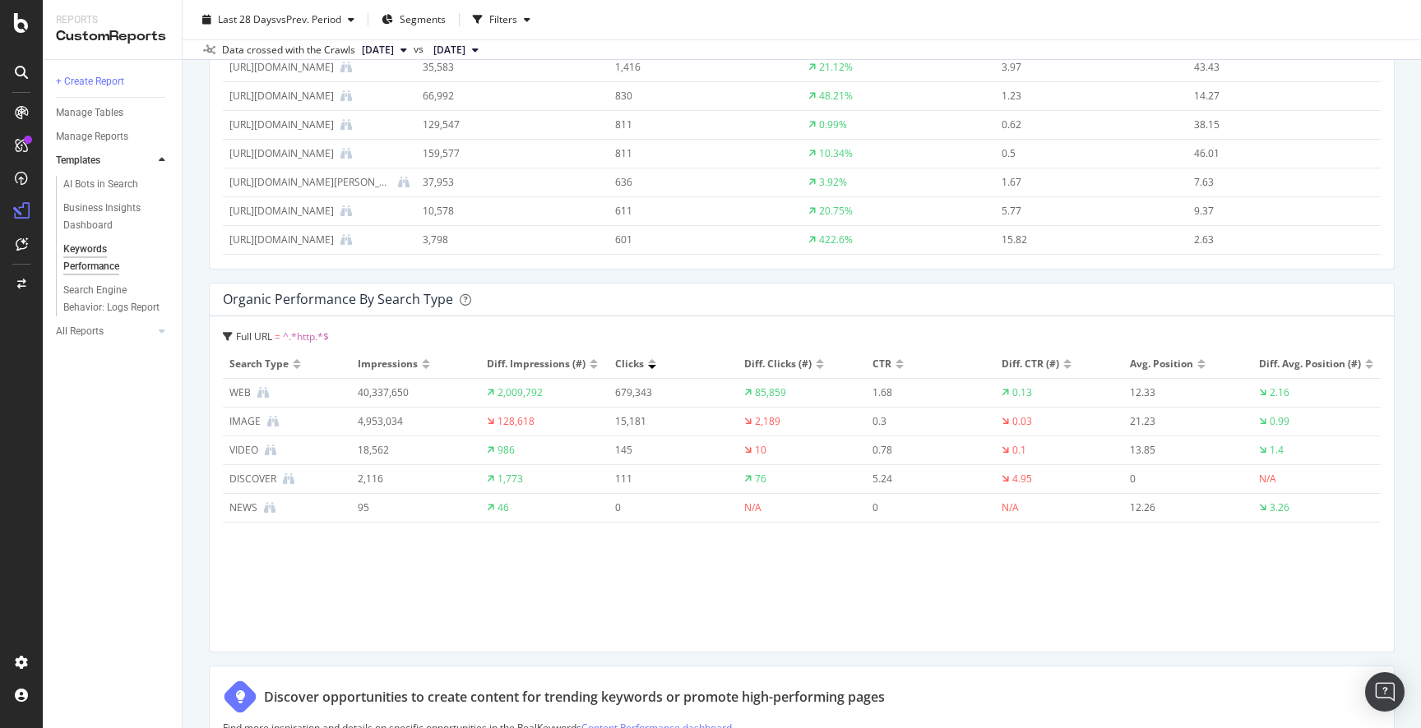
scroll to position [2565, 0]
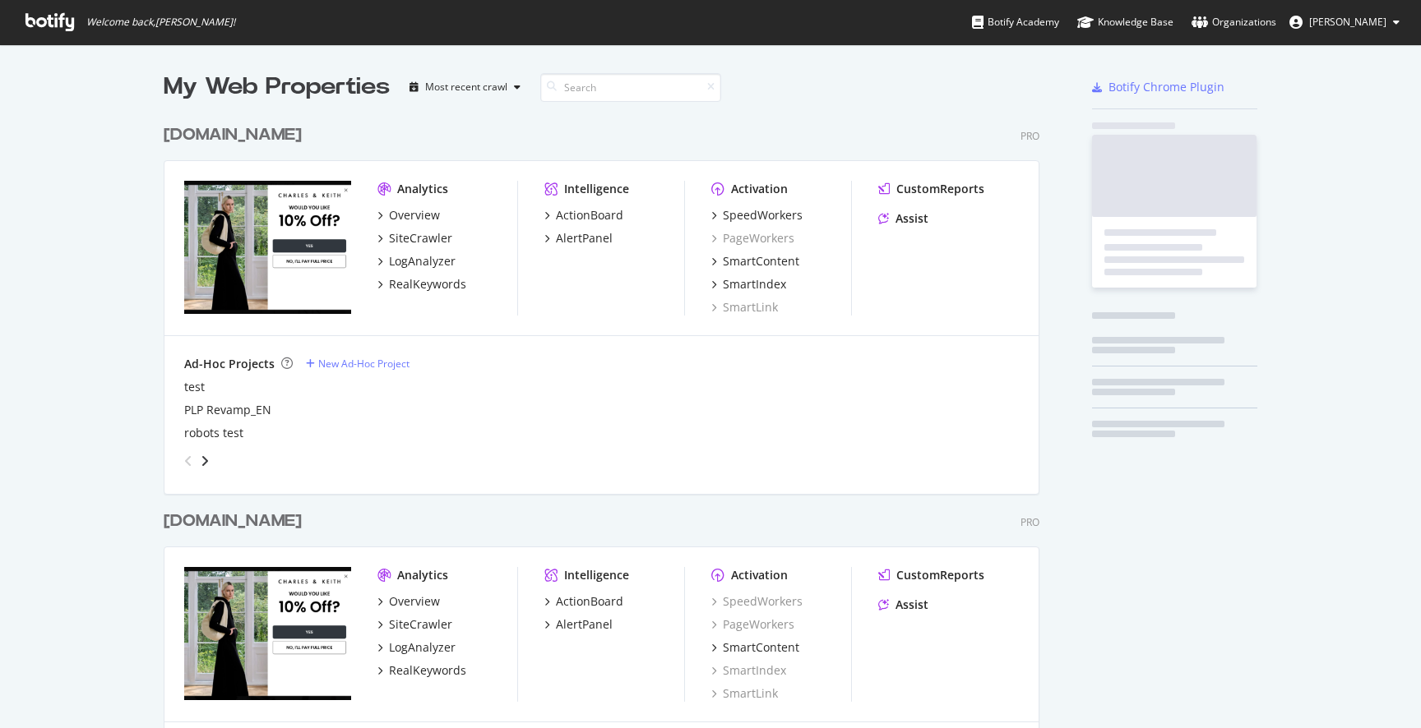
scroll to position [985, 889]
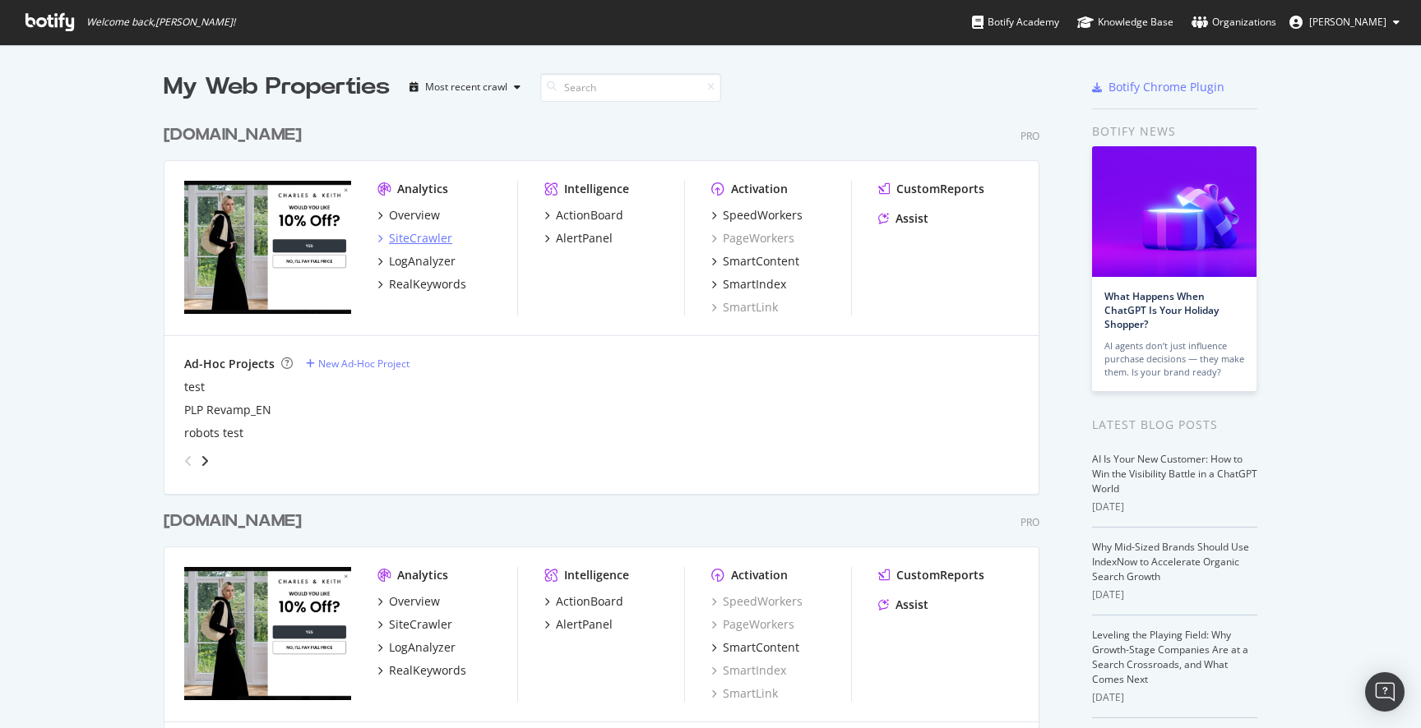
click at [433, 242] on div "SiteCrawler" at bounding box center [420, 238] width 63 height 16
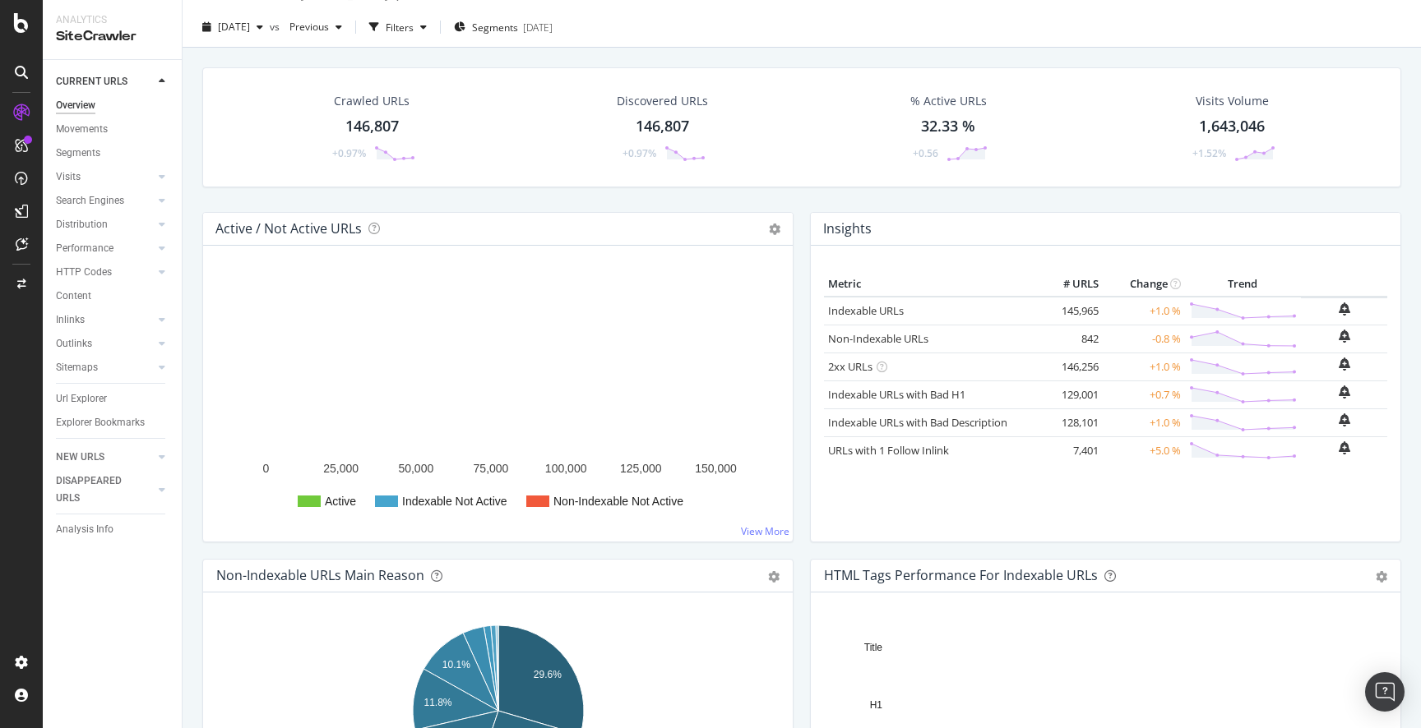
scroll to position [30, 0]
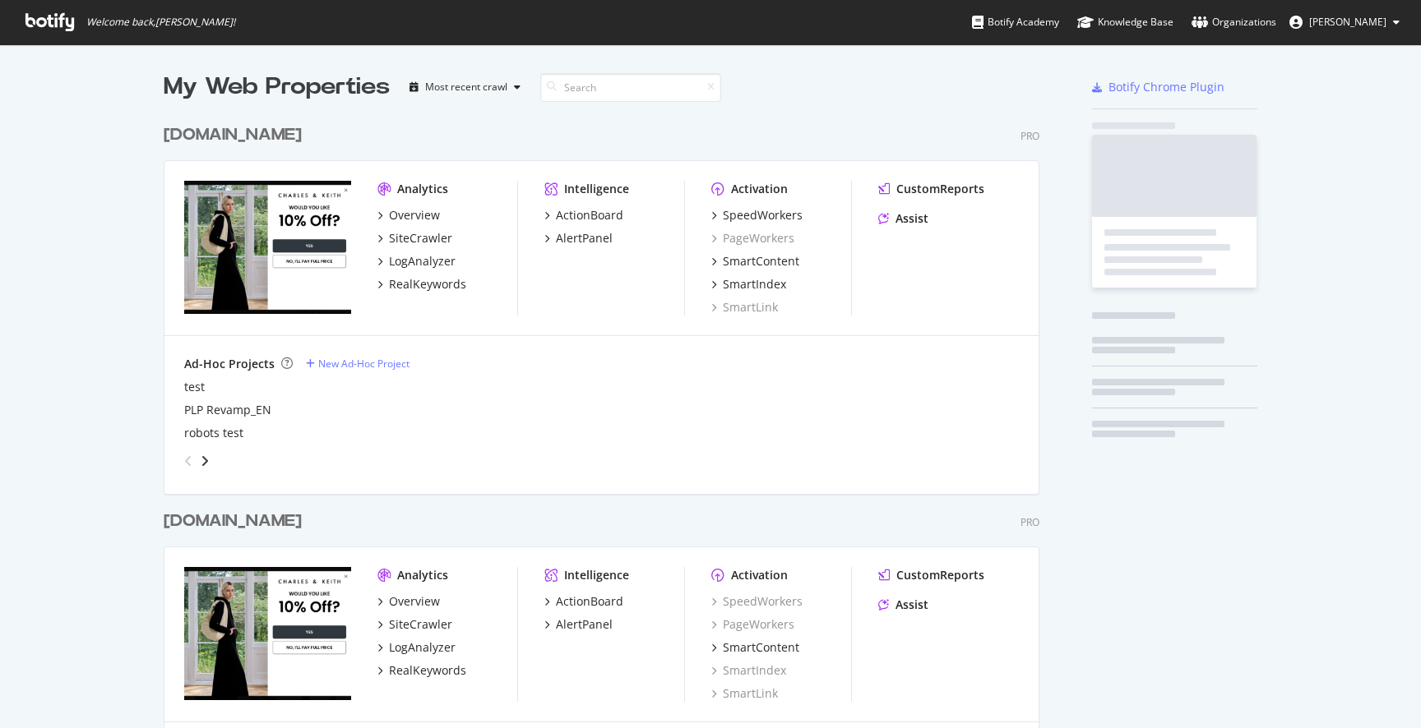
scroll to position [985, 889]
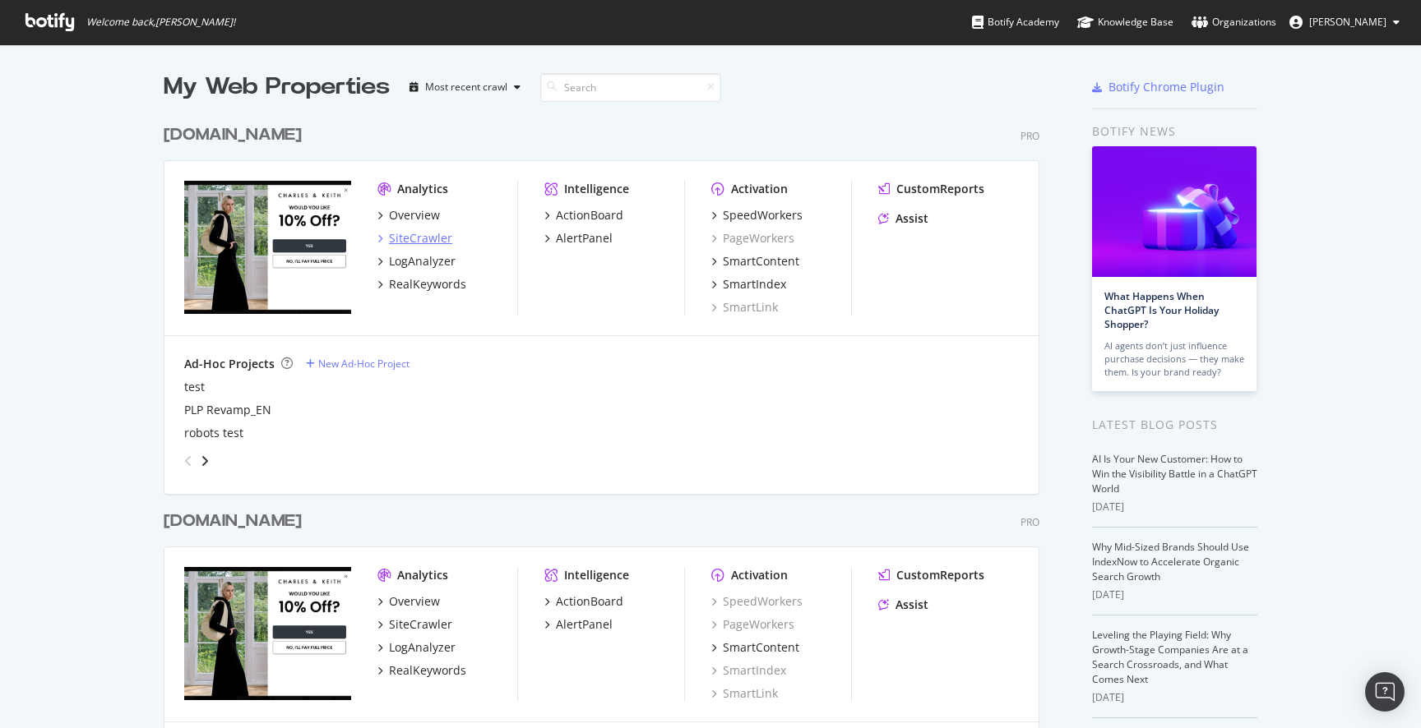
click at [428, 232] on div "SiteCrawler" at bounding box center [420, 238] width 63 height 16
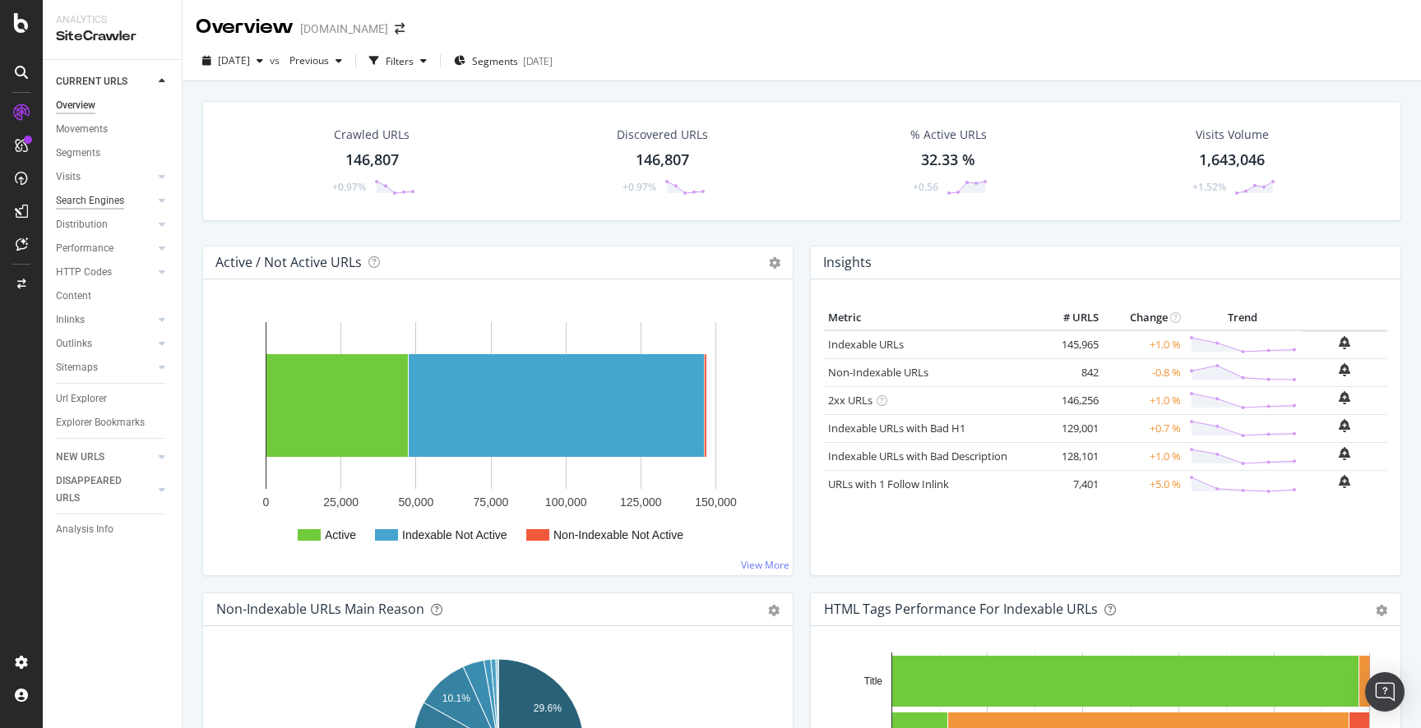
click at [122, 201] on div "Search Engines" at bounding box center [90, 200] width 68 height 17
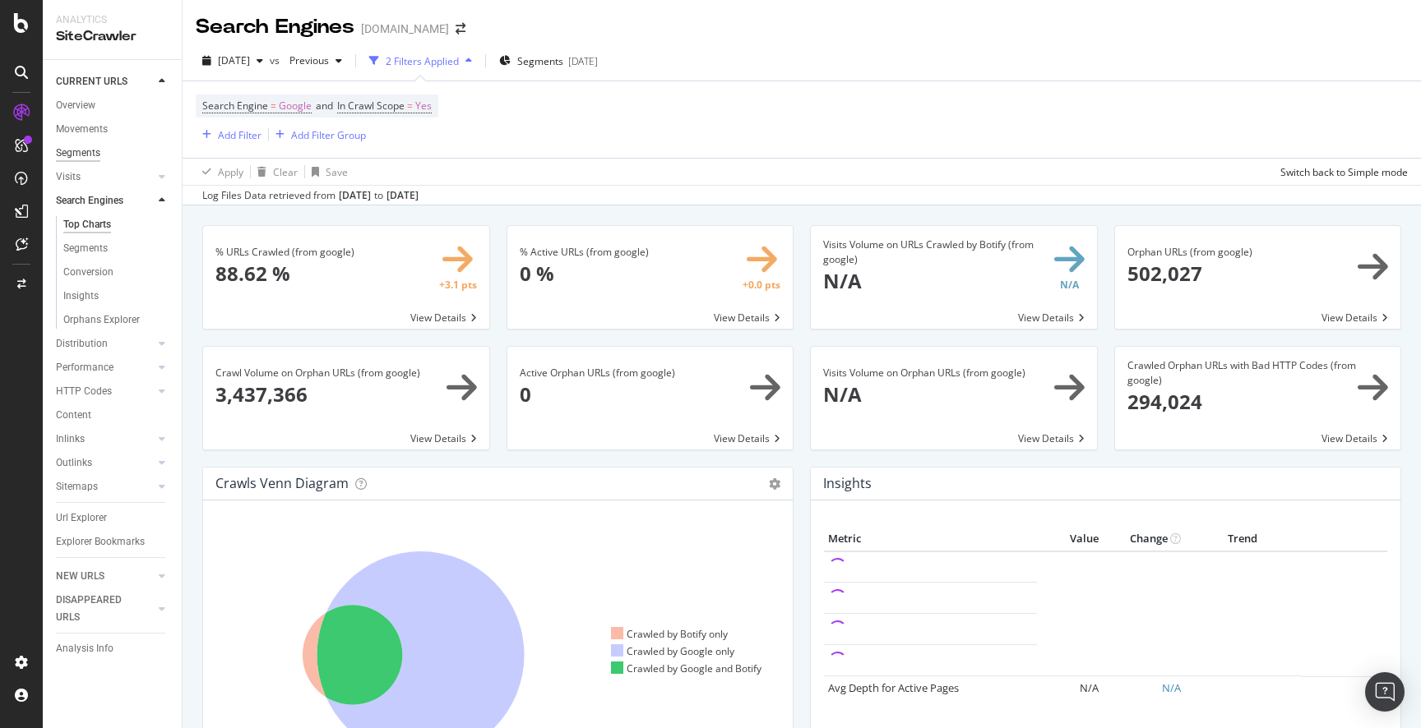
click at [92, 152] on div "Segments" at bounding box center [78, 153] width 44 height 17
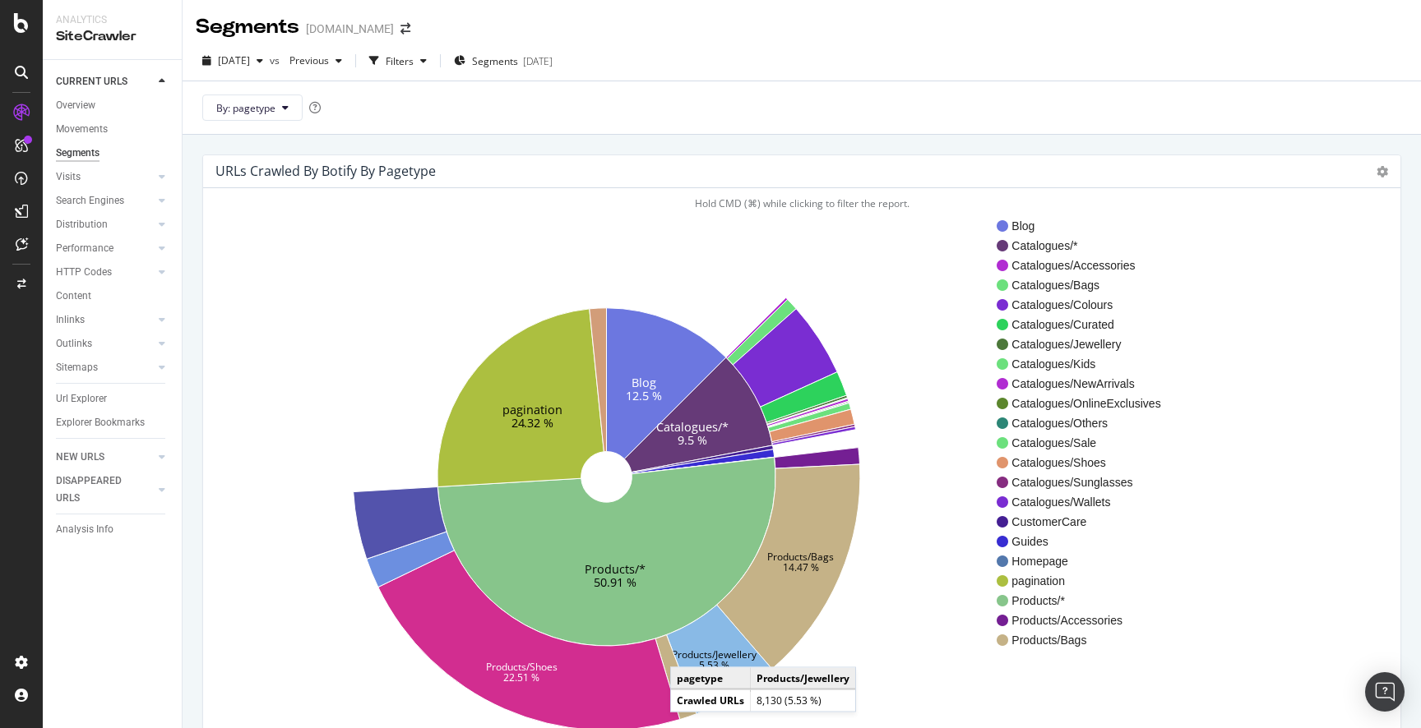
scroll to position [77, 0]
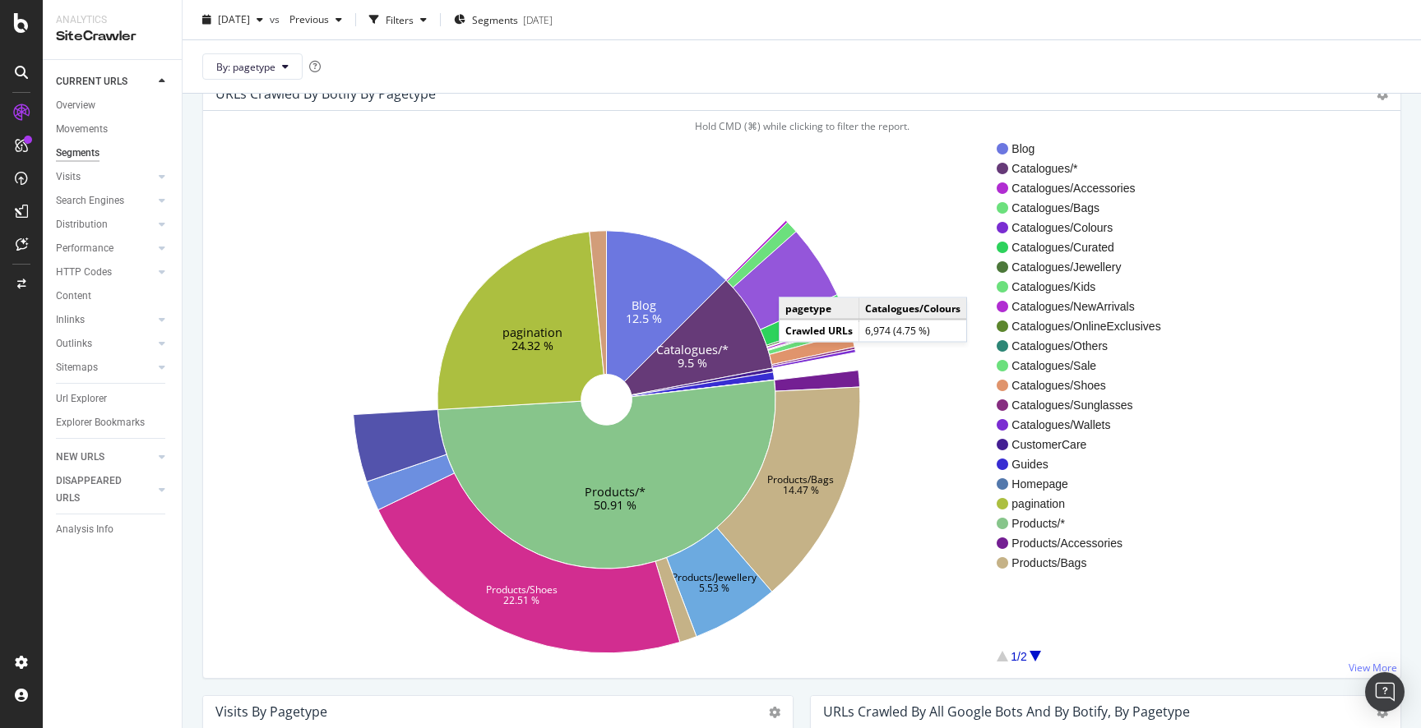
click at [796, 280] on icon at bounding box center [785, 280] width 104 height 99
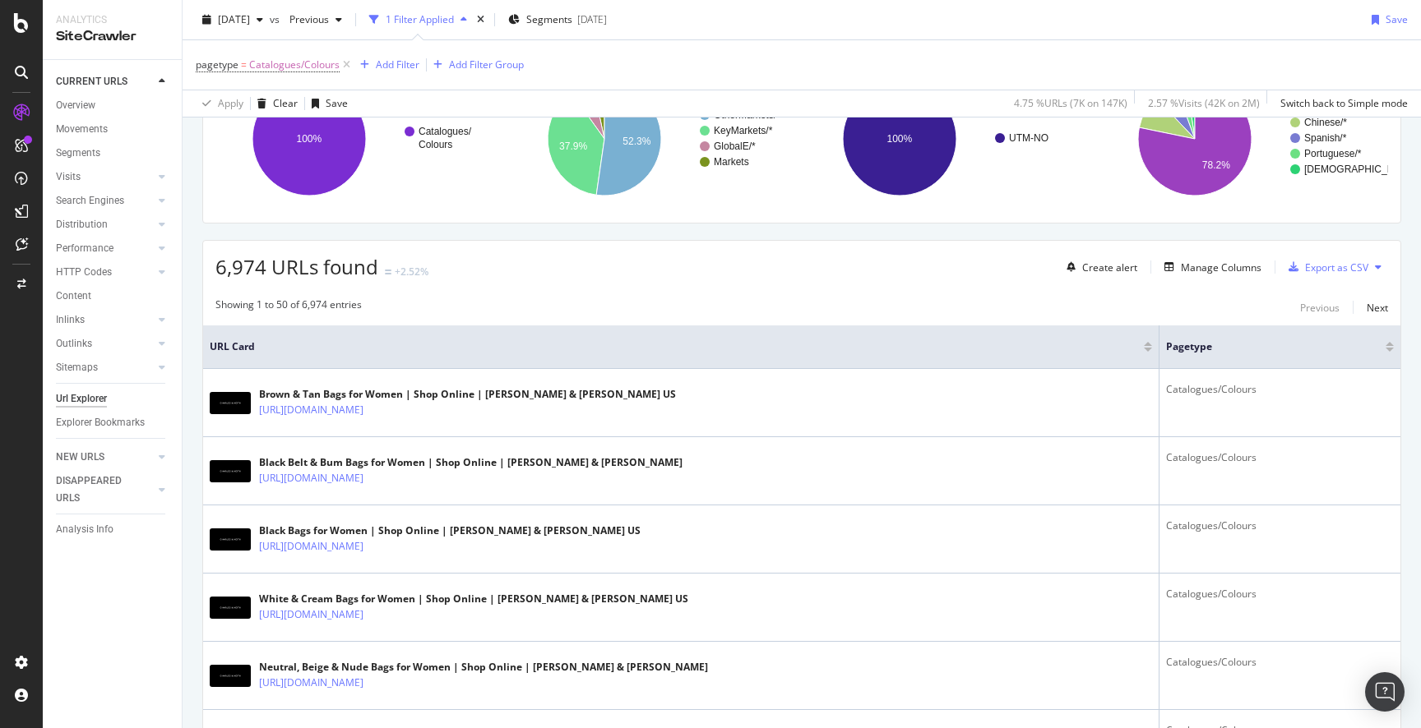
scroll to position [186, 0]
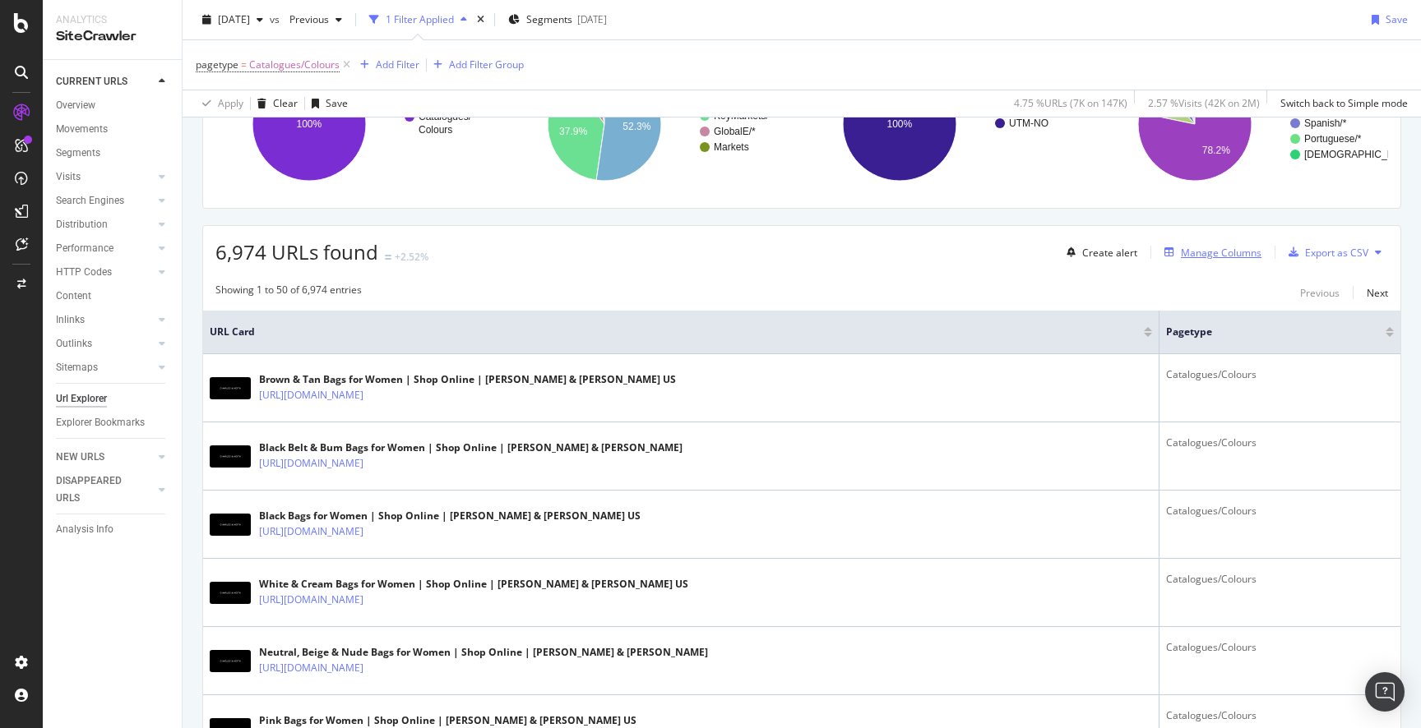
click at [1228, 252] on div "Manage Columns" at bounding box center [1221, 253] width 81 height 14
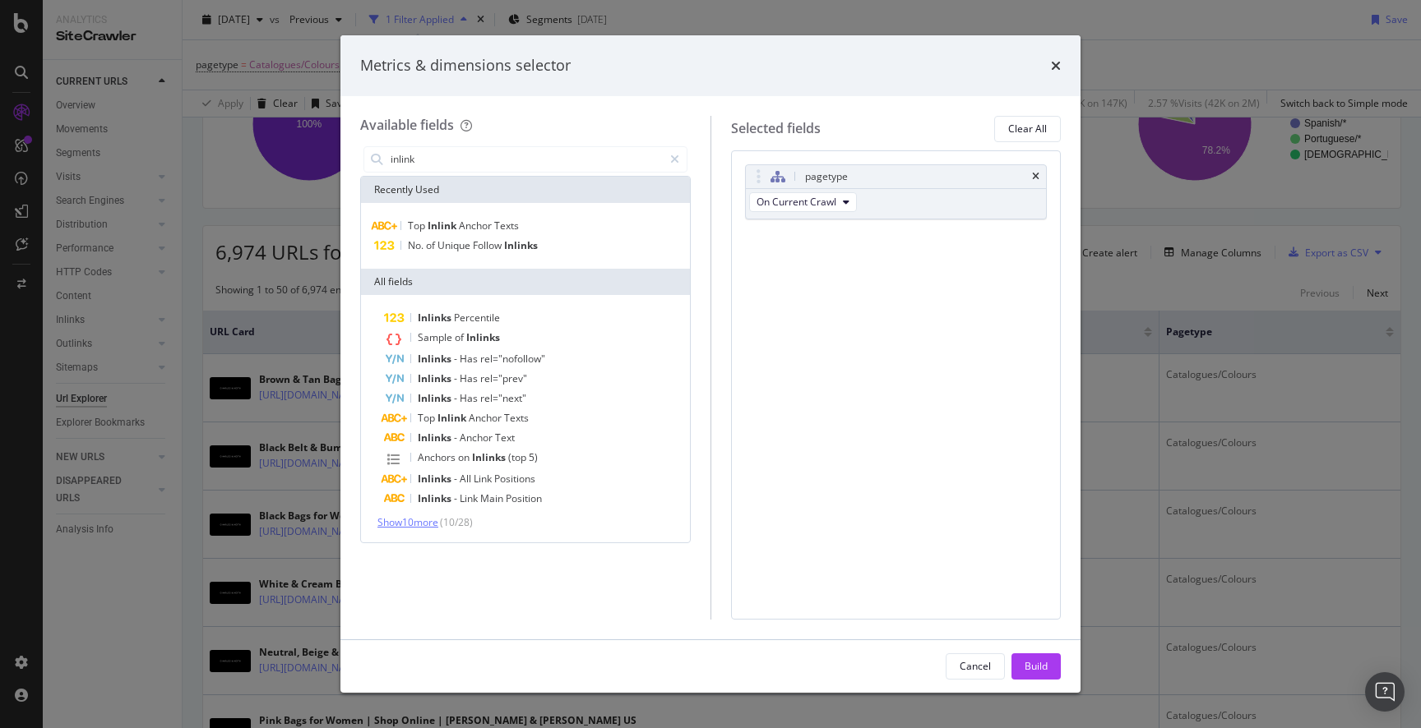
type input "inlink"
click at [438, 524] on span "Show 10 more" at bounding box center [407, 522] width 61 height 14
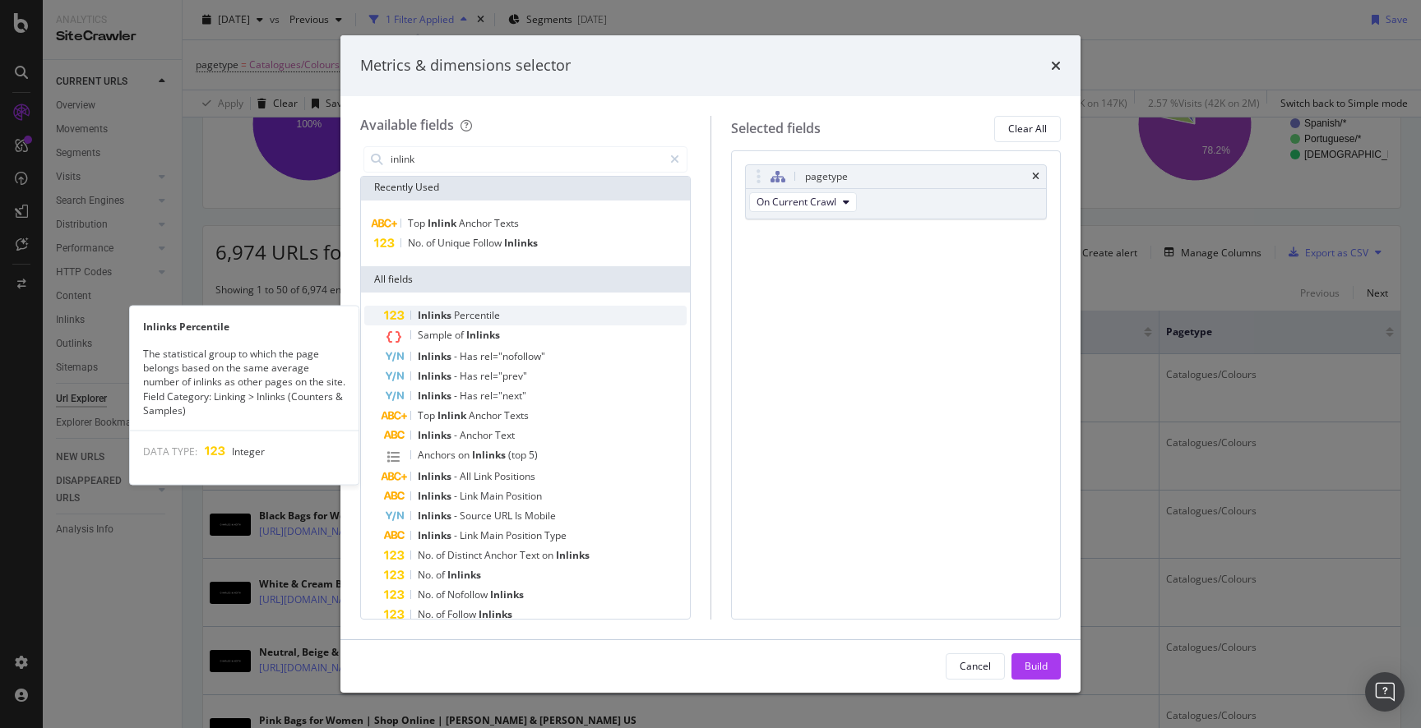
click at [478, 316] on span "Percentile" at bounding box center [477, 315] width 46 height 14
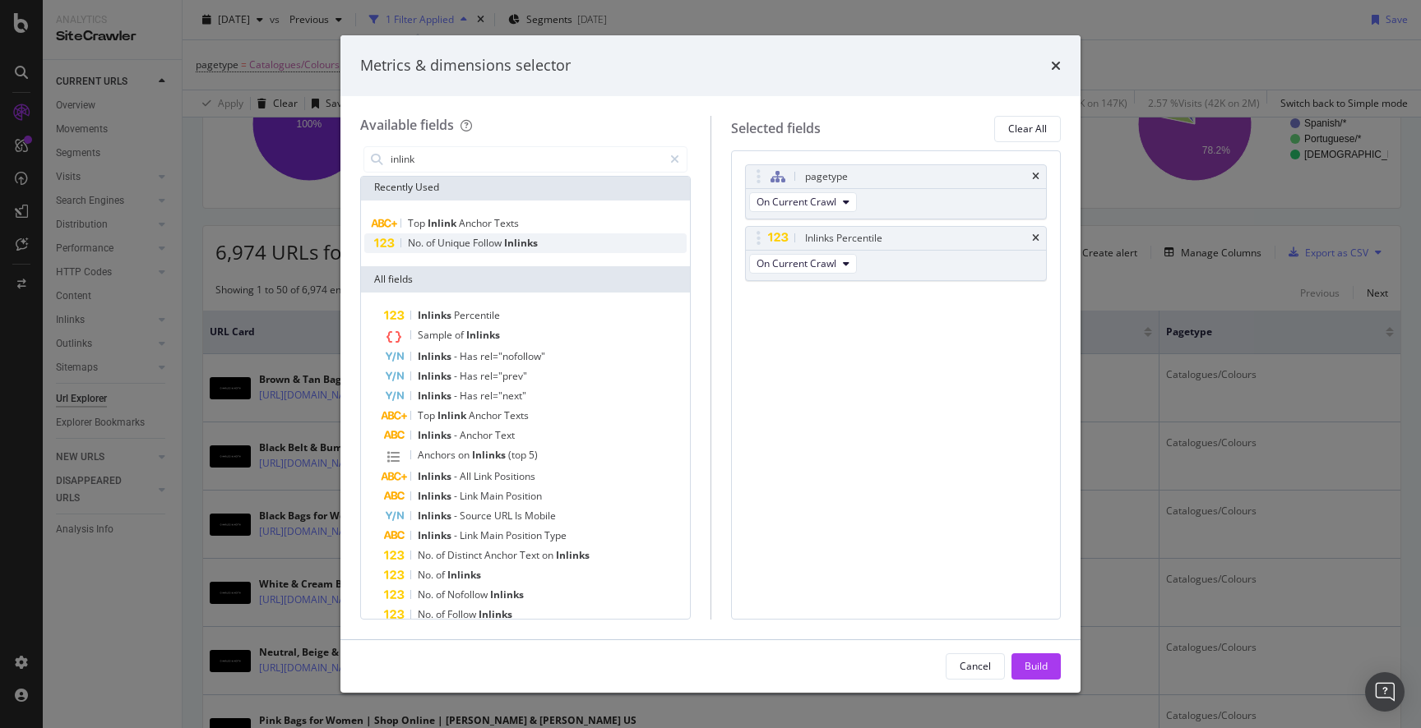
click at [501, 243] on span "Follow" at bounding box center [488, 243] width 31 height 14
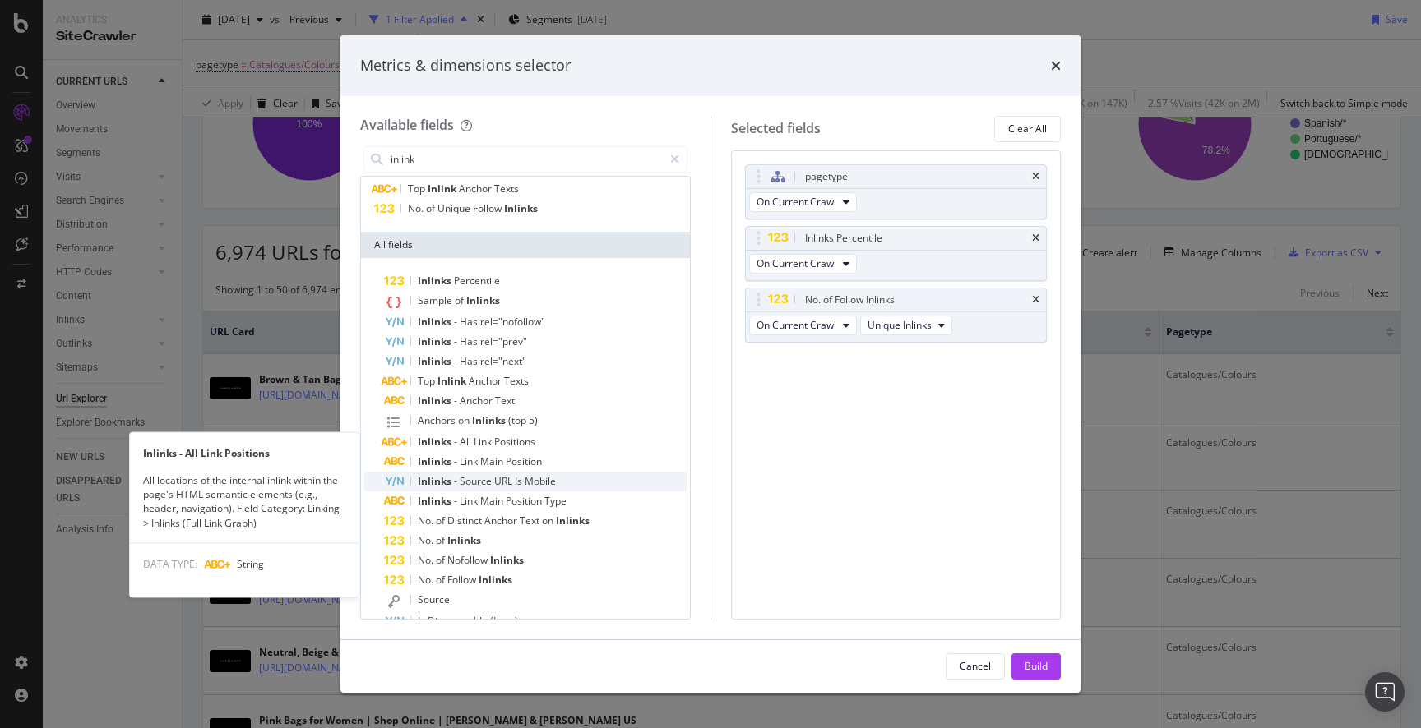
scroll to position [39, 0]
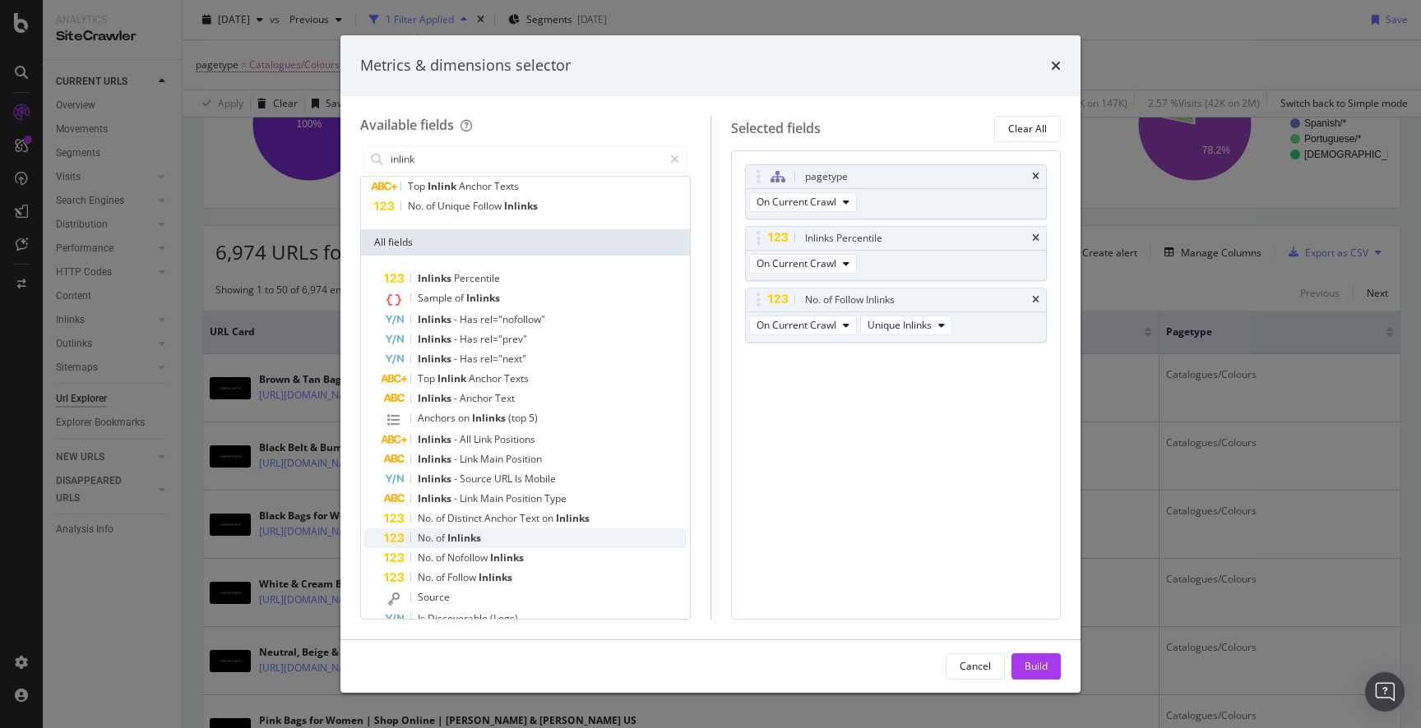
click at [469, 538] on span "Inlinks" at bounding box center [464, 538] width 34 height 14
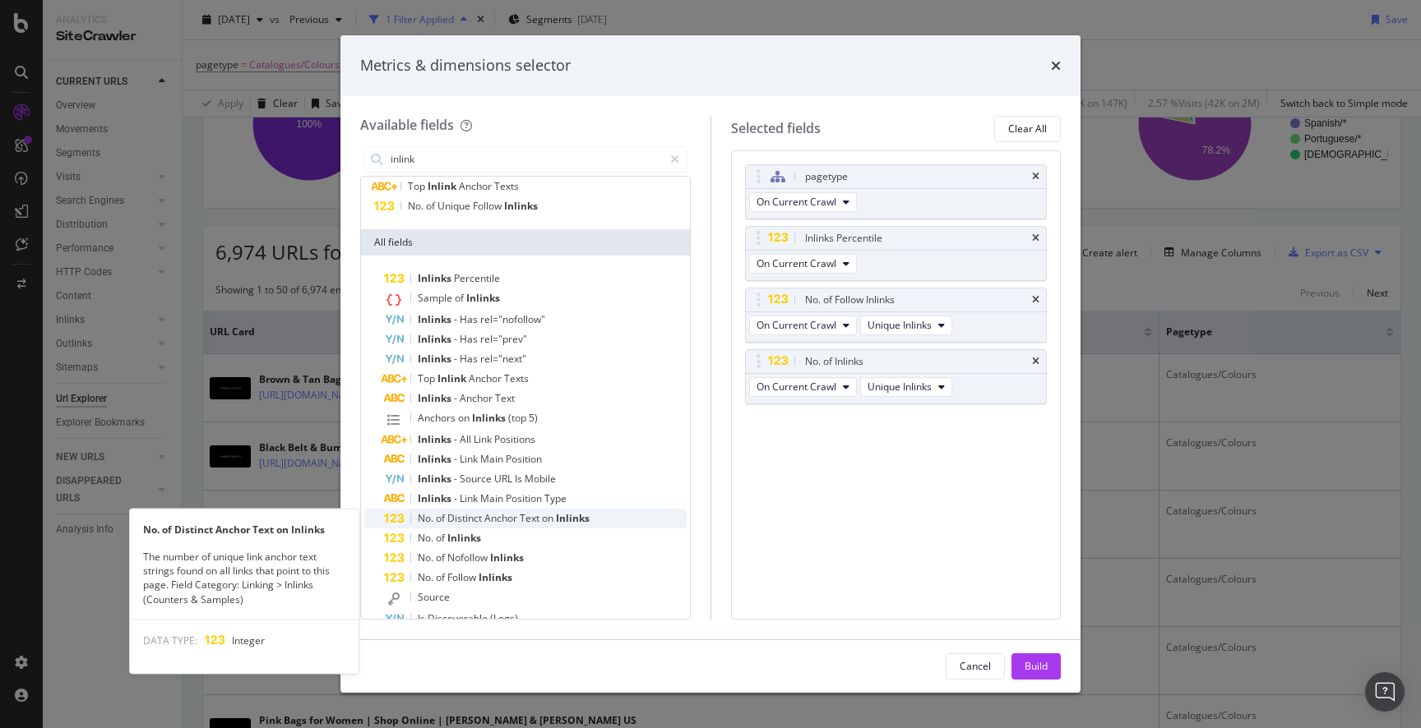
click at [503, 520] on span "Anchor" at bounding box center [501, 518] width 35 height 14
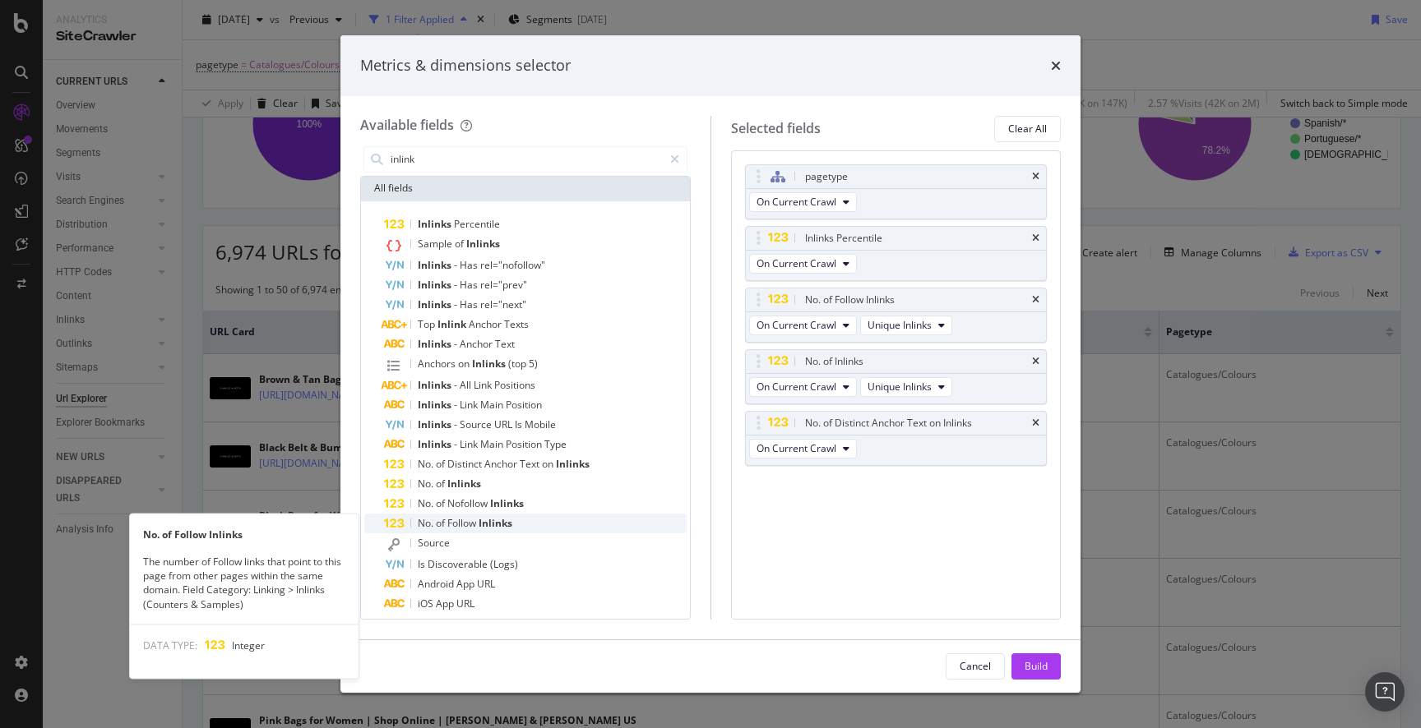
scroll to position [122, 0]
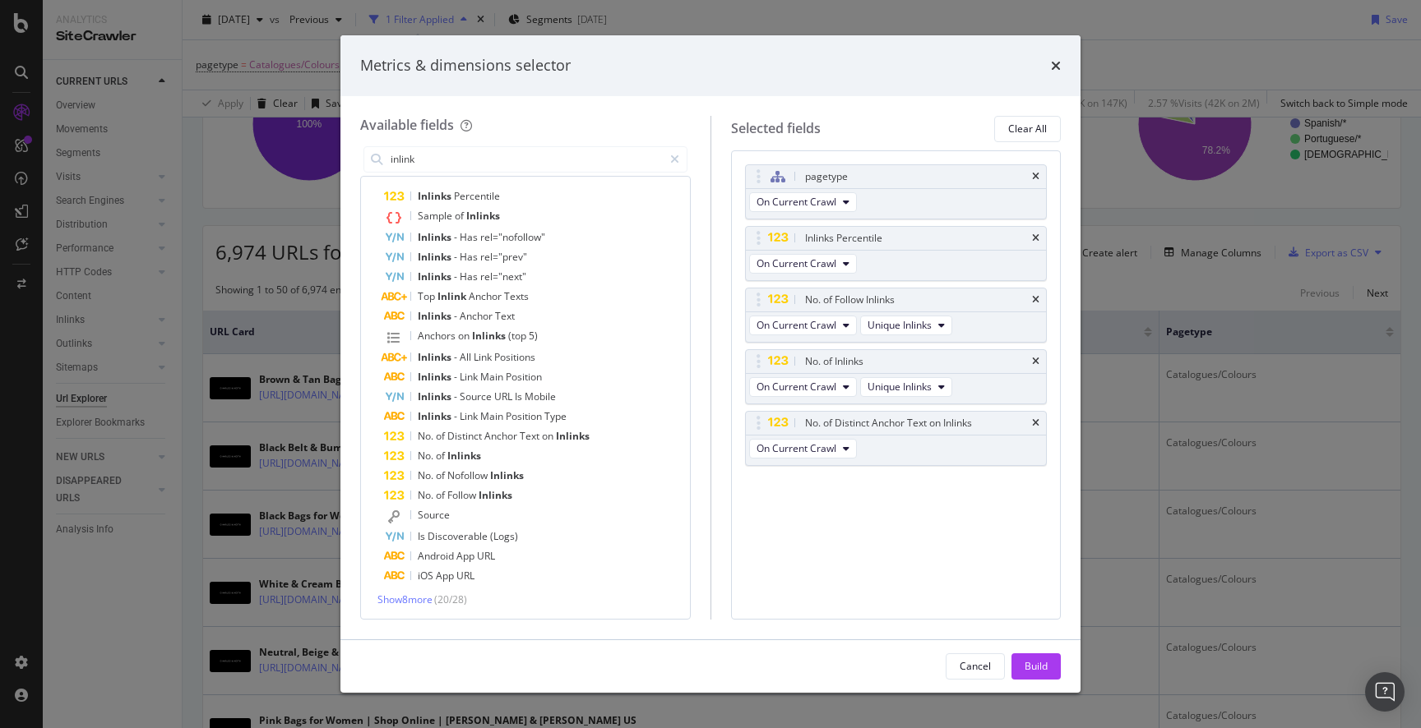
drag, startPoint x: 1034, startPoint y: 672, endPoint x: 1033, endPoint y: 645, distance: 26.3
click at [1034, 671] on div "Build" at bounding box center [1035, 666] width 23 height 14
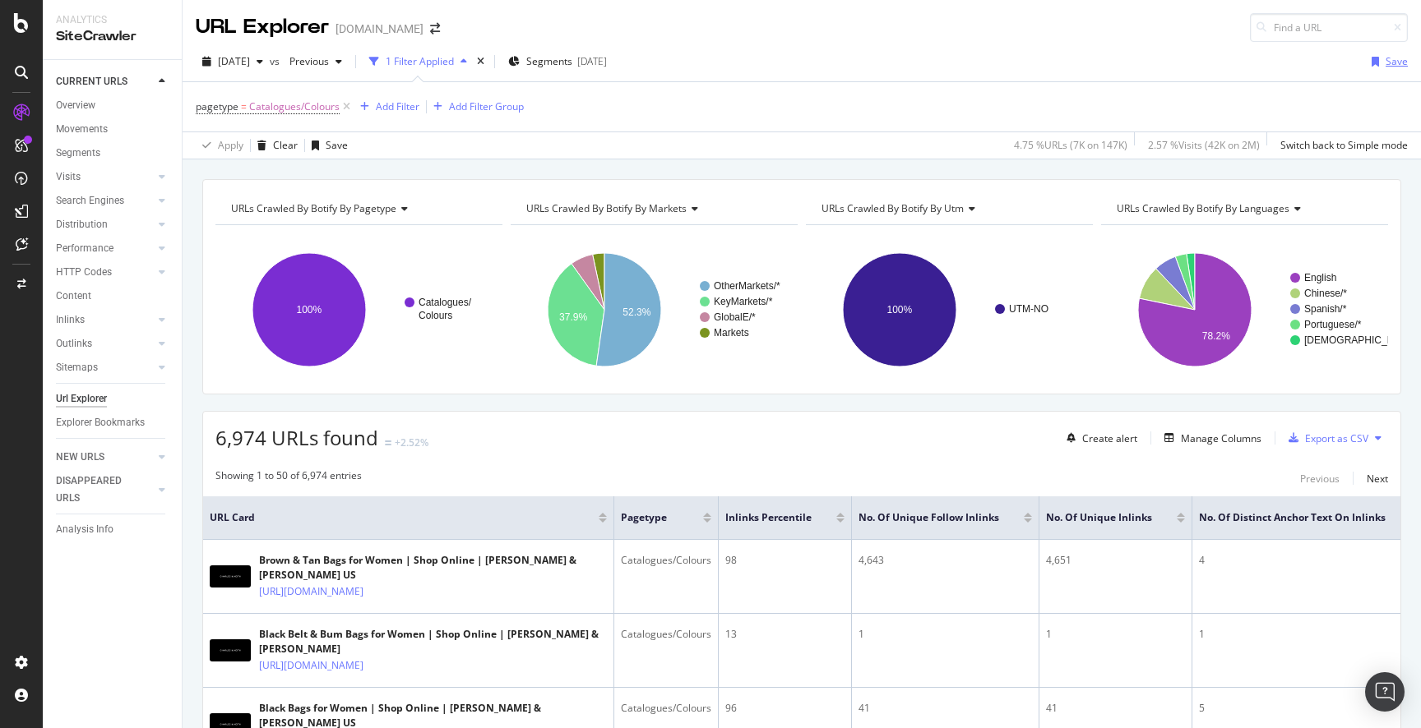
click at [1392, 60] on div "Save" at bounding box center [1396, 61] width 22 height 14
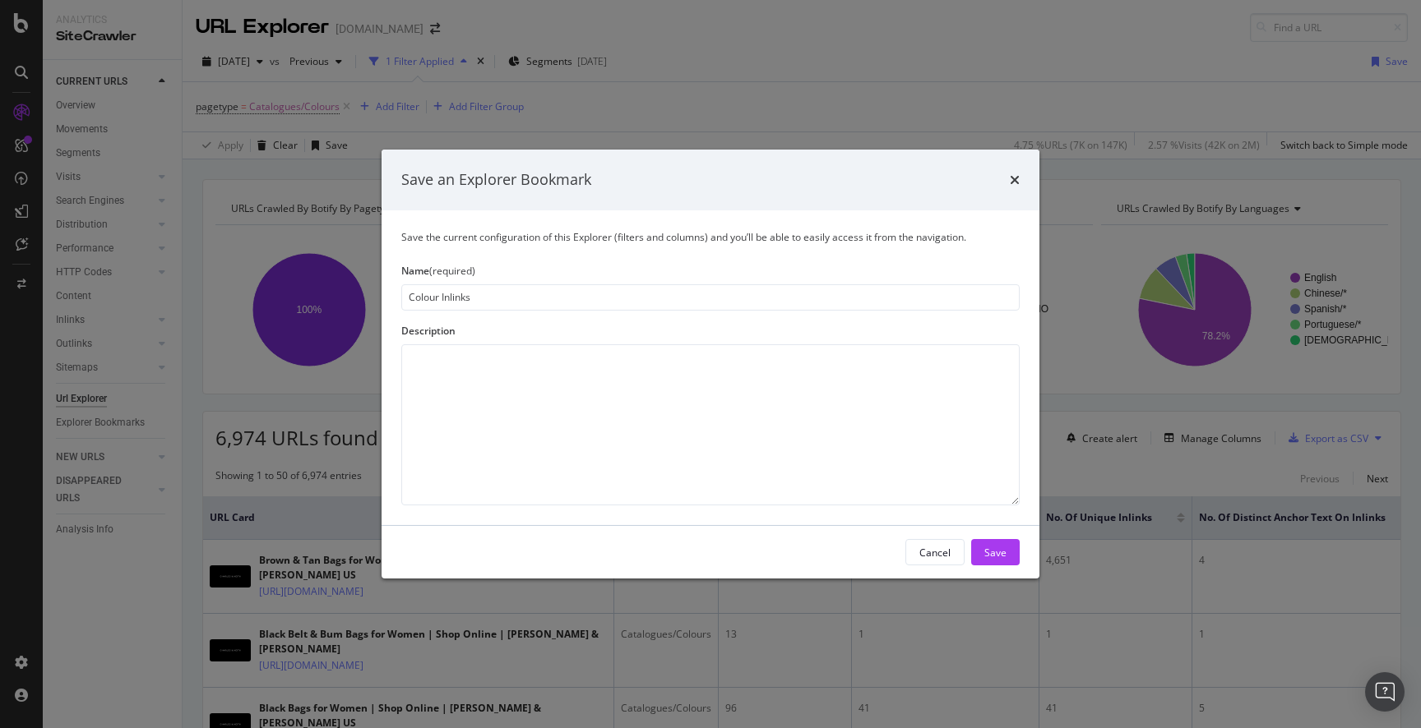
type input "Colour Inlinks"
click at [986, 546] on div "Save" at bounding box center [995, 552] width 22 height 14
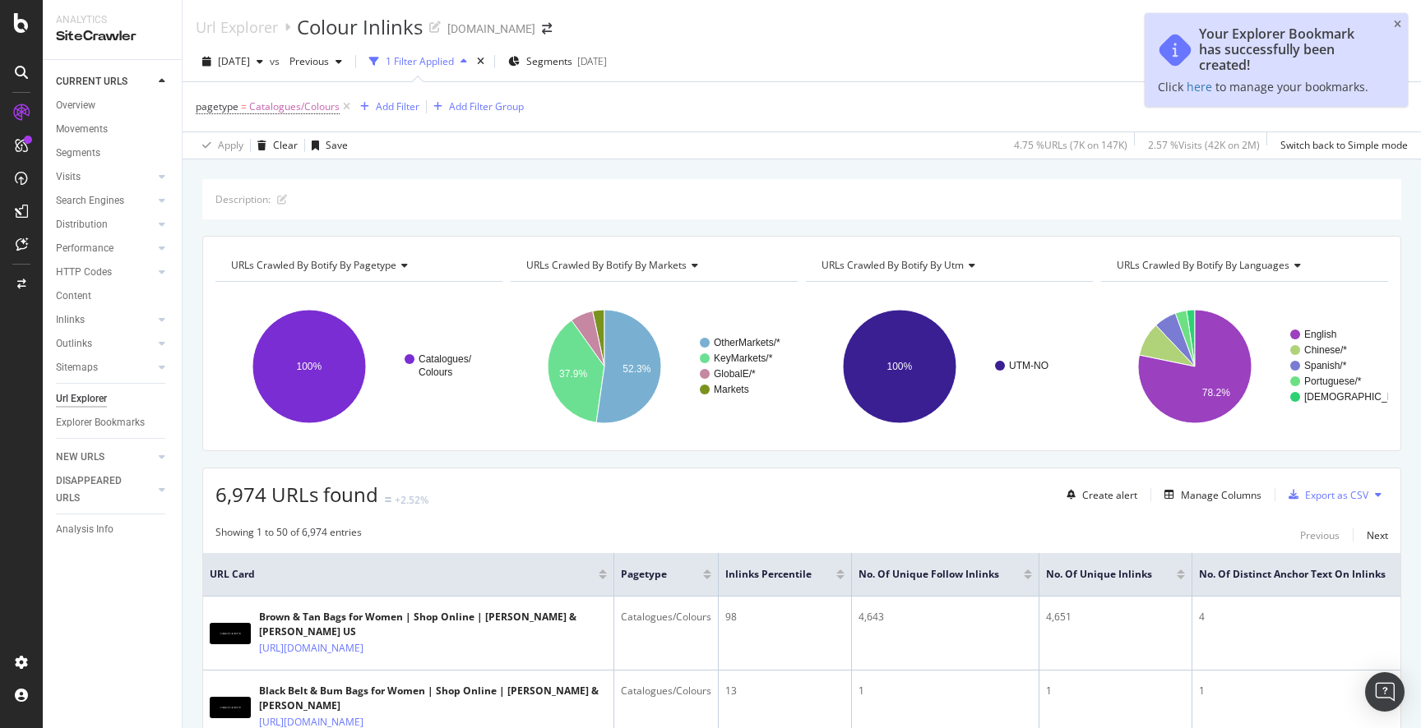
scroll to position [12, 0]
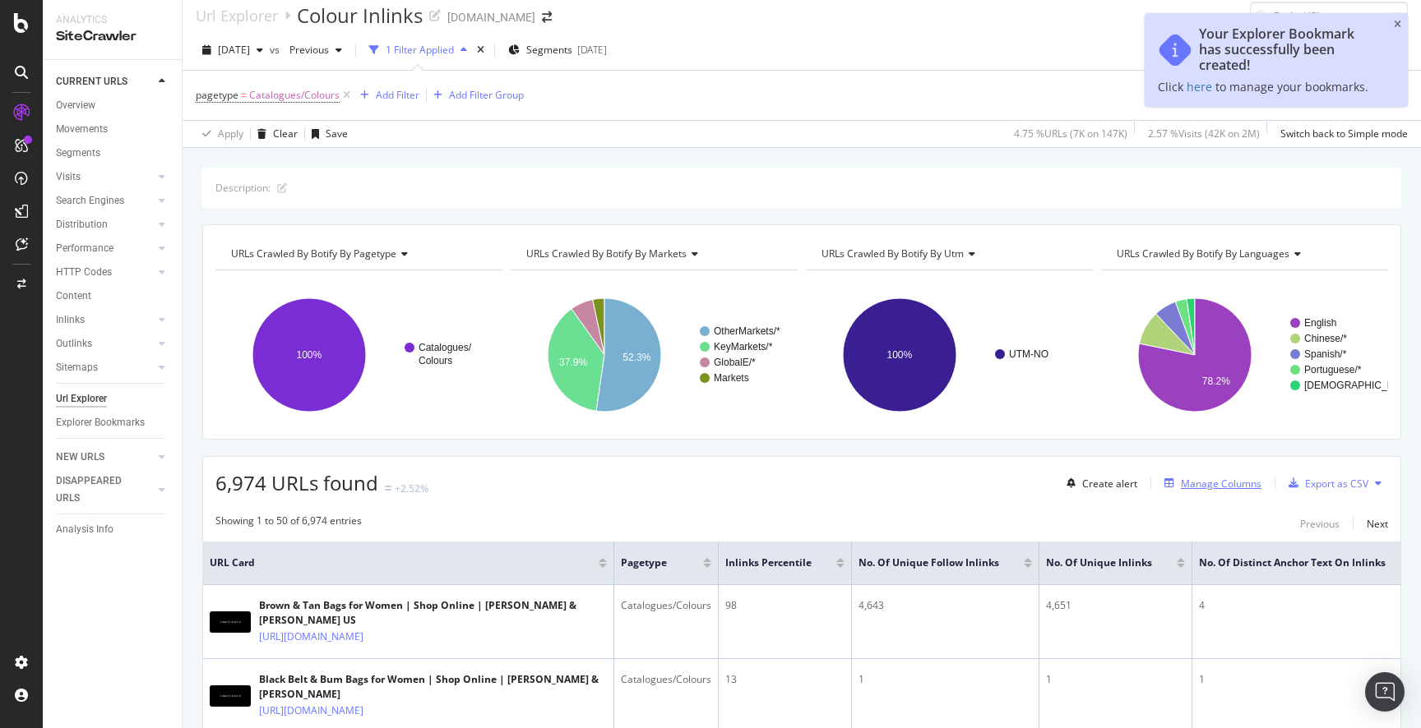
click at [1191, 486] on div "Manage Columns" at bounding box center [1221, 484] width 81 height 14
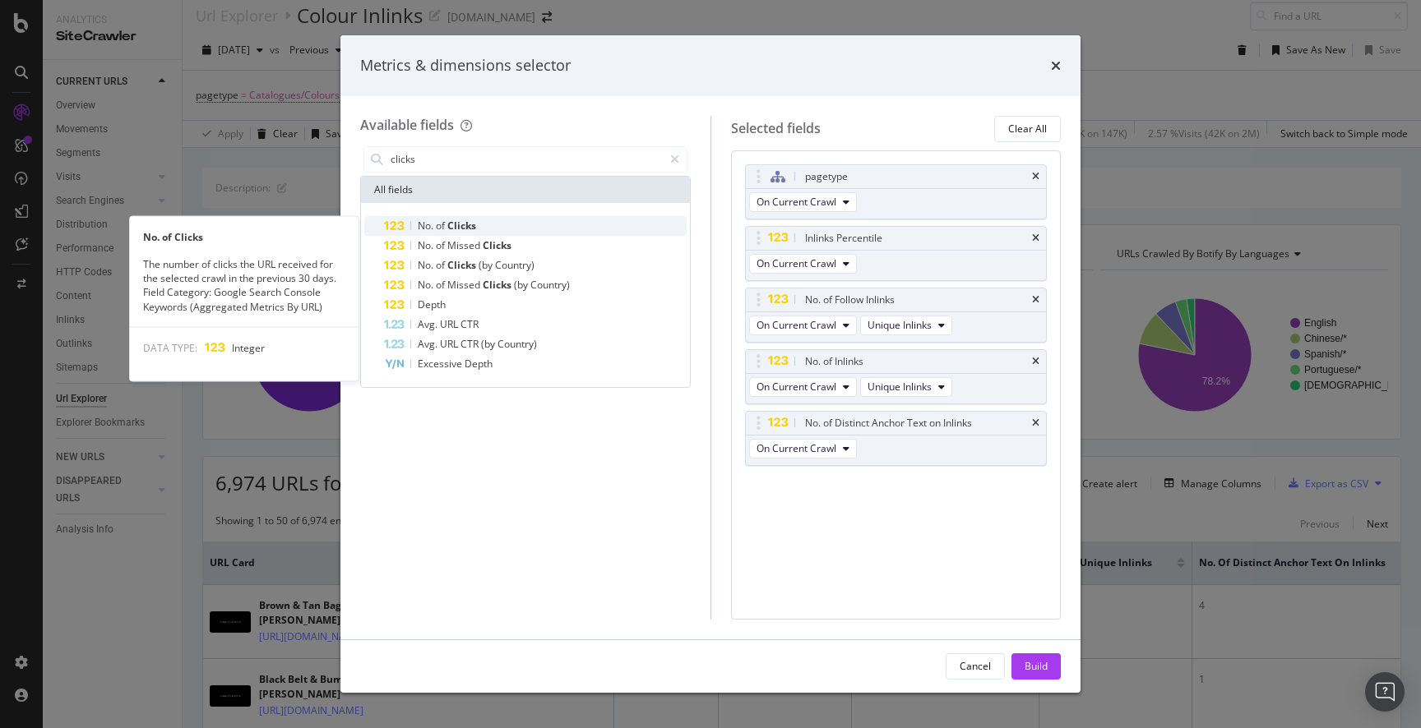
click at [471, 223] on span "Clicks" at bounding box center [461, 226] width 29 height 14
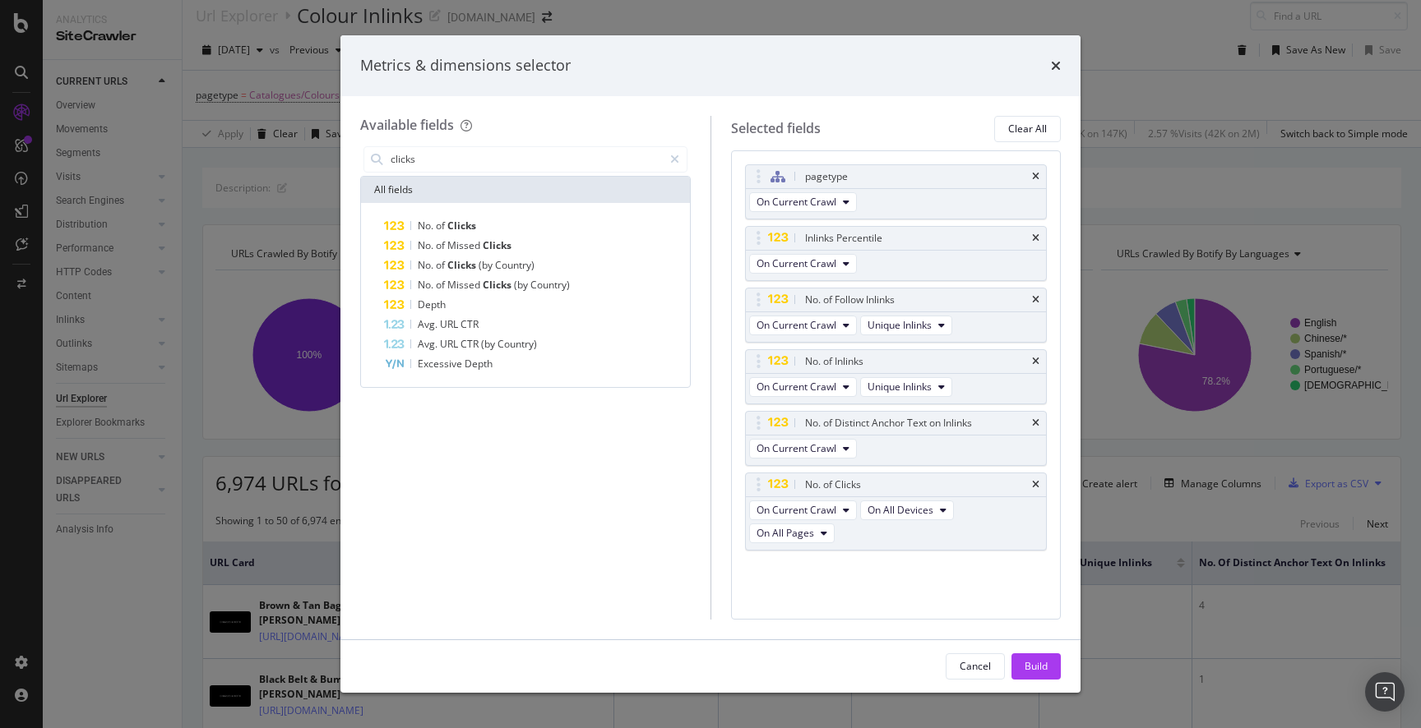
click at [471, 173] on div "clicks" at bounding box center [525, 159] width 330 height 33
click at [469, 161] on input "clicks" at bounding box center [526, 159] width 274 height 25
click at [467, 247] on span "Impressions" at bounding box center [477, 245] width 60 height 14
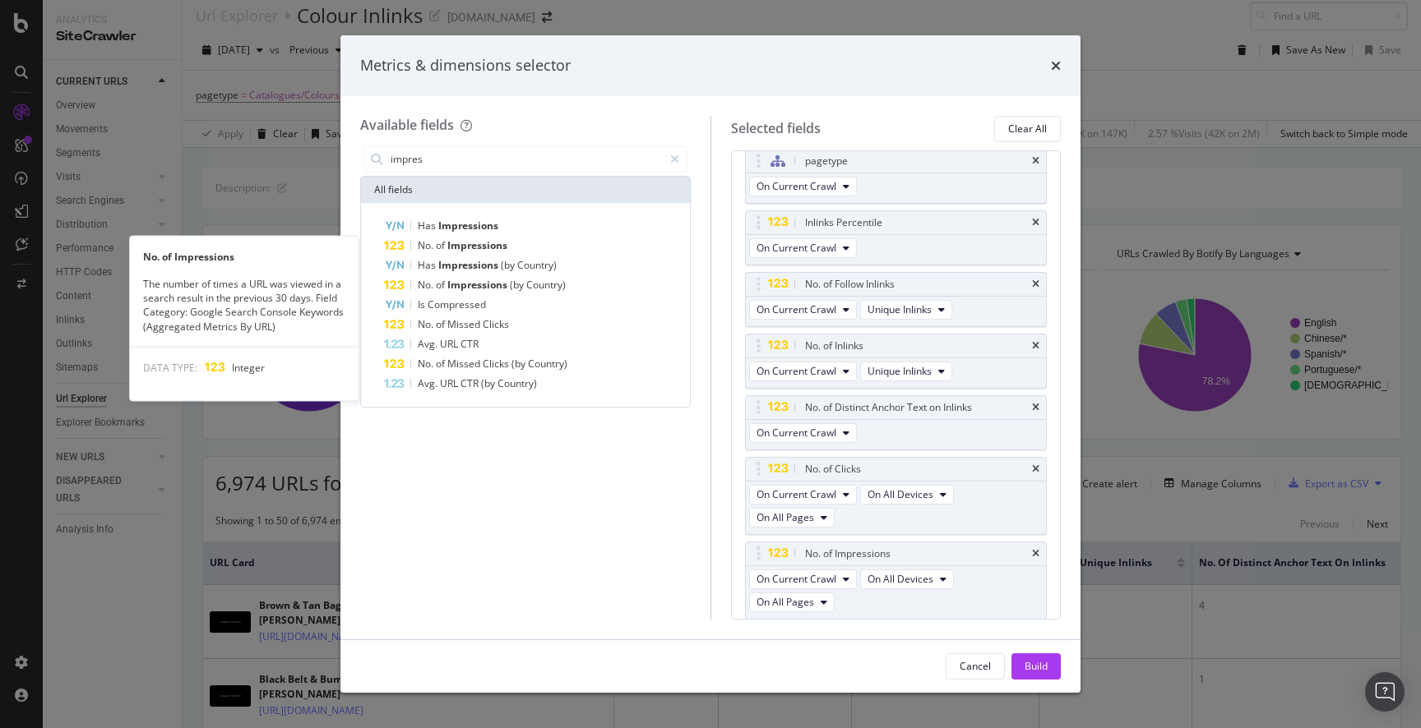
scroll to position [16, 0]
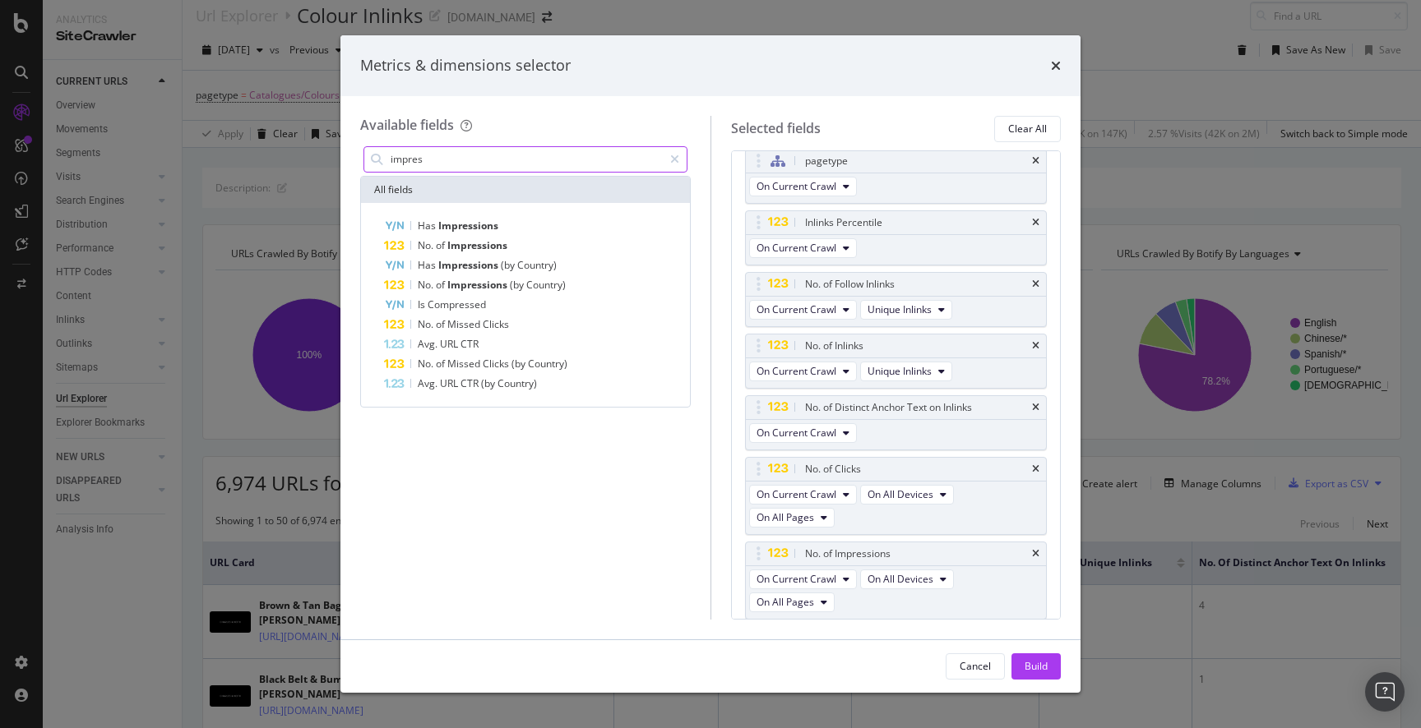
click at [448, 162] on input "impres" at bounding box center [526, 159] width 274 height 25
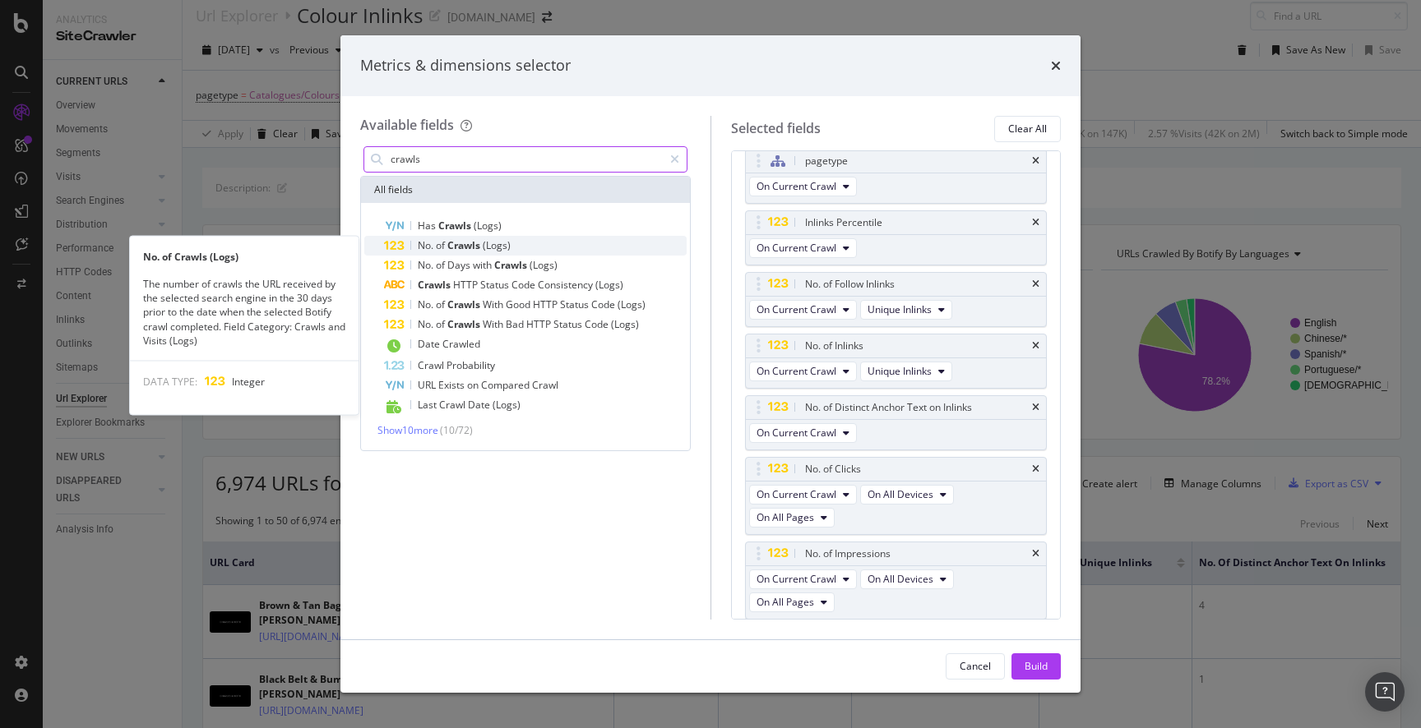
type input "crawls"
click at [480, 245] on span "Crawls" at bounding box center [464, 245] width 35 height 14
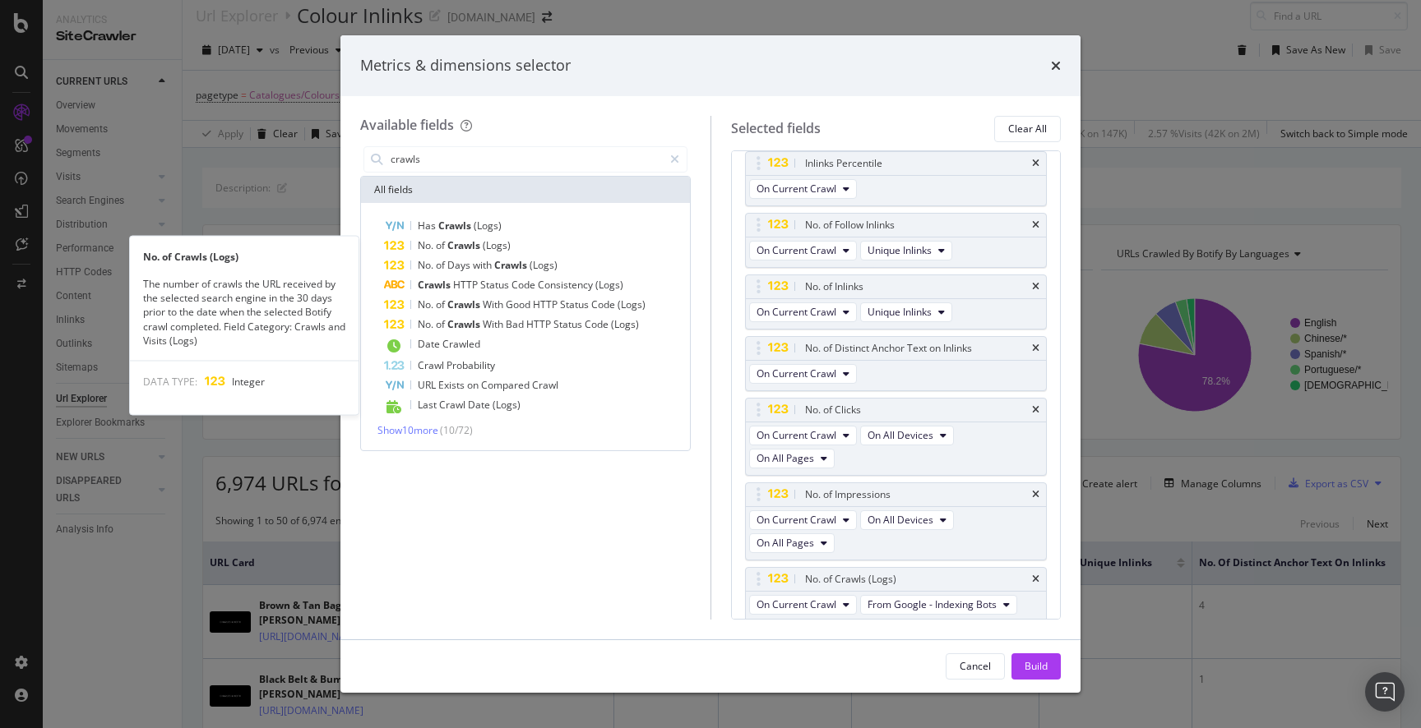
scroll to position [77, 0]
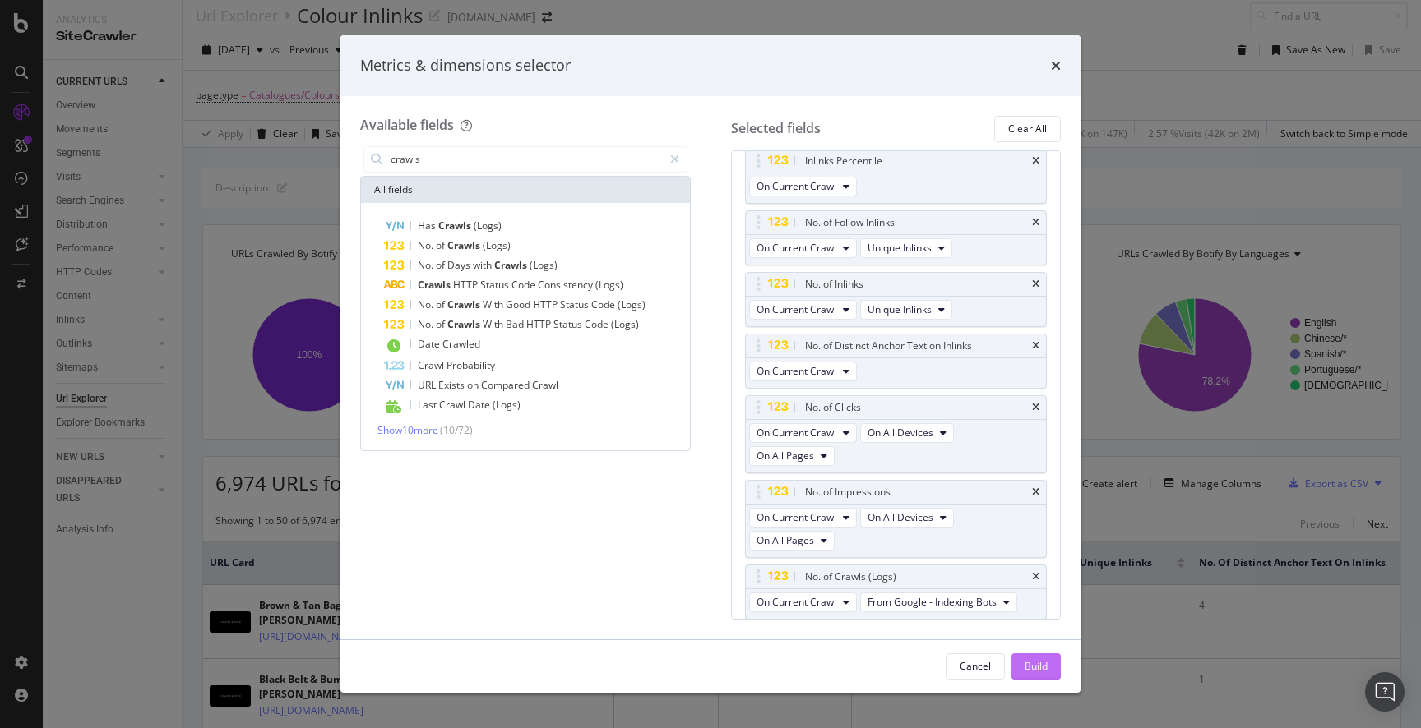
click at [1038, 663] on div "Build" at bounding box center [1035, 666] width 23 height 14
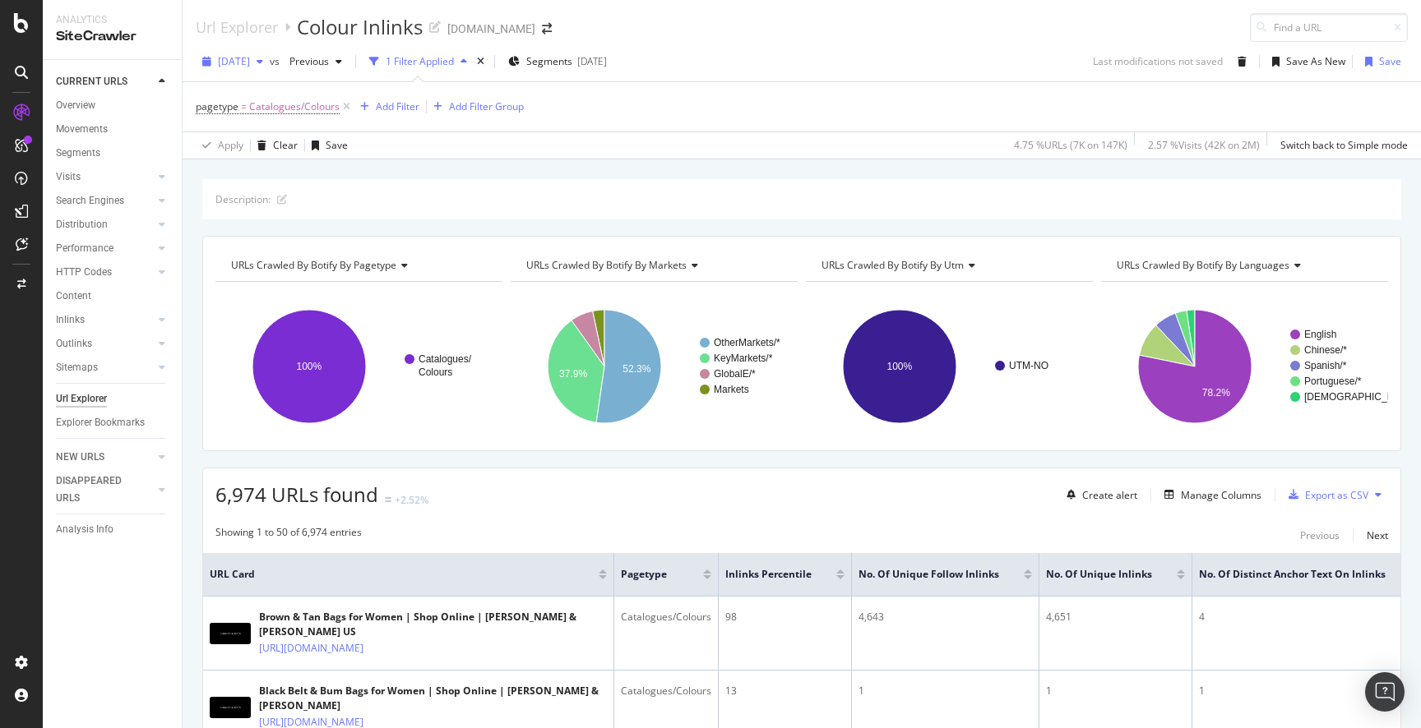
click at [250, 62] on span "[DATE]" at bounding box center [234, 61] width 32 height 14
click at [779, 104] on div "pagetype = Catalogues/Colours Add Filter Add Filter Group" at bounding box center [802, 106] width 1212 height 49
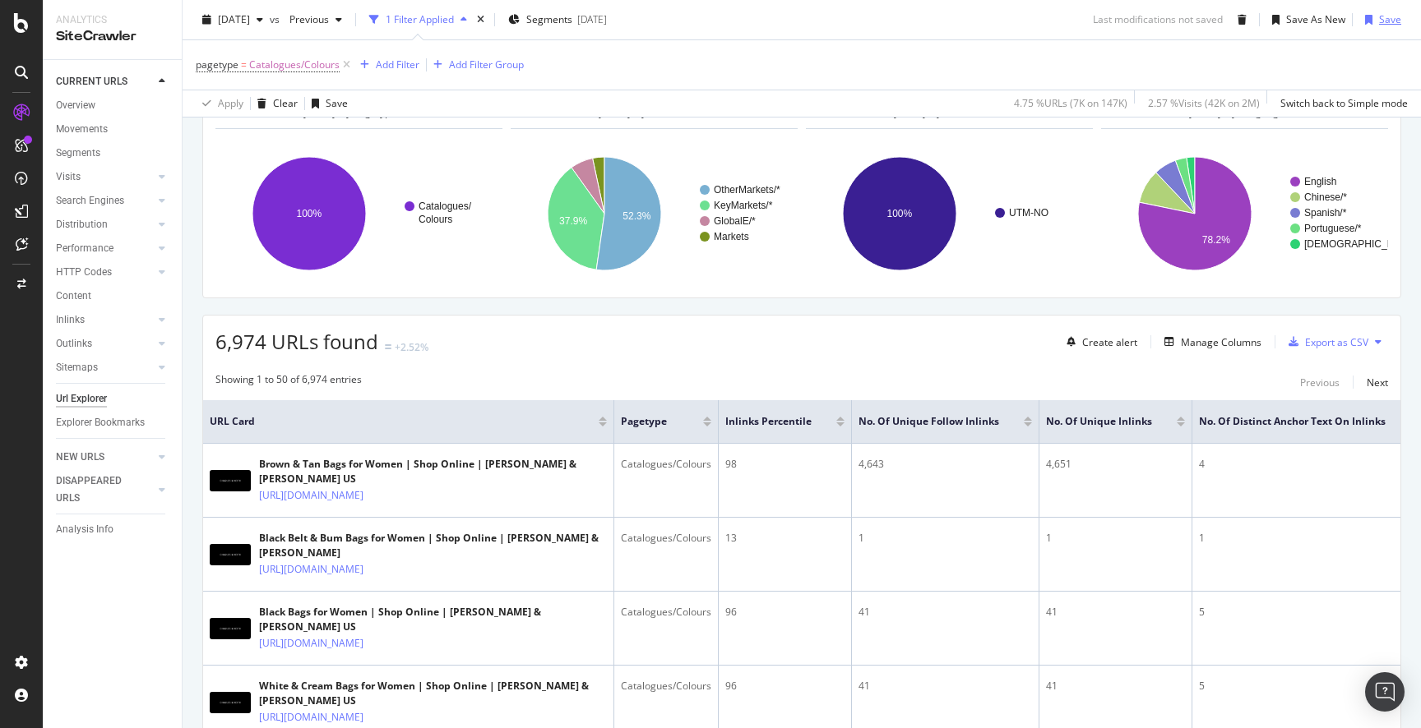
click at [1388, 22] on div "Save" at bounding box center [1390, 19] width 22 height 14
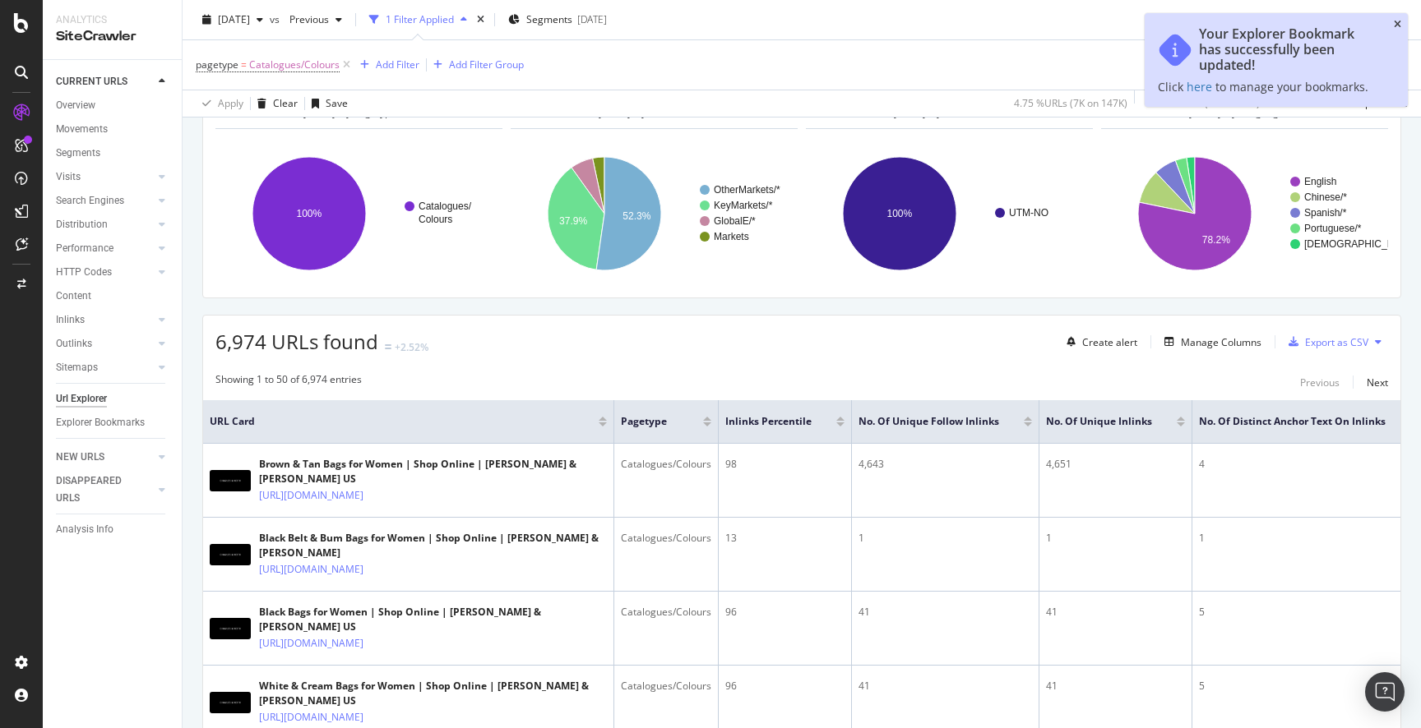
click at [1394, 23] on icon "close toast" at bounding box center [1396, 25] width 7 height 10
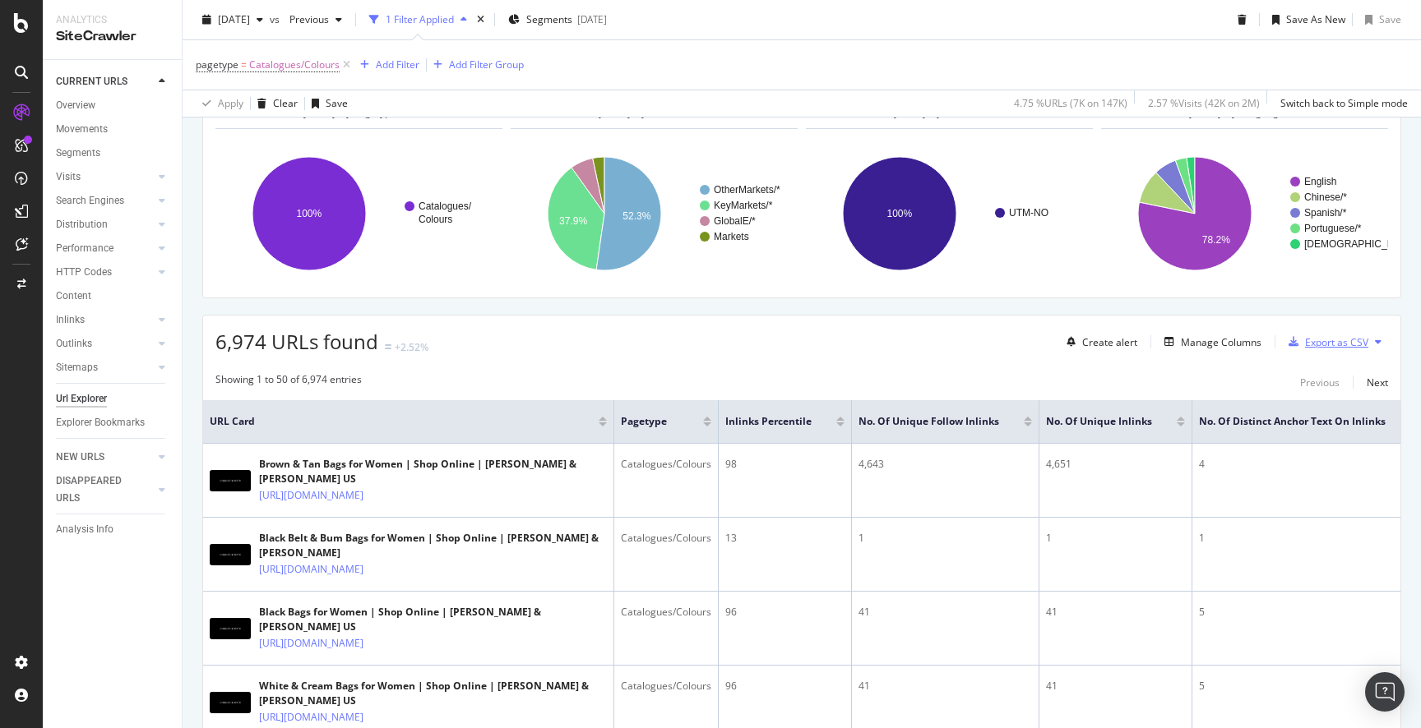
click at [1319, 338] on div "Export as CSV" at bounding box center [1336, 342] width 63 height 14
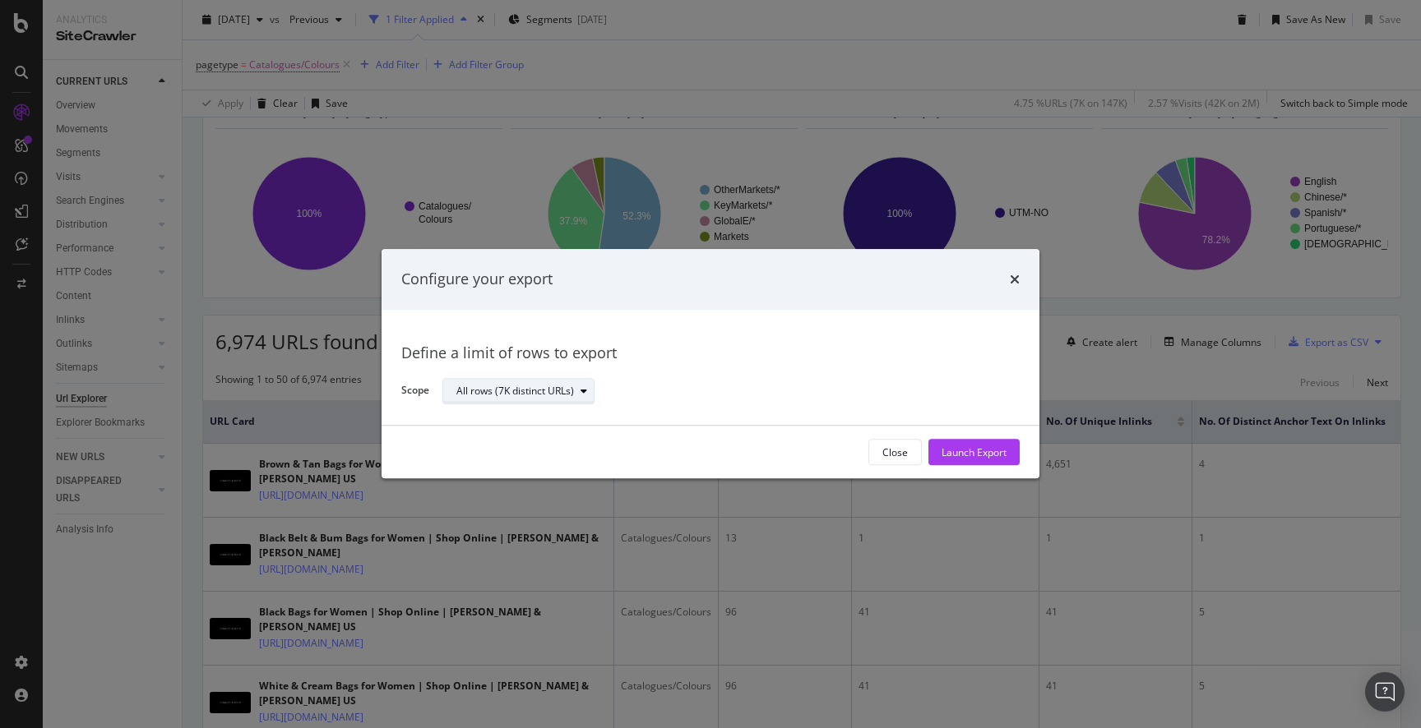
click at [520, 386] on div "All rows (7K distinct URLs)" at bounding box center [515, 391] width 118 height 10
drag, startPoint x: 914, startPoint y: 410, endPoint x: 947, endPoint y: 454, distance: 54.6
click at [914, 410] on div "Define a limit of rows to export Scope All rows (7K distinct URLs)" at bounding box center [710, 368] width 658 height 116
click at [960, 455] on div "Launch Export" at bounding box center [973, 453] width 65 height 14
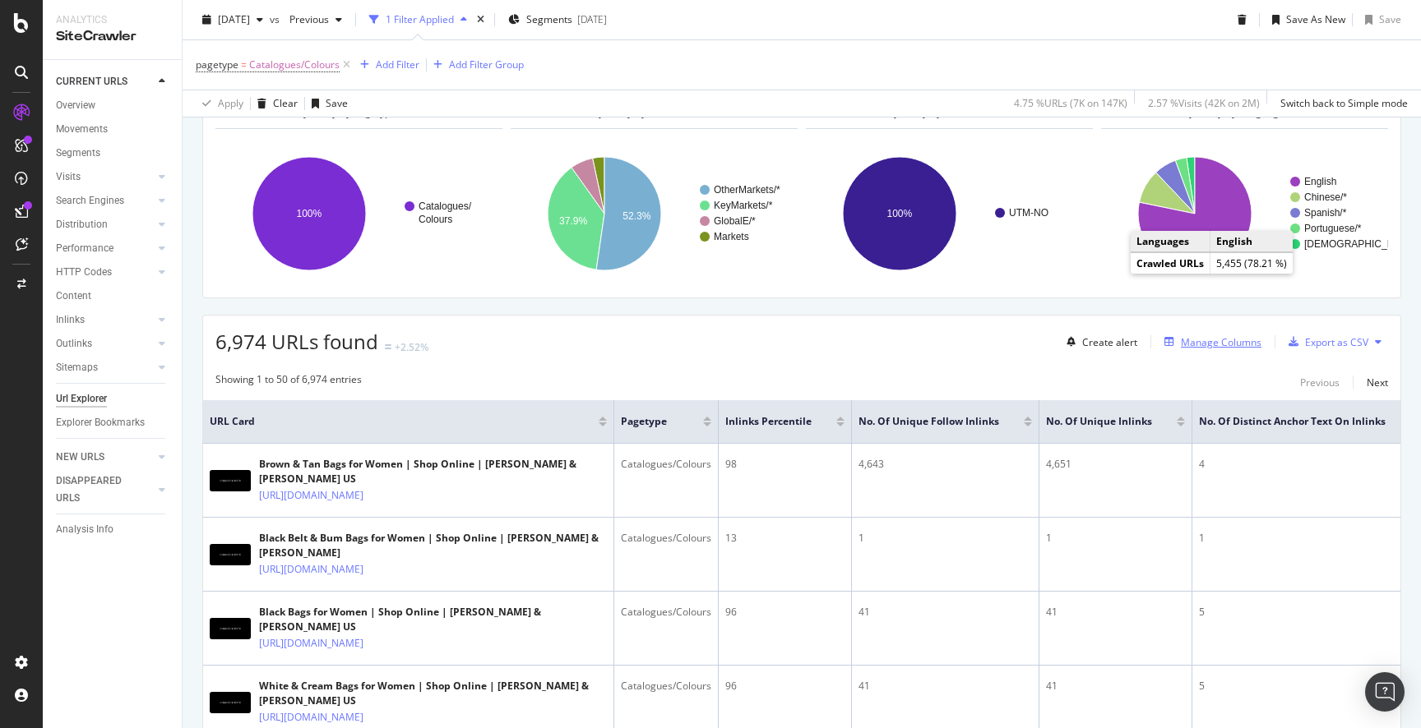
click at [1238, 341] on div "Manage Columns" at bounding box center [1221, 342] width 81 height 14
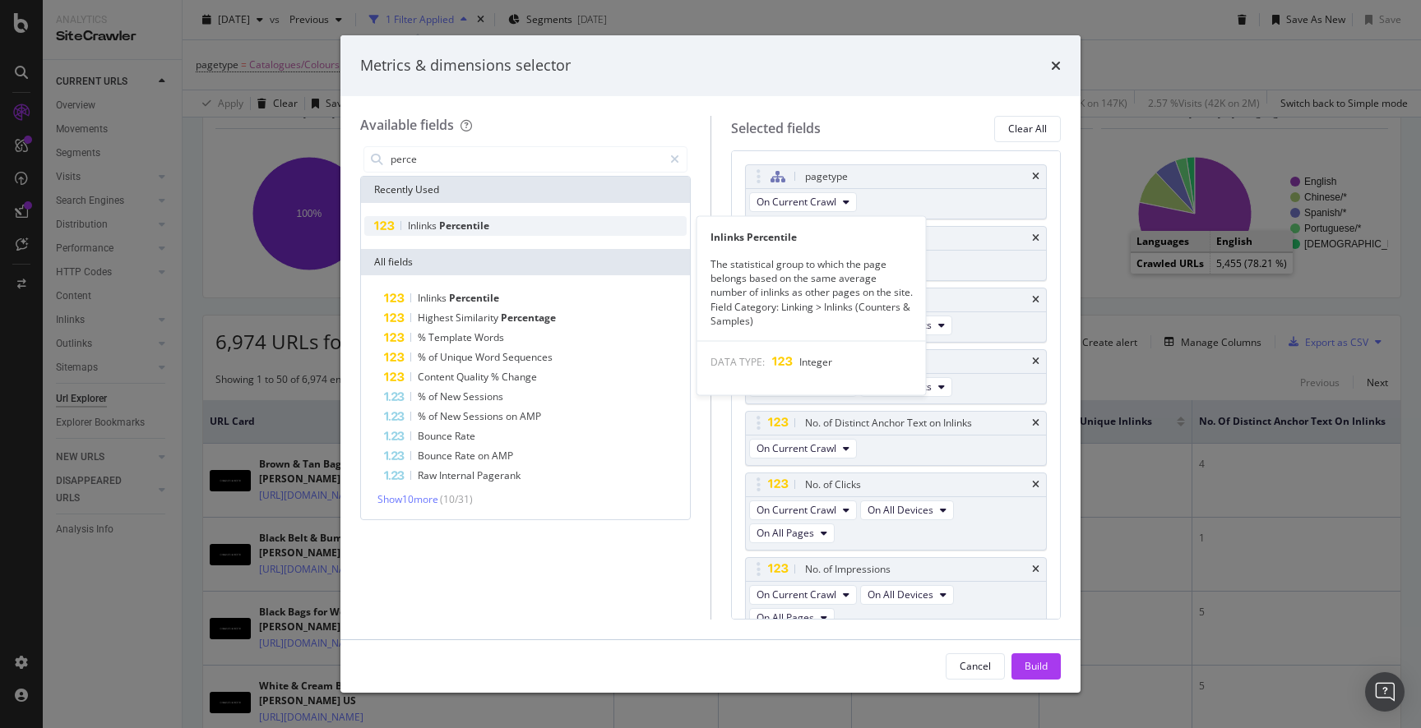
type input "perce"
click at [751, 284] on div "The statistical group to which the page belongs based on the same average numbe…" at bounding box center [811, 292] width 229 height 71
copy div "The statistical group to which the page belongs based on the same average numbe…"
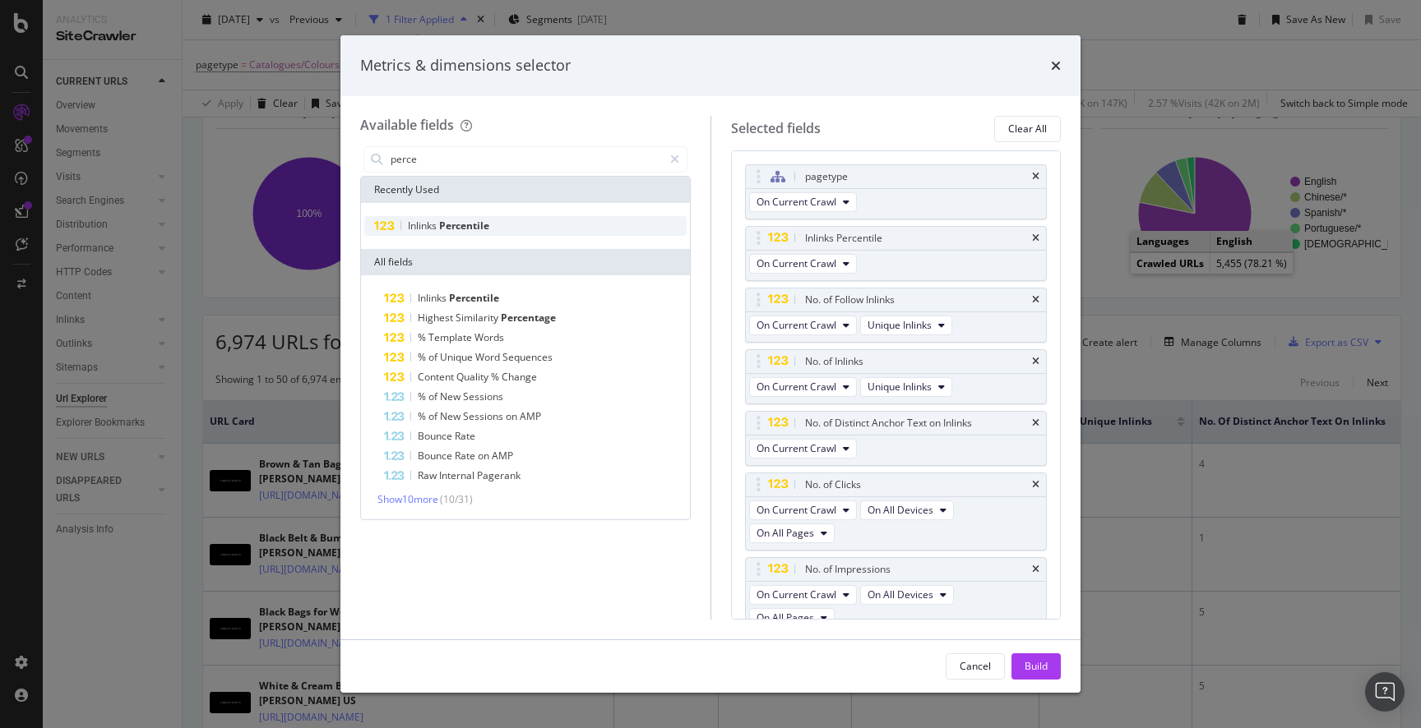
click at [197, 180] on div "Metrics & dimensions selector Available fields perce Recently Used Inlinks Perc…" at bounding box center [710, 364] width 1421 height 728
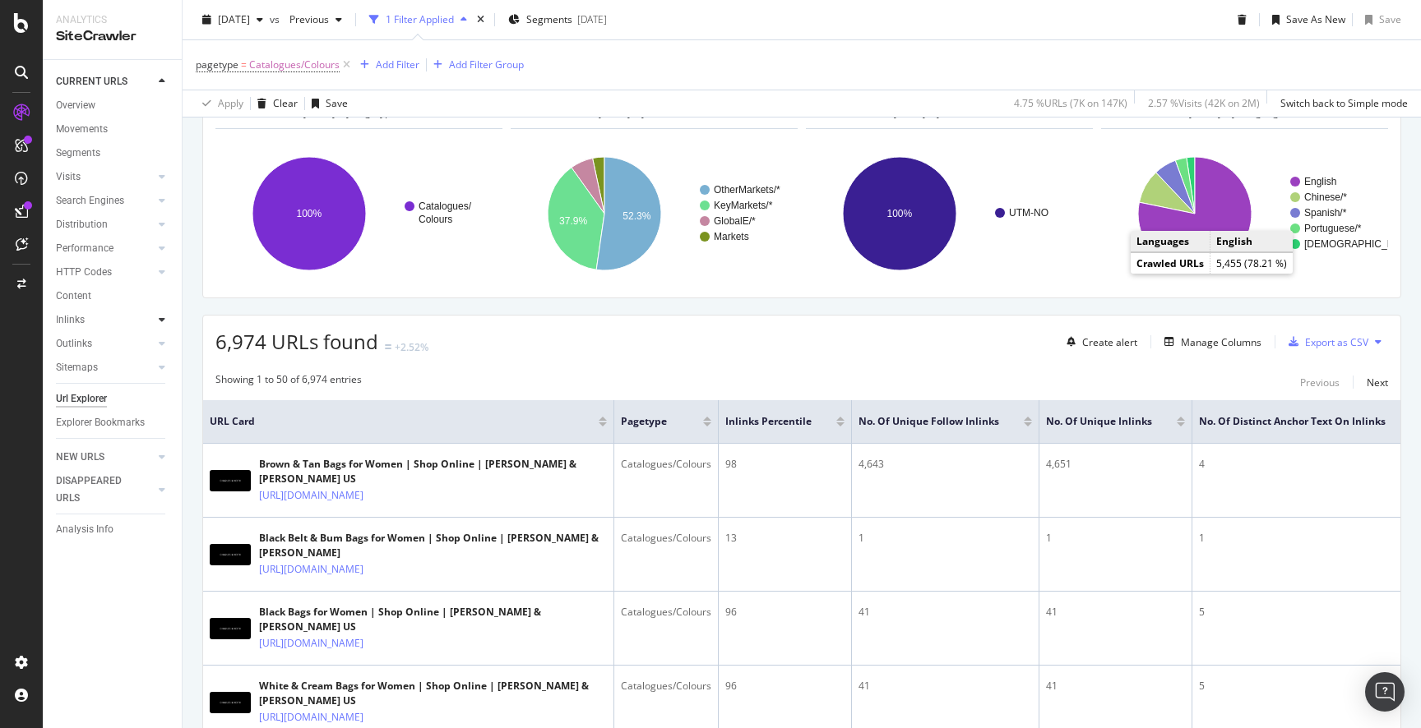
click at [154, 324] on div at bounding box center [162, 320] width 16 height 16
click at [95, 397] on div "Insights" at bounding box center [80, 391] width 35 height 17
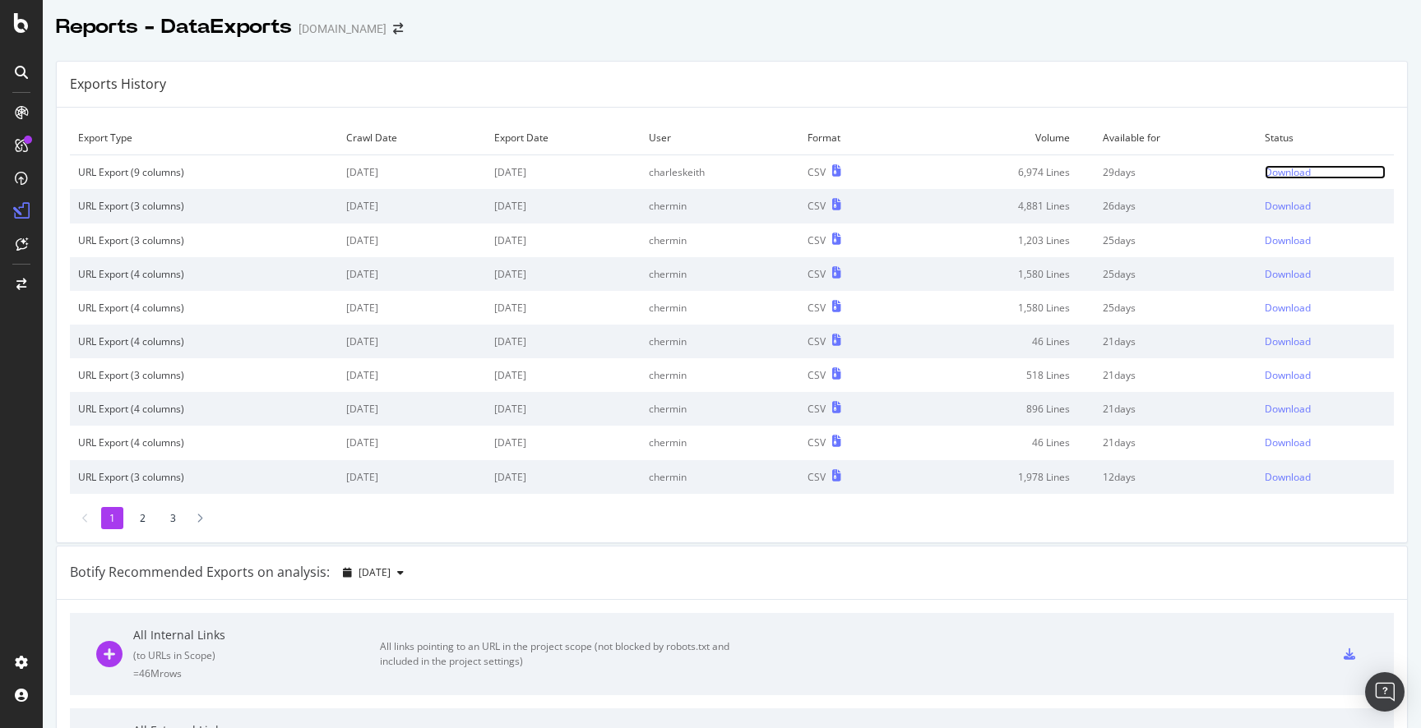
click at [1299, 170] on div "Download" at bounding box center [1287, 172] width 46 height 14
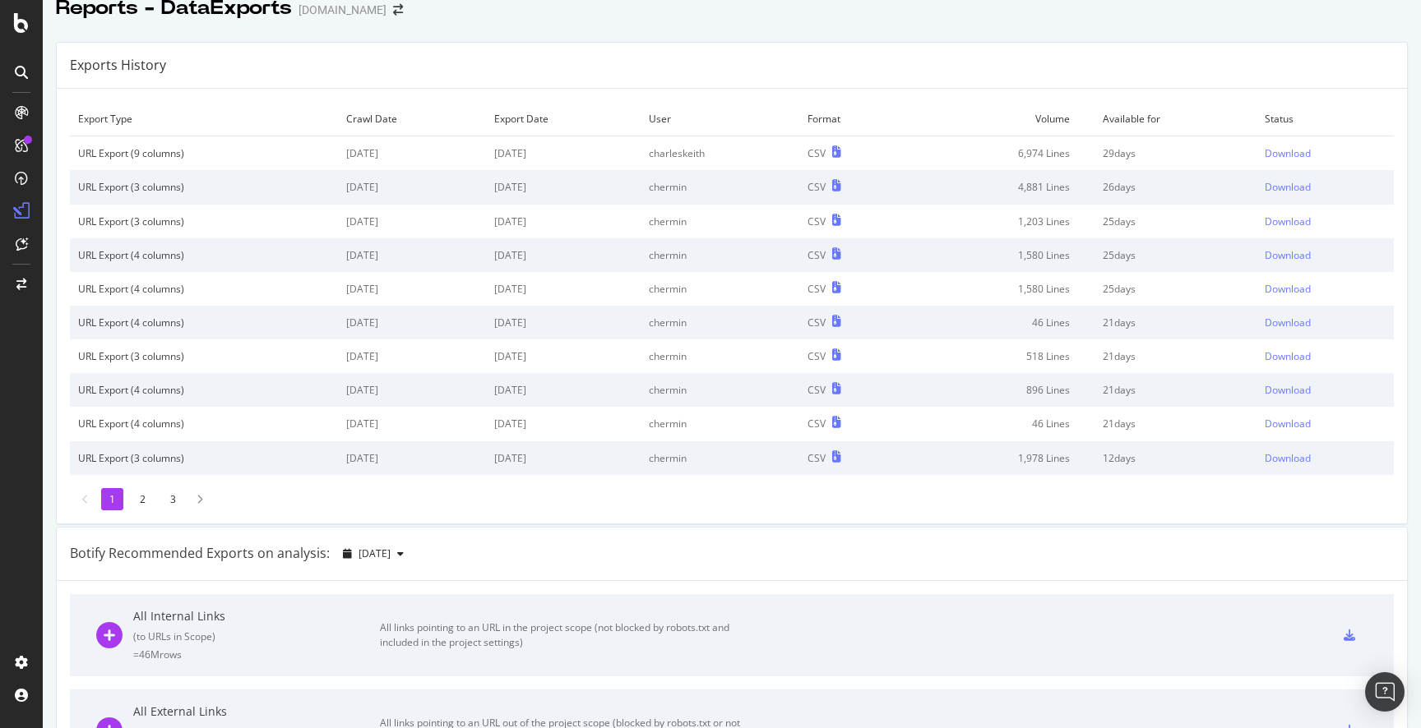
scroll to position [22, 0]
click at [682, 496] on div "1 2 3" at bounding box center [732, 496] width 1324 height 22
click at [728, 545] on div "Botify Recommended Exports on analysis: 2025 Aug. 17th" at bounding box center [732, 550] width 1350 height 53
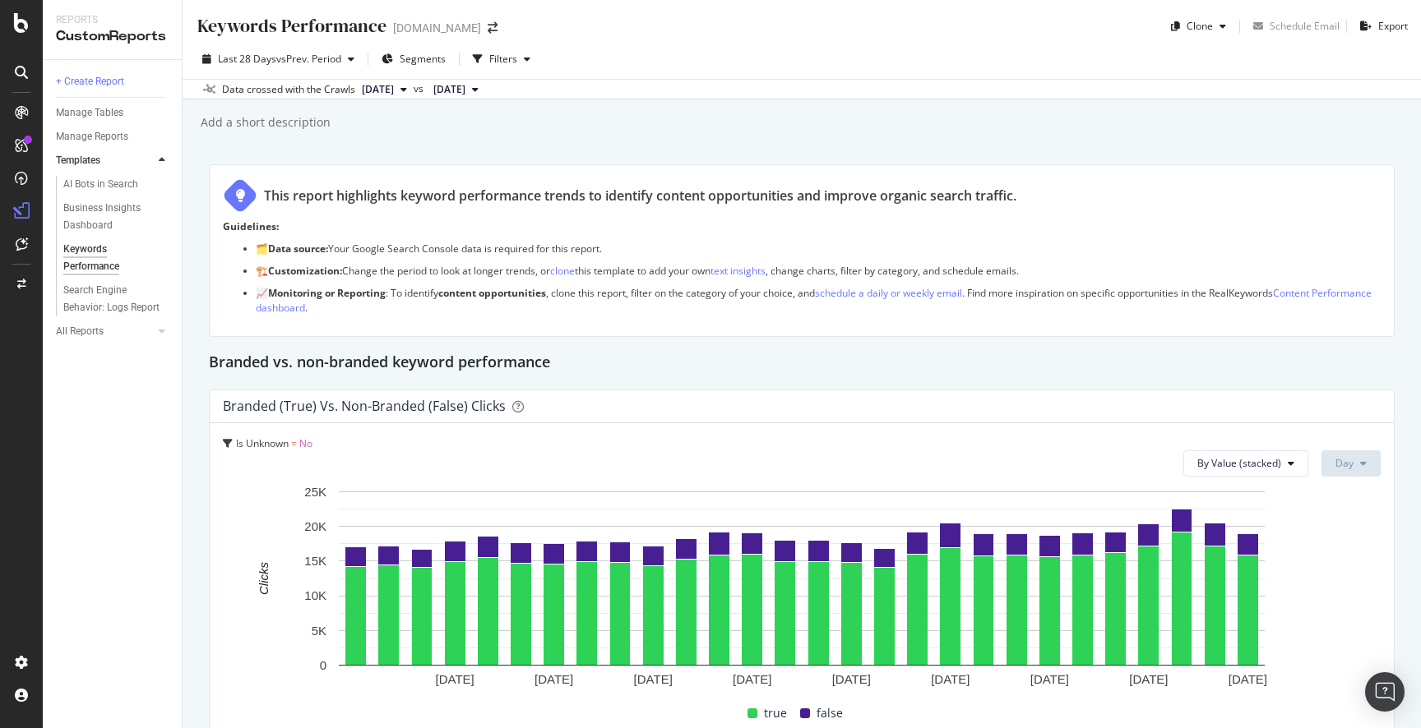
scroll to position [2565, 0]
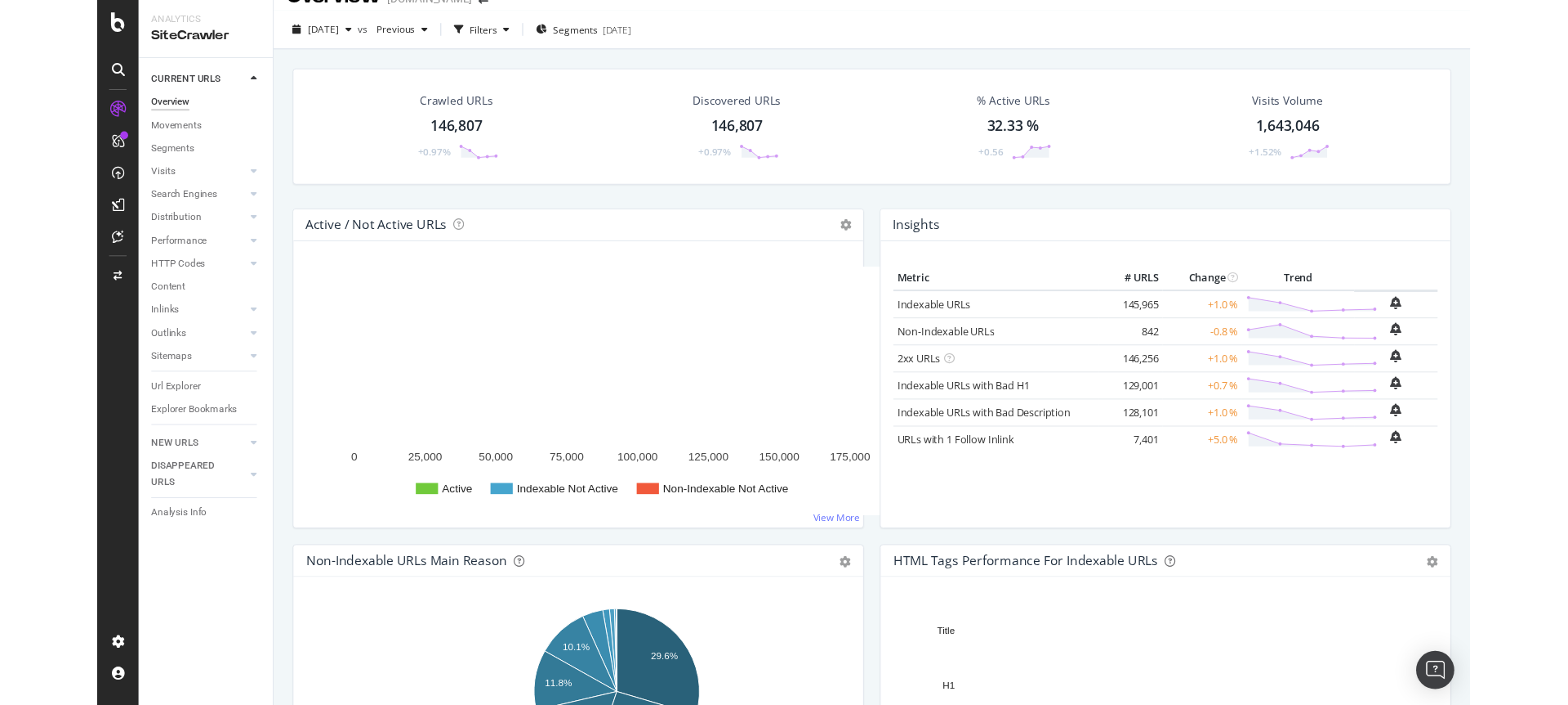
scroll to position [30, 0]
